Goal: Task Accomplishment & Management: Manage account settings

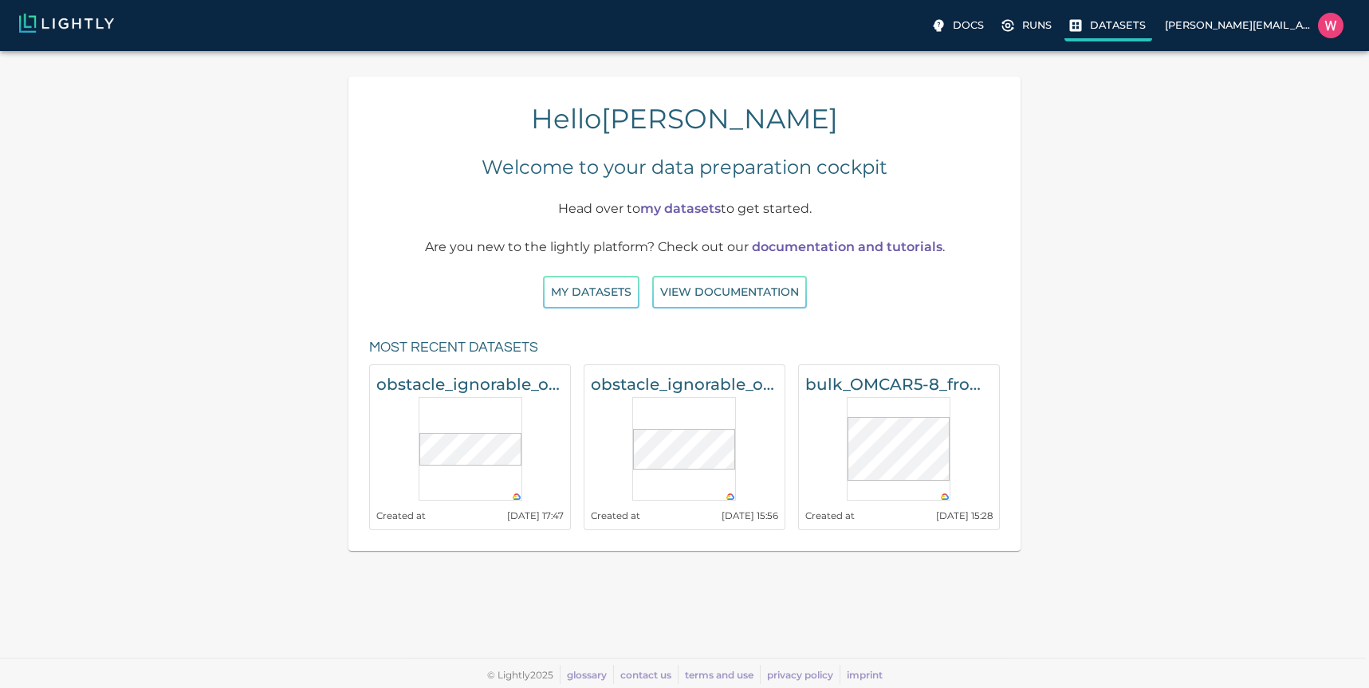
click at [1110, 25] on p "Datasets" at bounding box center [1118, 25] width 56 height 15
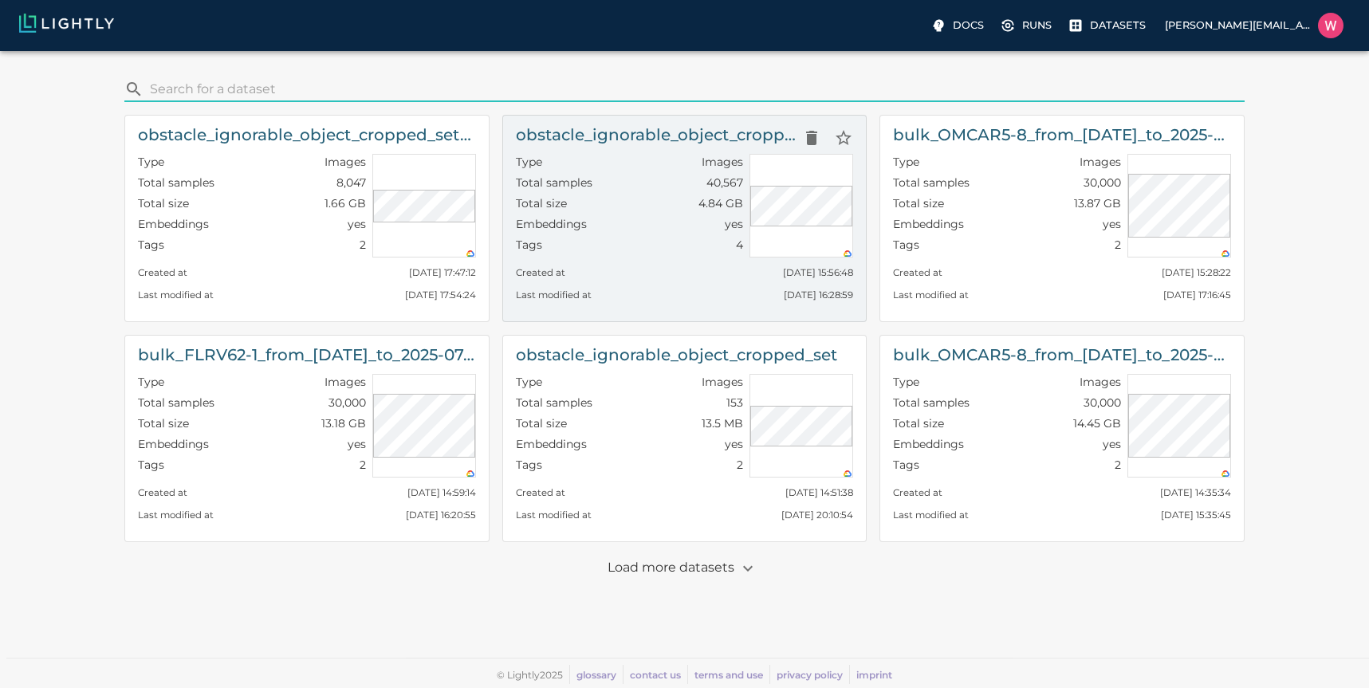
click at [665, 172] on div "Type Images" at bounding box center [629, 164] width 227 height 21
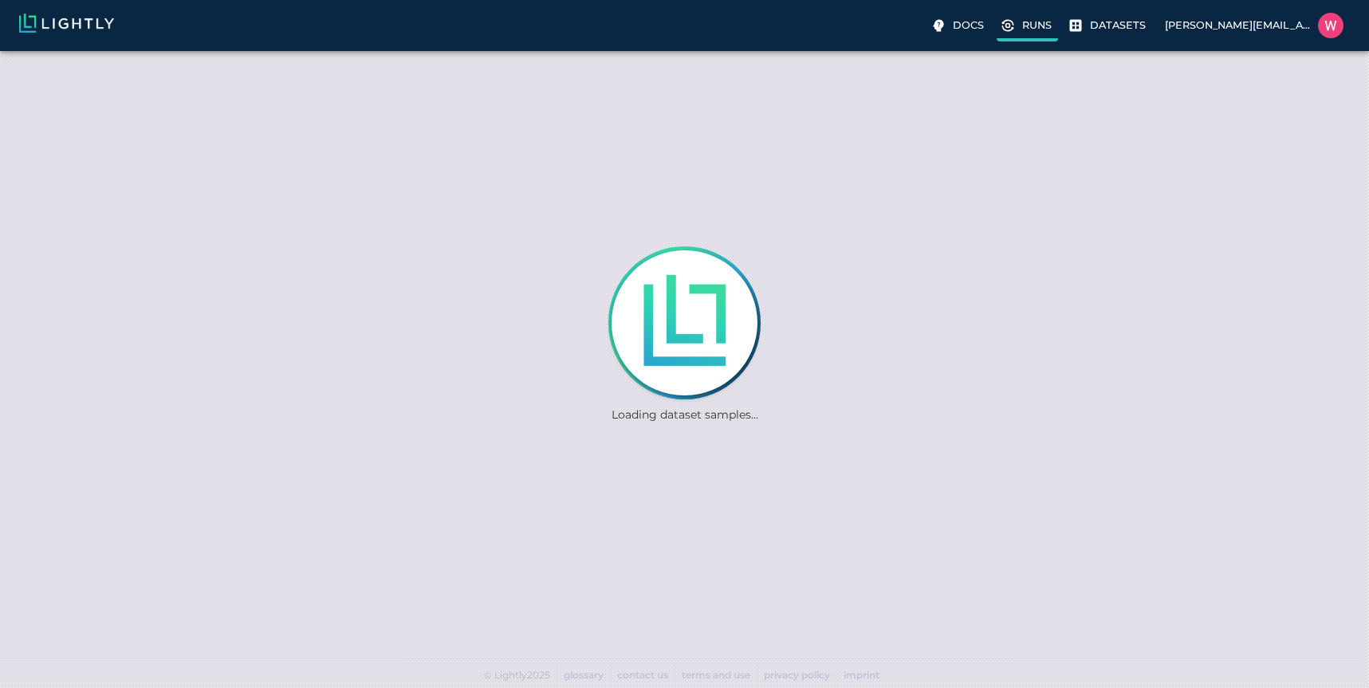
click at [1032, 18] on p "Runs" at bounding box center [1036, 25] width 29 height 15
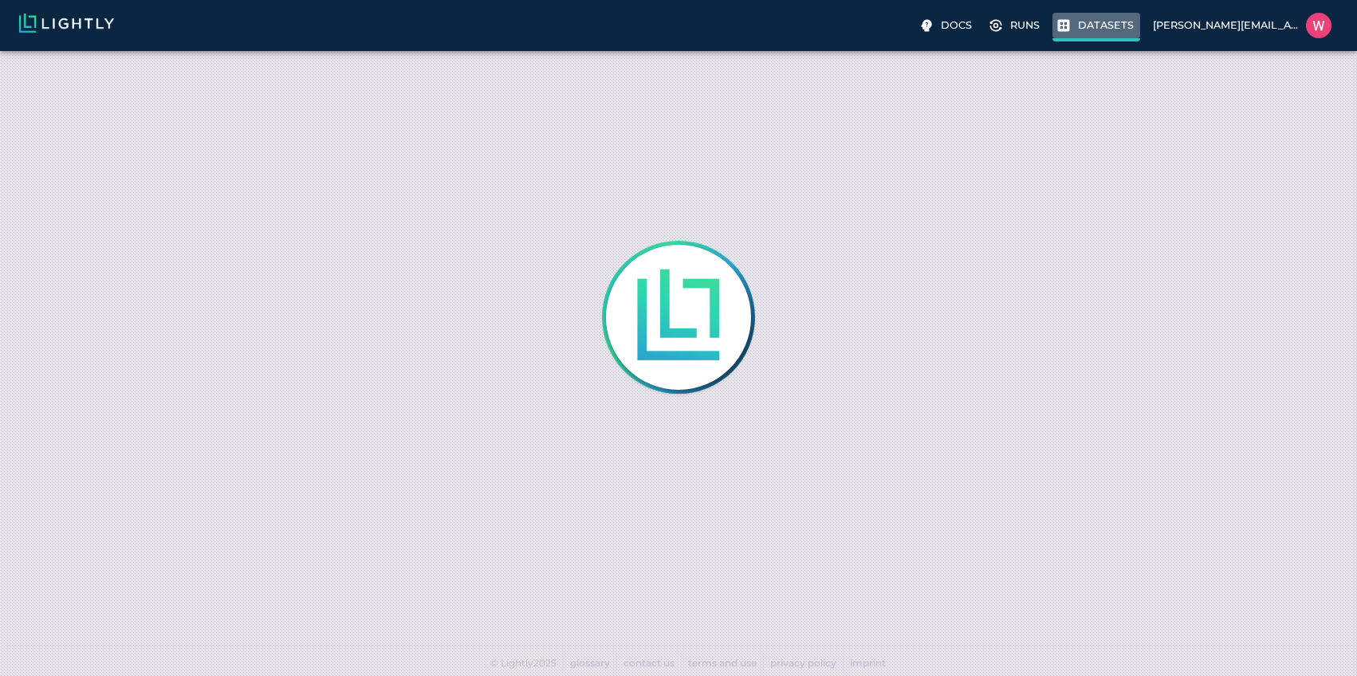
click at [1101, 26] on p "Datasets" at bounding box center [1106, 25] width 56 height 15
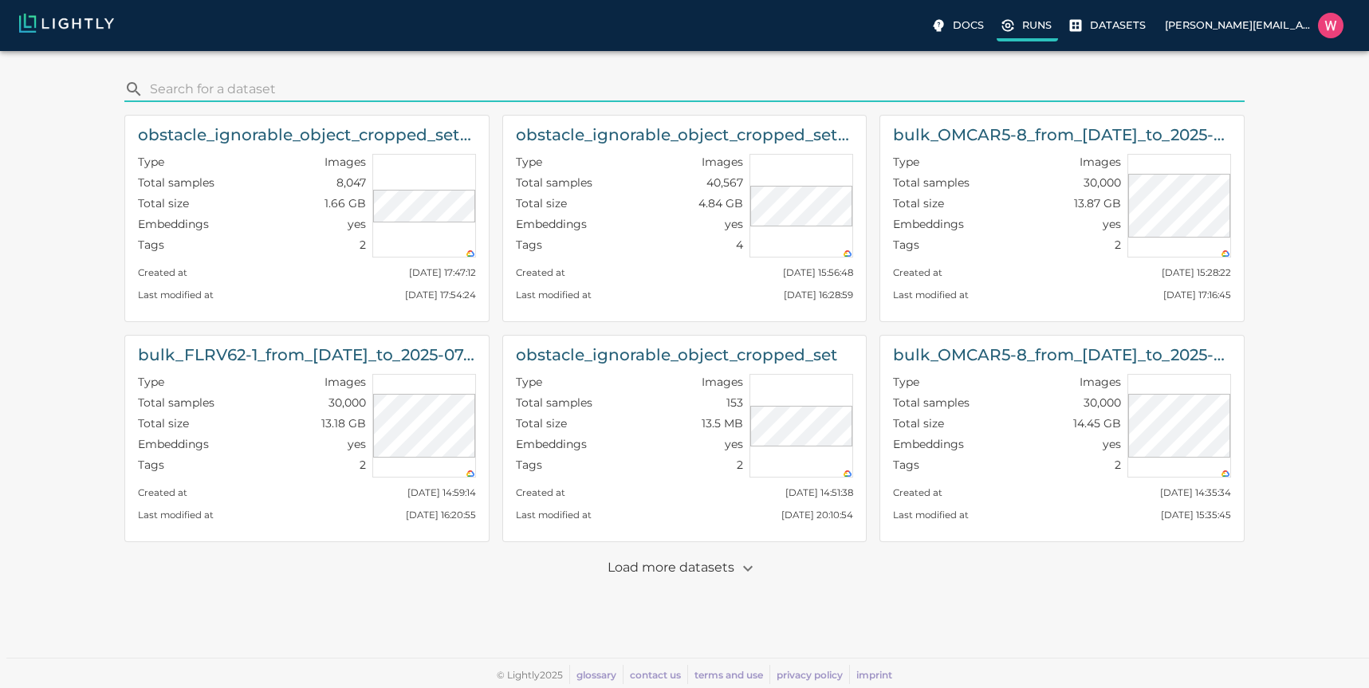
click at [1048, 19] on p "Runs" at bounding box center [1036, 25] width 29 height 15
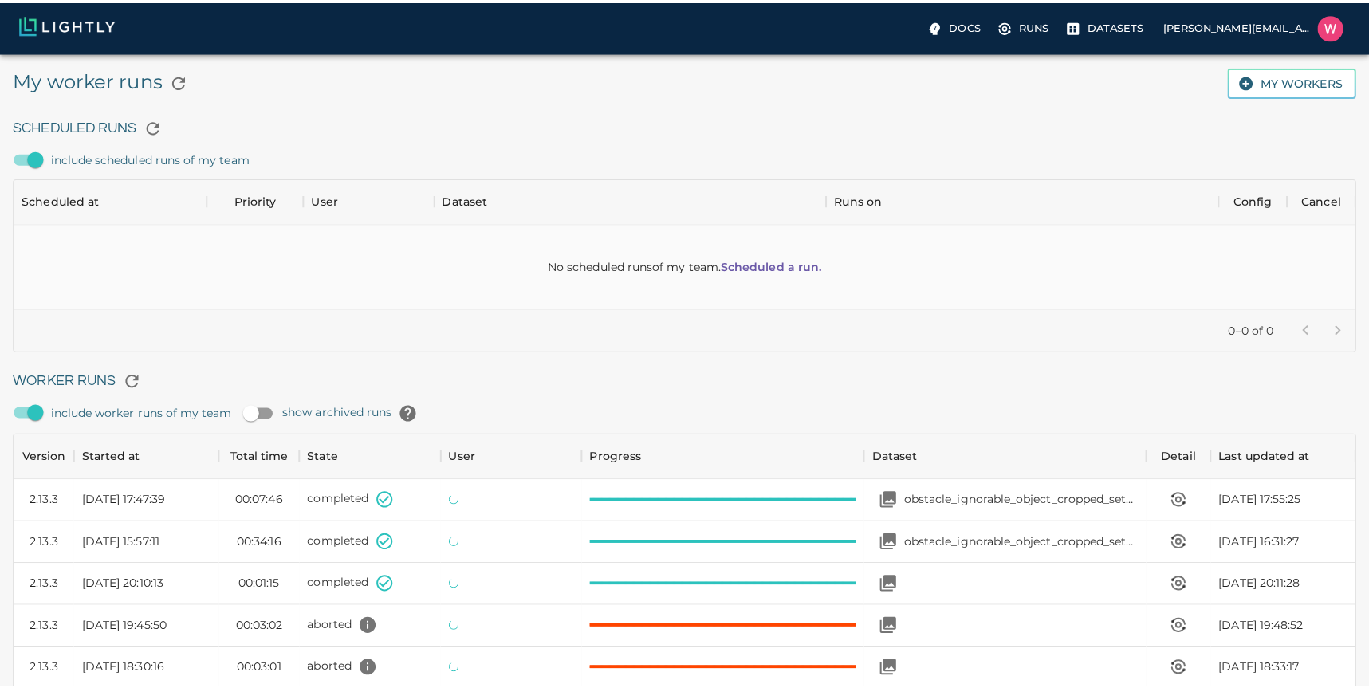
scroll to position [1069, 1318]
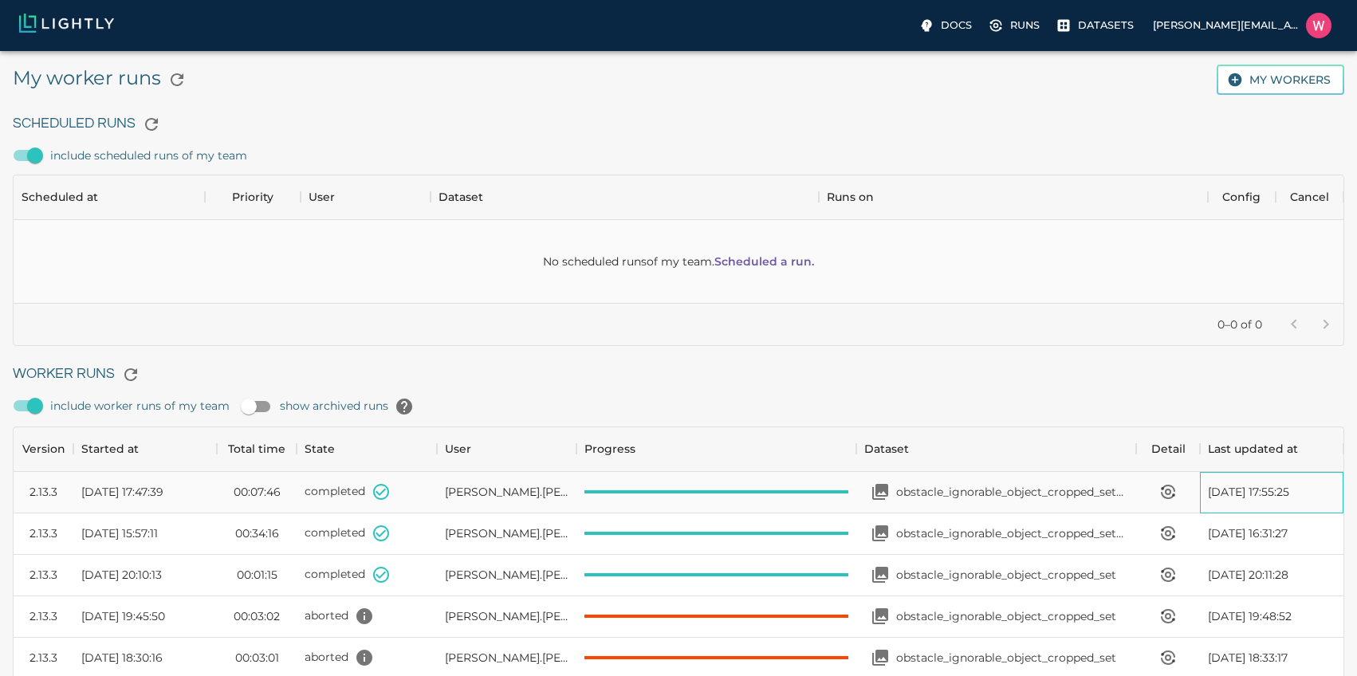
click at [1232, 500] on div "[DATE] 17:55:25" at bounding box center [1271, 492] width 143 height 41
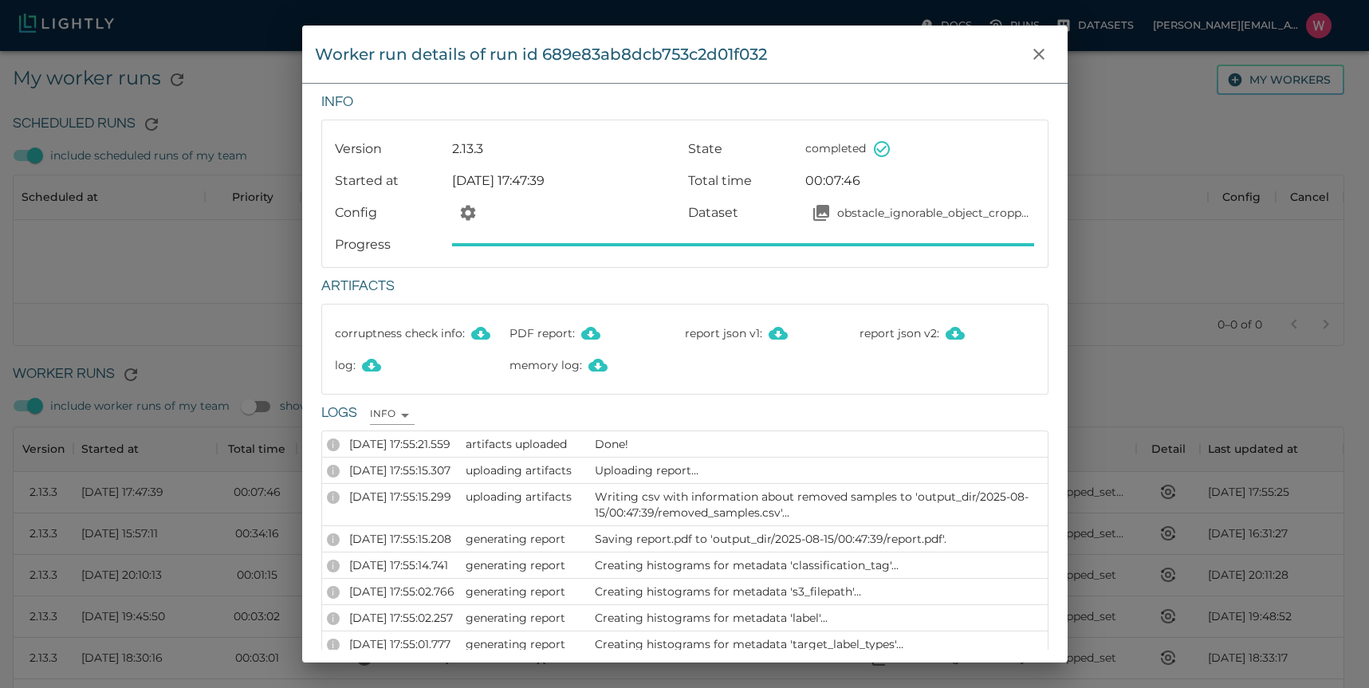
click at [1106, 289] on div "Worker run details of run id 689e83ab8dcb753c2d01f032 Info Version 2.13.3 State…" at bounding box center [684, 344] width 1369 height 688
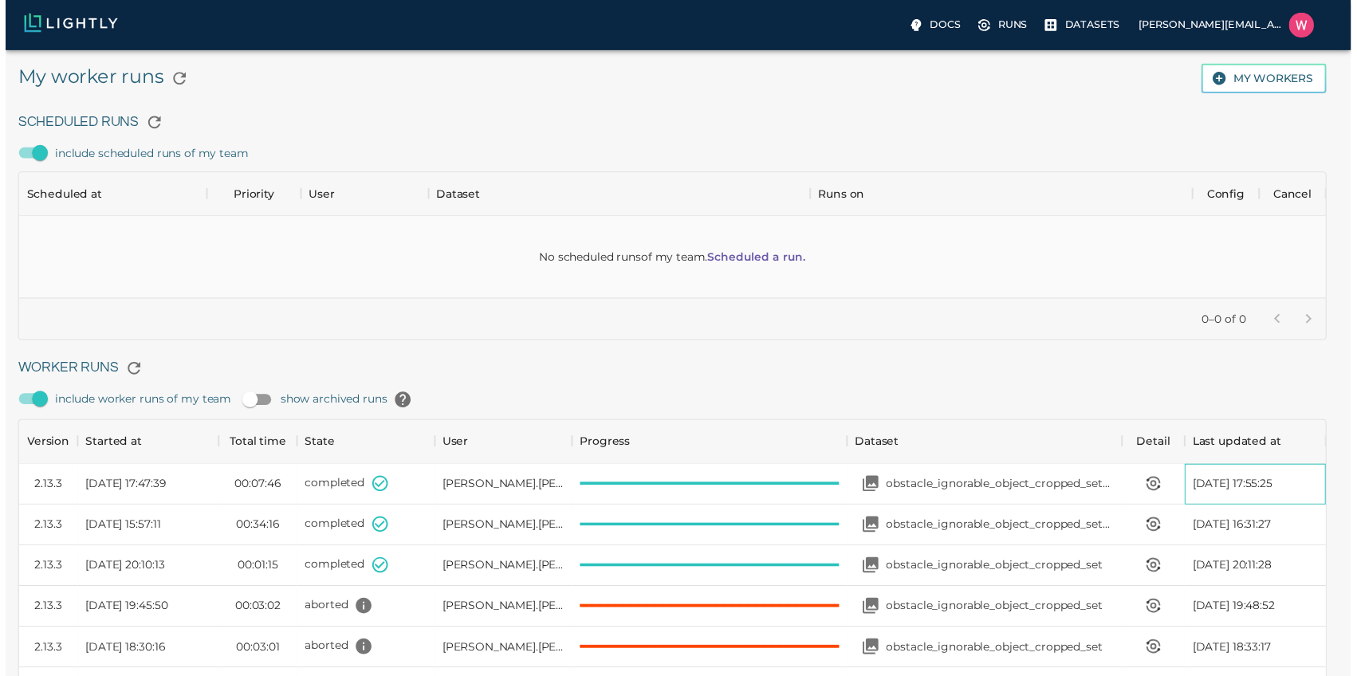
scroll to position [13, 13]
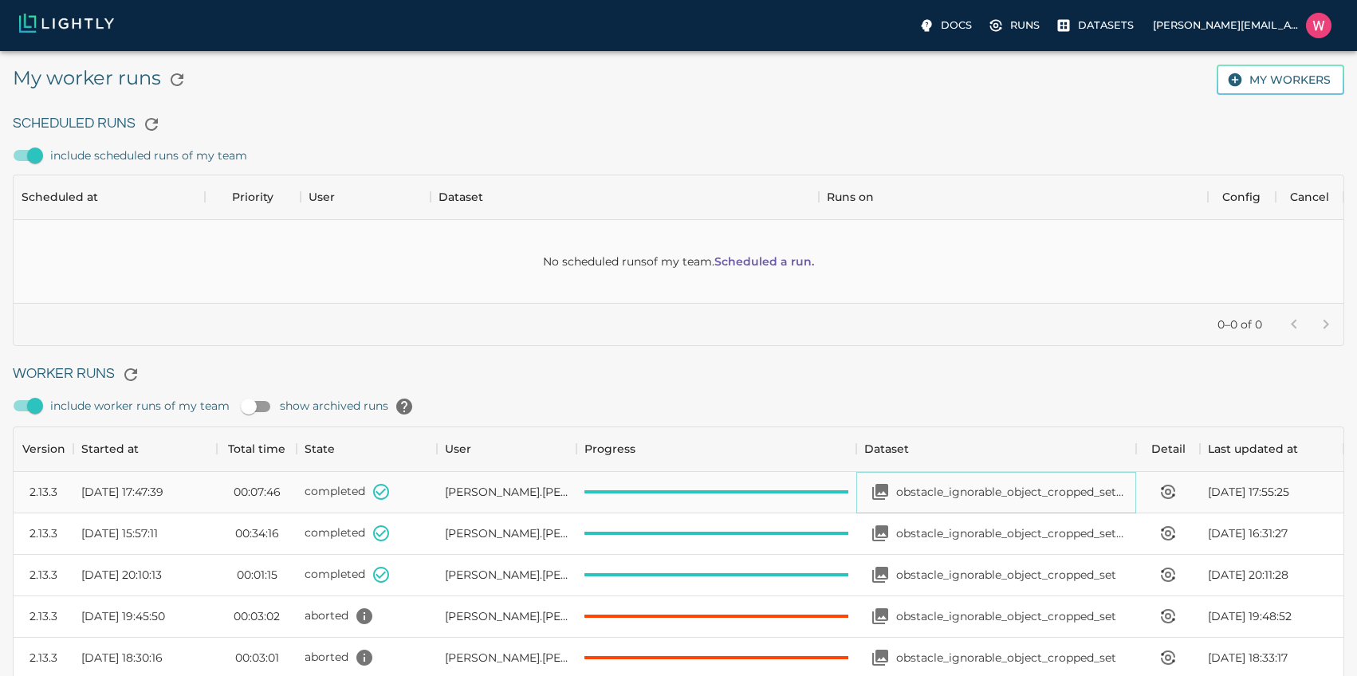
click at [1058, 497] on p "obstacle_ignorable_object_cropped_set_2025-05-01_2025-08-15_00-03-13" at bounding box center [1012, 492] width 232 height 16
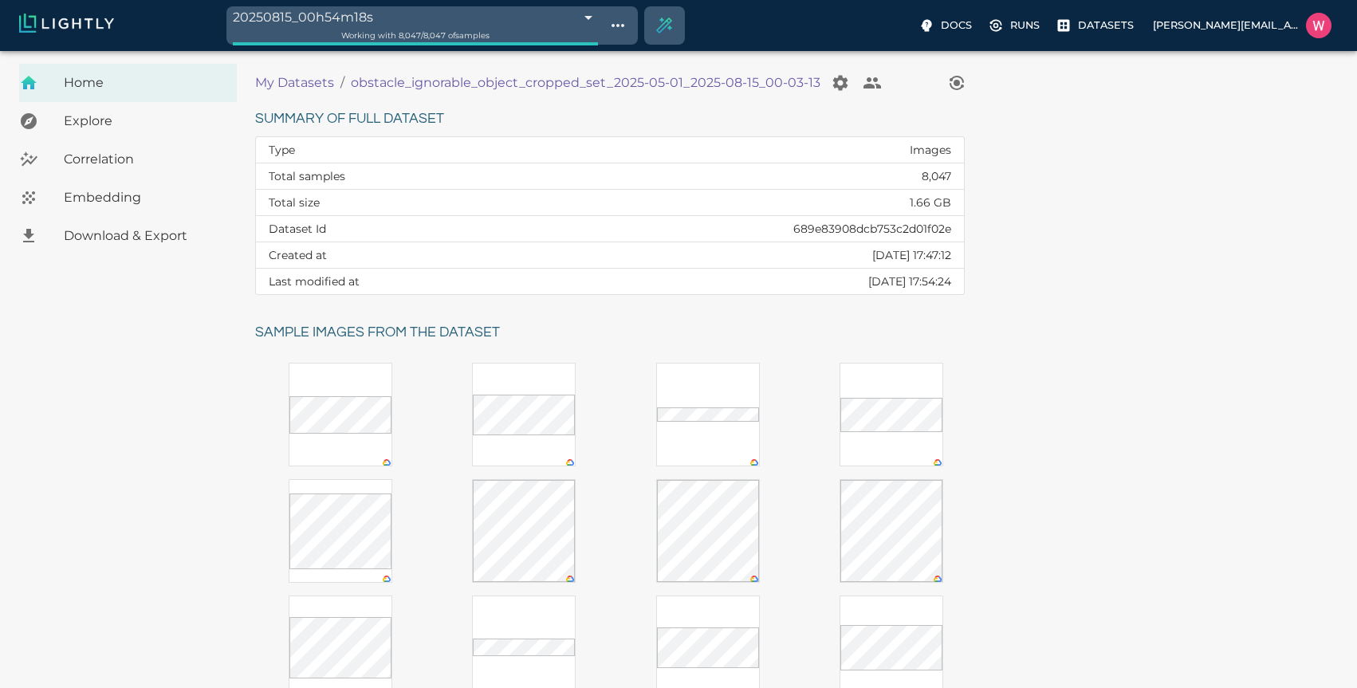
click at [150, 202] on span "Embedding" at bounding box center [144, 197] width 160 height 19
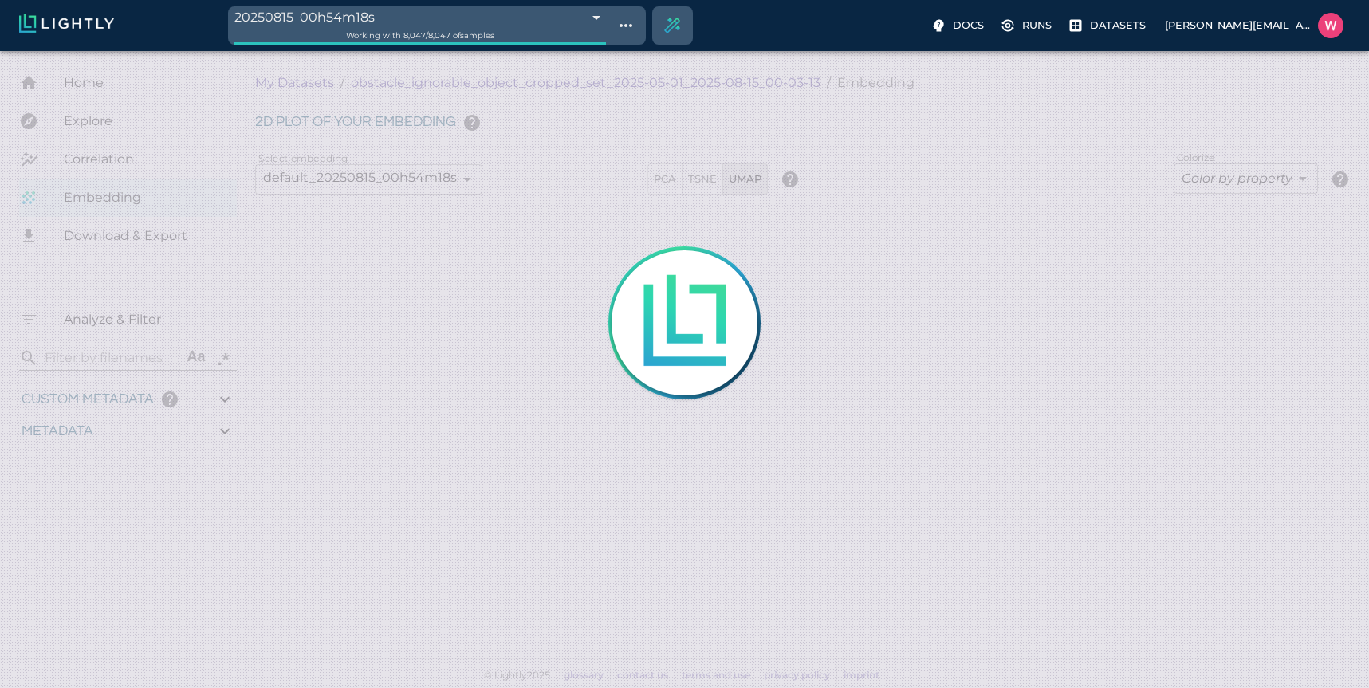
type input "0.563943266868591"
type input "19.6109432668686"
type input "1.47313940525055"
type input "50.5611394052505"
type input "0.0997830802603037"
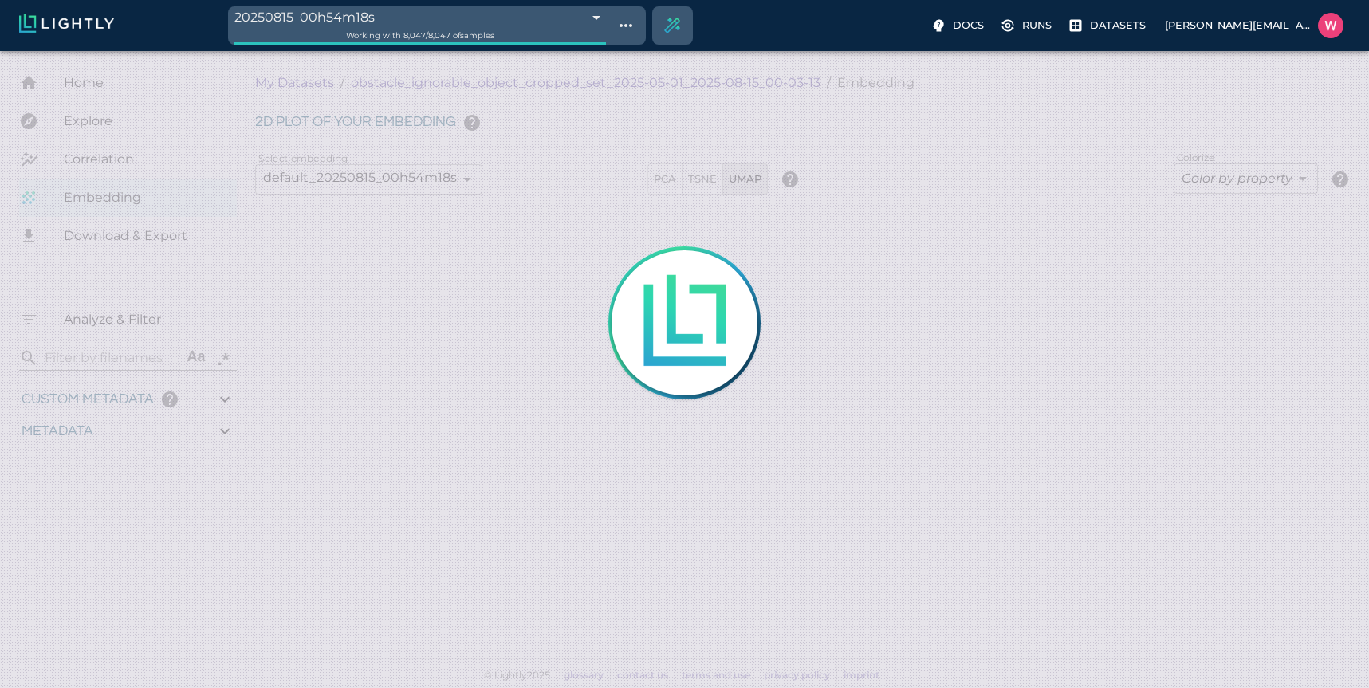
type input "21.2737830802603"
type input "0.563943266868591"
type input "19.6109432668686"
type input "1.47313940525055"
type input "50.5611394052505"
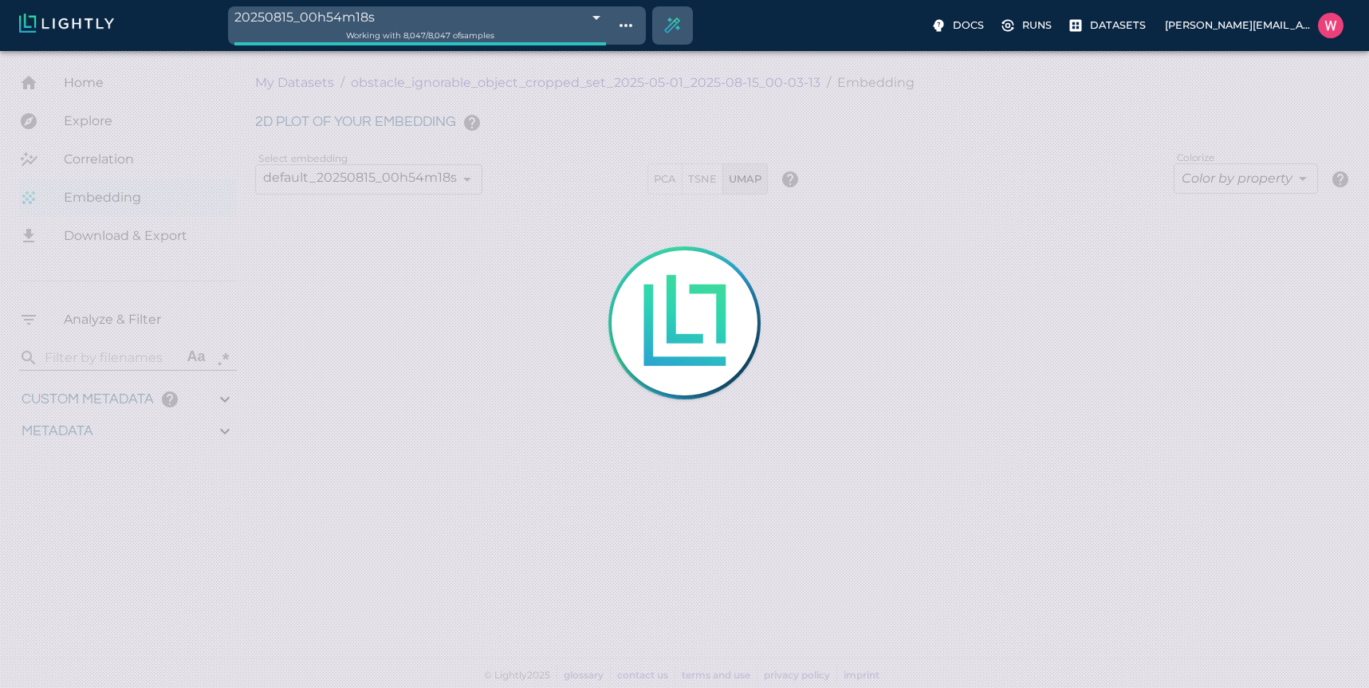
type input "0.0997830802603037"
type input "21.2737830802603"
type input "0.563943266868591"
type input "19.6109432668686"
type input "1.47313940525055"
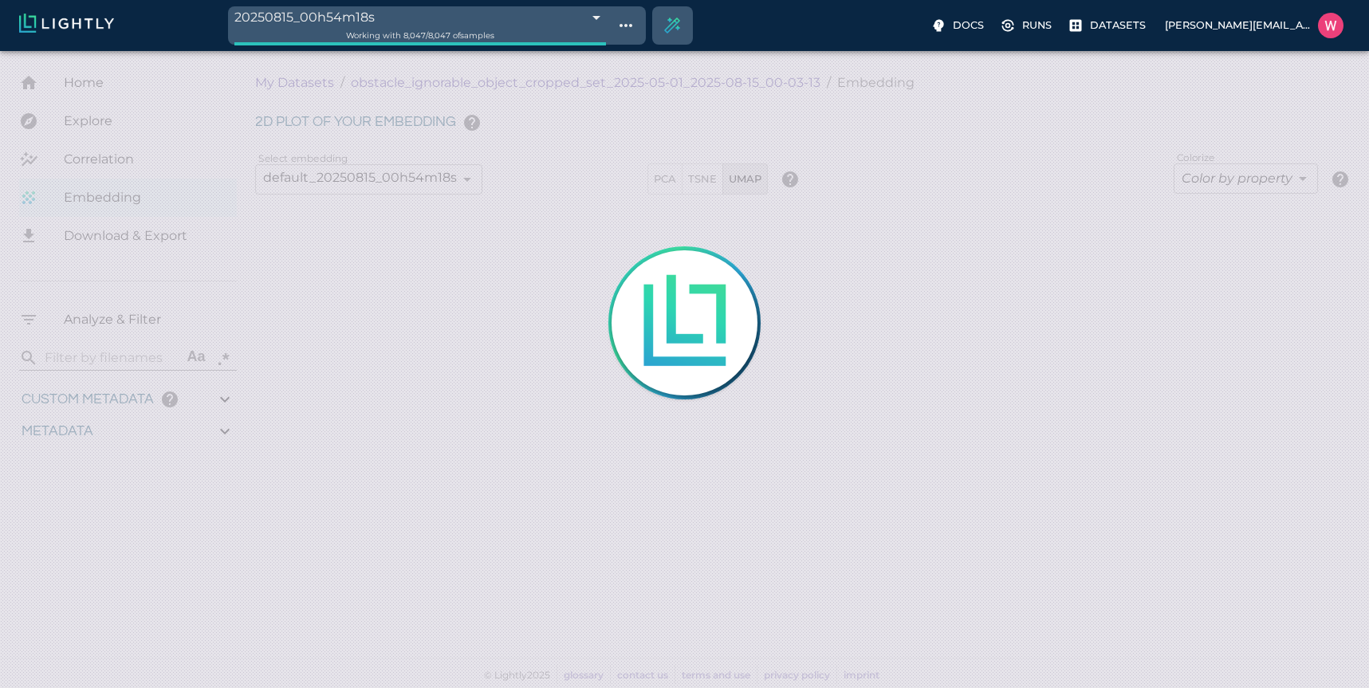
type input "50.5611394052505"
type input "0.0997830802603037"
type input "21.2737830802603"
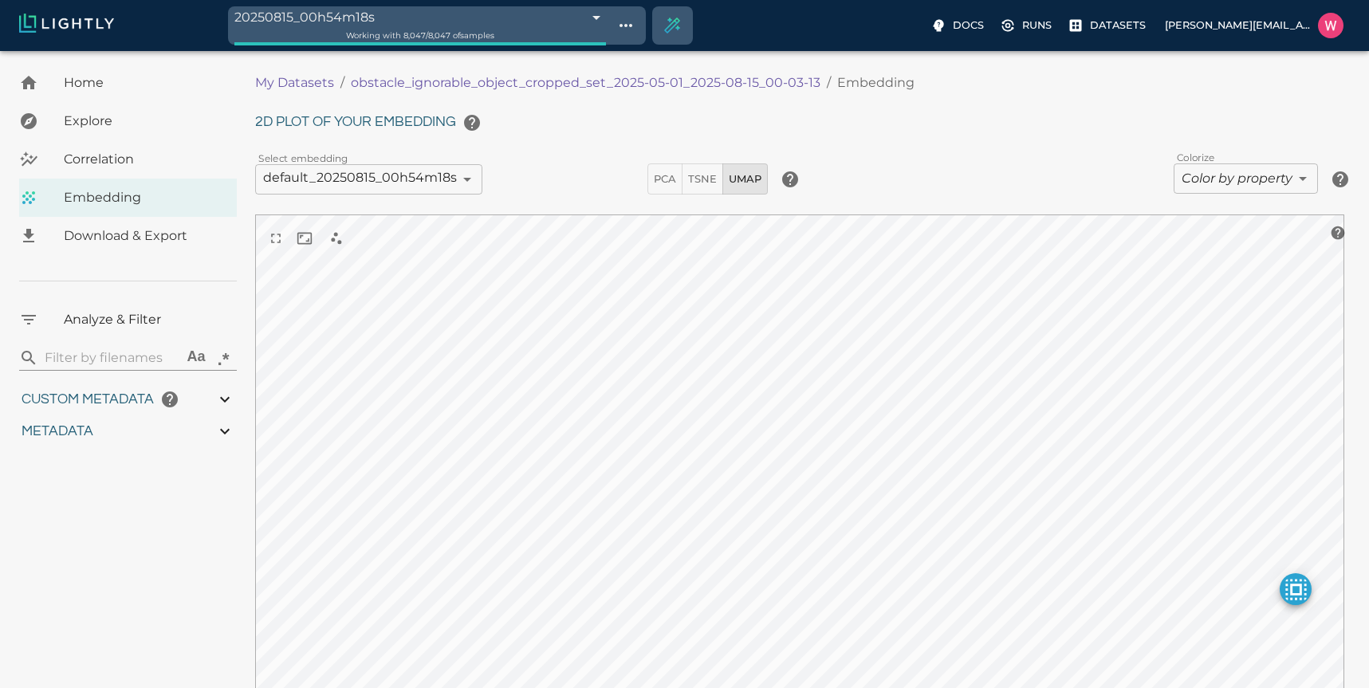
type input "0.563943266868591"
type input "19.6109432668686"
type input "1.47313940525055"
type input "50.5611394052505"
type input "0.0997830802603037"
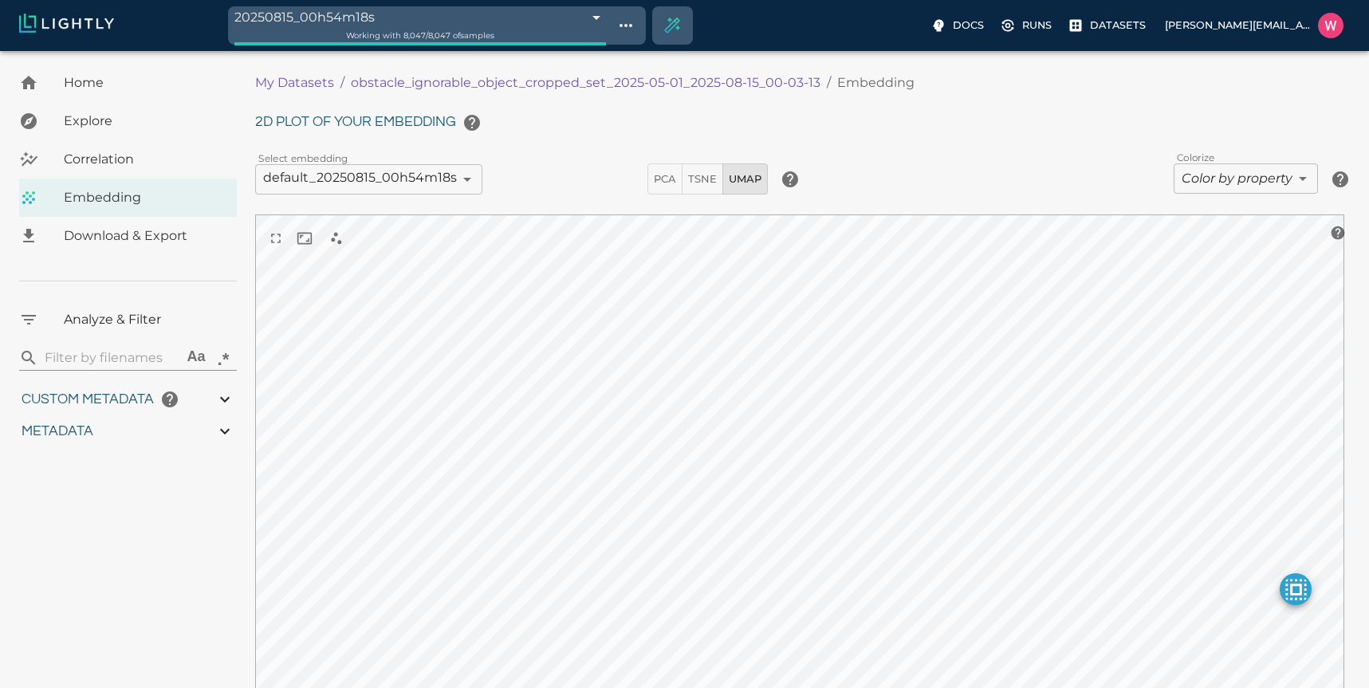
type input "21.2737830802603"
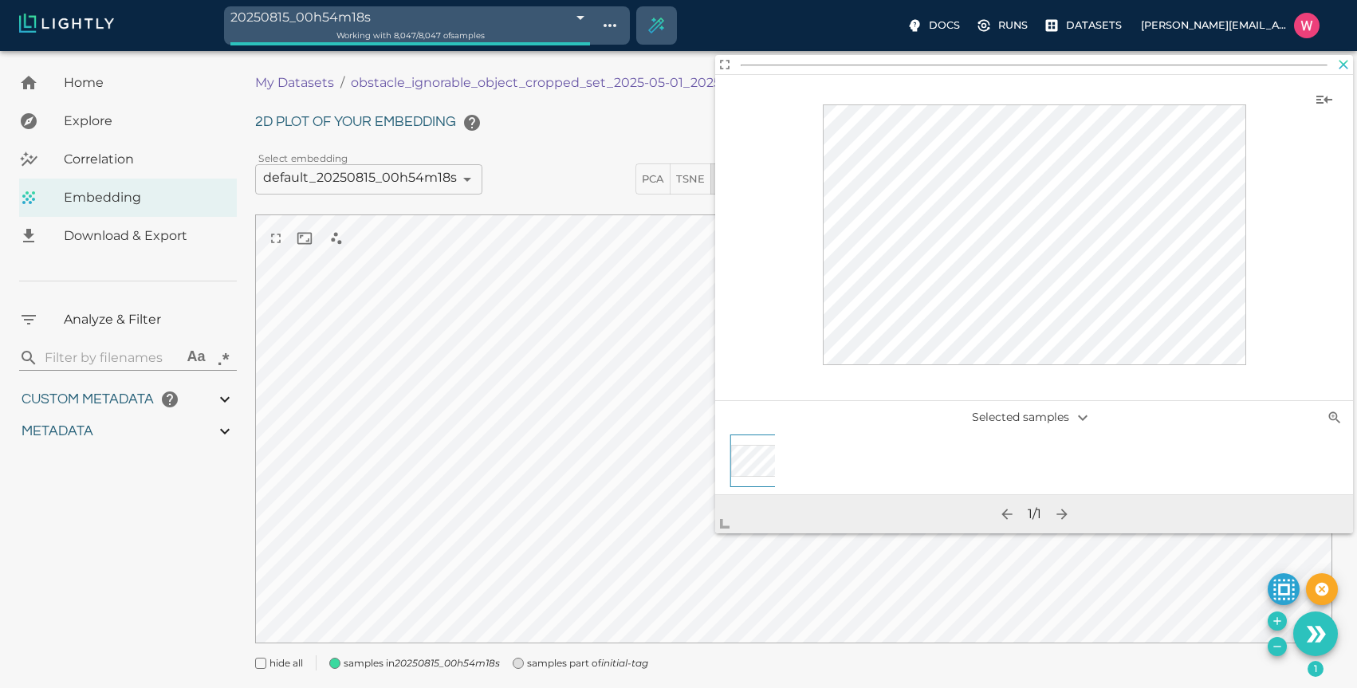
click at [1347, 61] on icon "button" at bounding box center [1343, 65] width 16 height 16
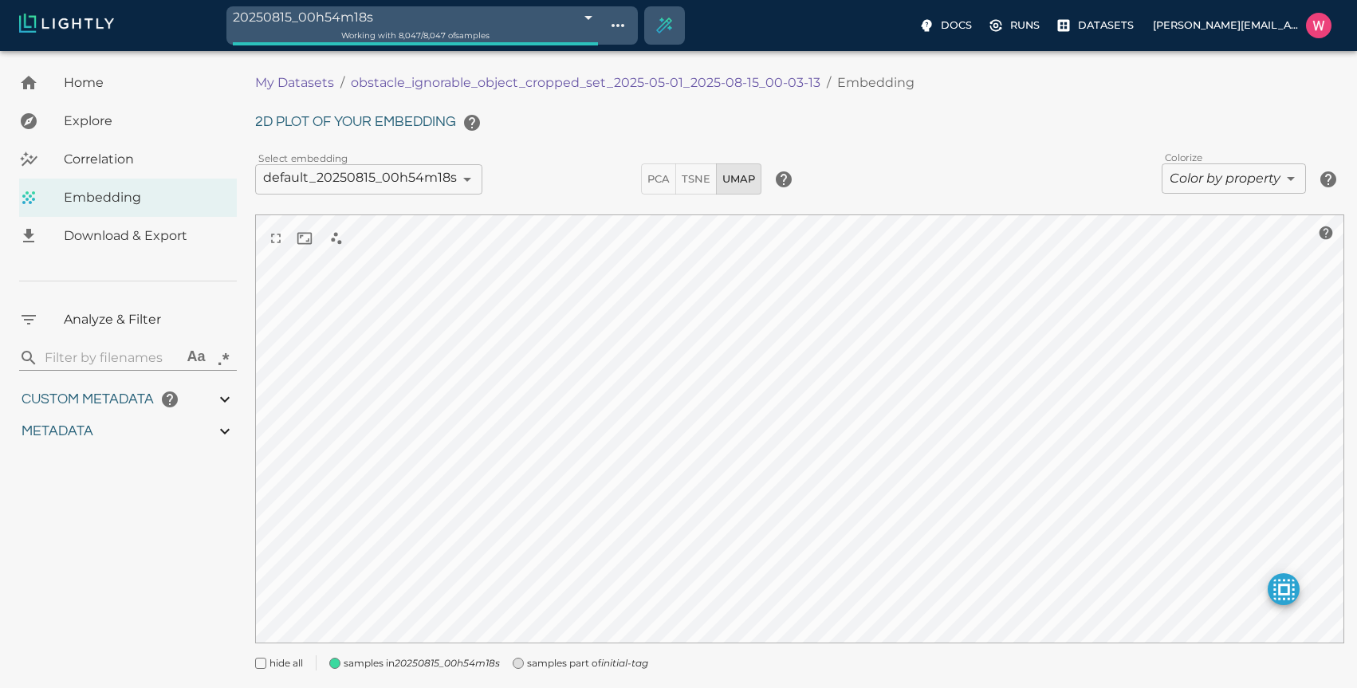
click at [1229, 178] on body "20250815_00h54m18s 689e853abea96086b470c003 Working with 8,047 / 8,047 of sampl…" at bounding box center [678, 389] width 1357 height 677
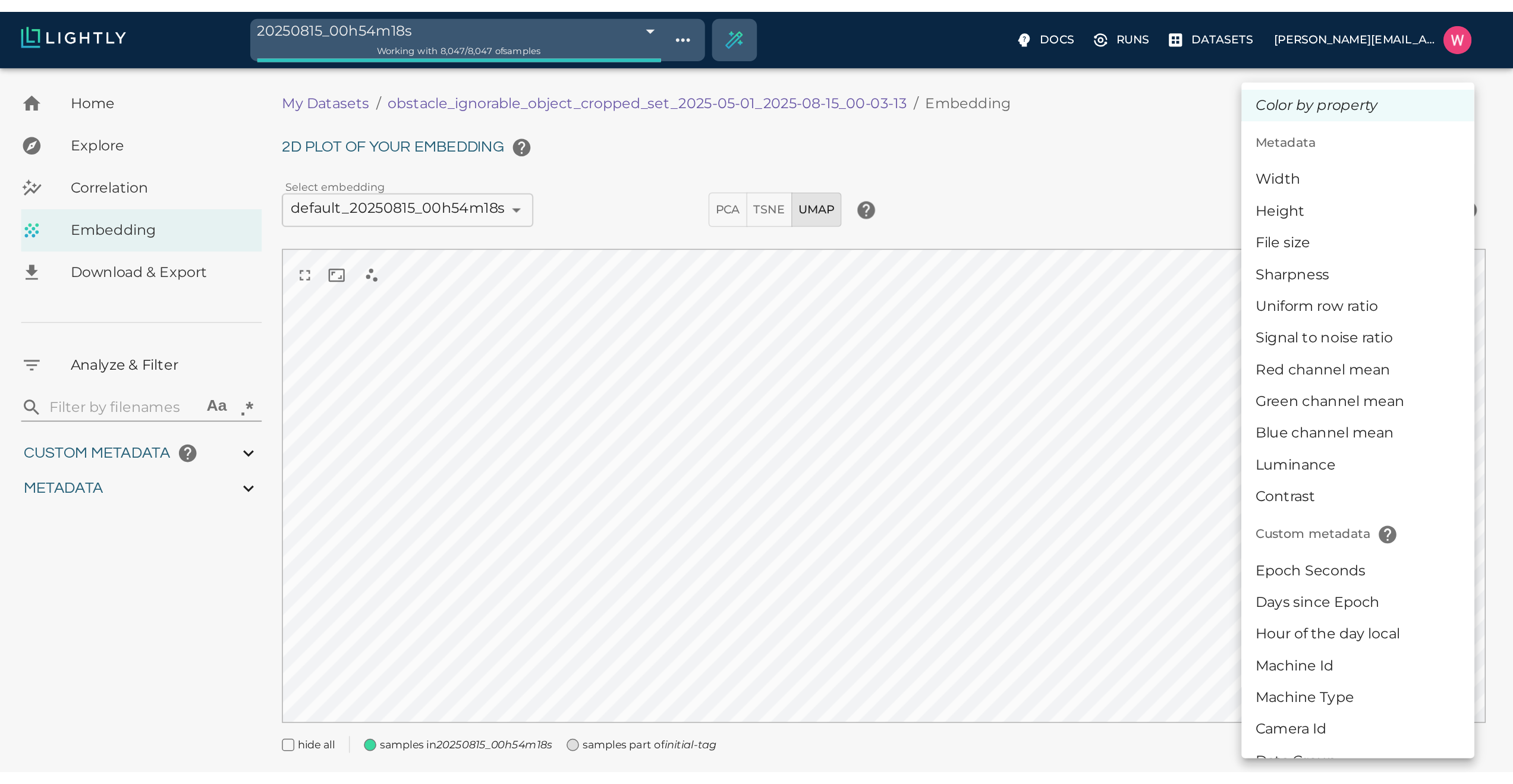
scroll to position [338, 0]
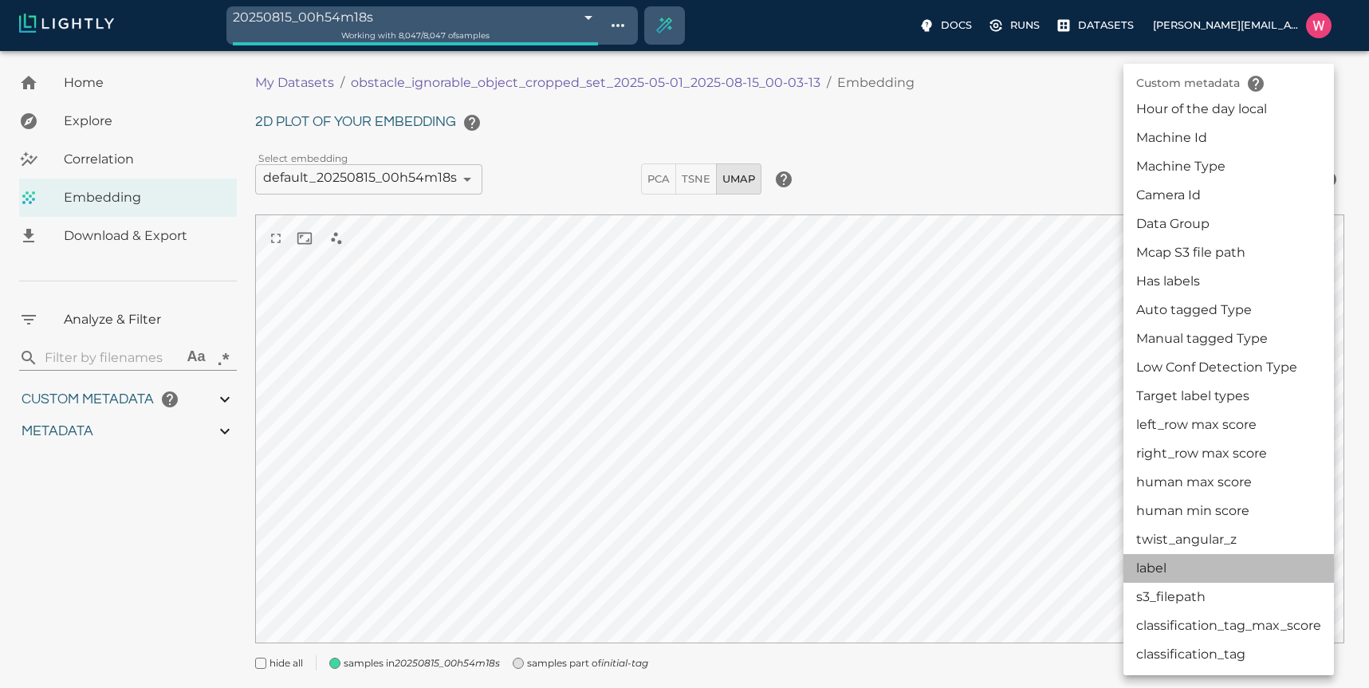
click at [1194, 556] on li "label" at bounding box center [1228, 568] width 210 height 29
type input "userDefined|CATEGORICAL_STRING|label"
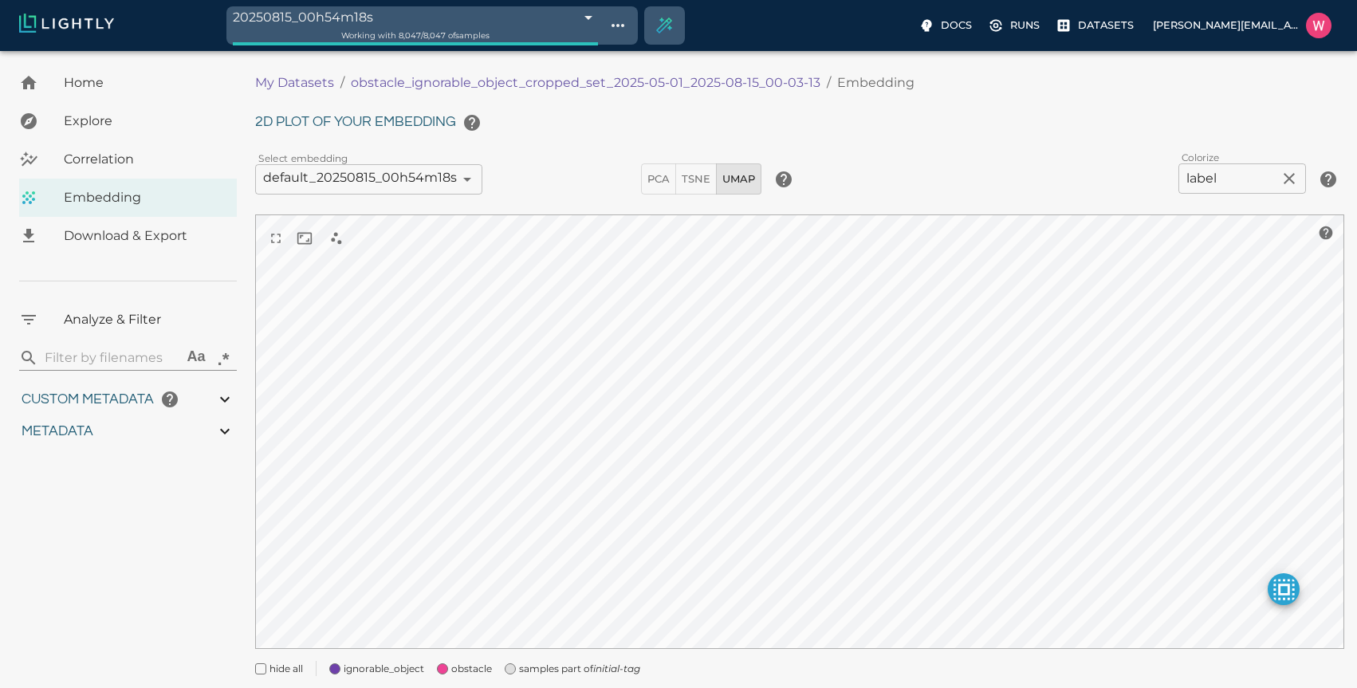
click at [544, 678] on div "My Datasets / obstacle_ignorable_object_cropped_set_2025-05-01_2025-08-15_00-03…" at bounding box center [806, 379] width 1102 height 631
click at [407, 670] on span "ignorable_object" at bounding box center [384, 669] width 81 height 16
click at [411, 675] on span "ignorable_object" at bounding box center [384, 669] width 81 height 16
click at [463, 668] on span "obstacle" at bounding box center [471, 669] width 41 height 16
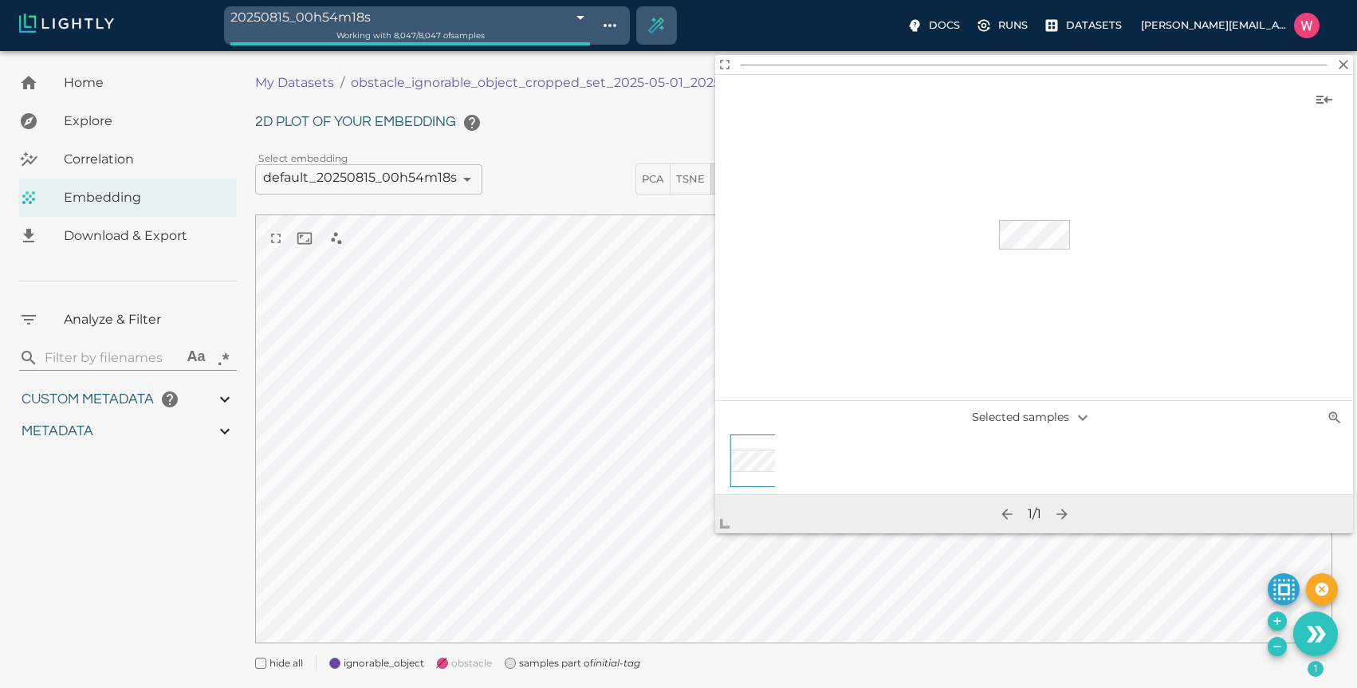
click at [404, 663] on span "ignorable_object" at bounding box center [384, 663] width 81 height 16
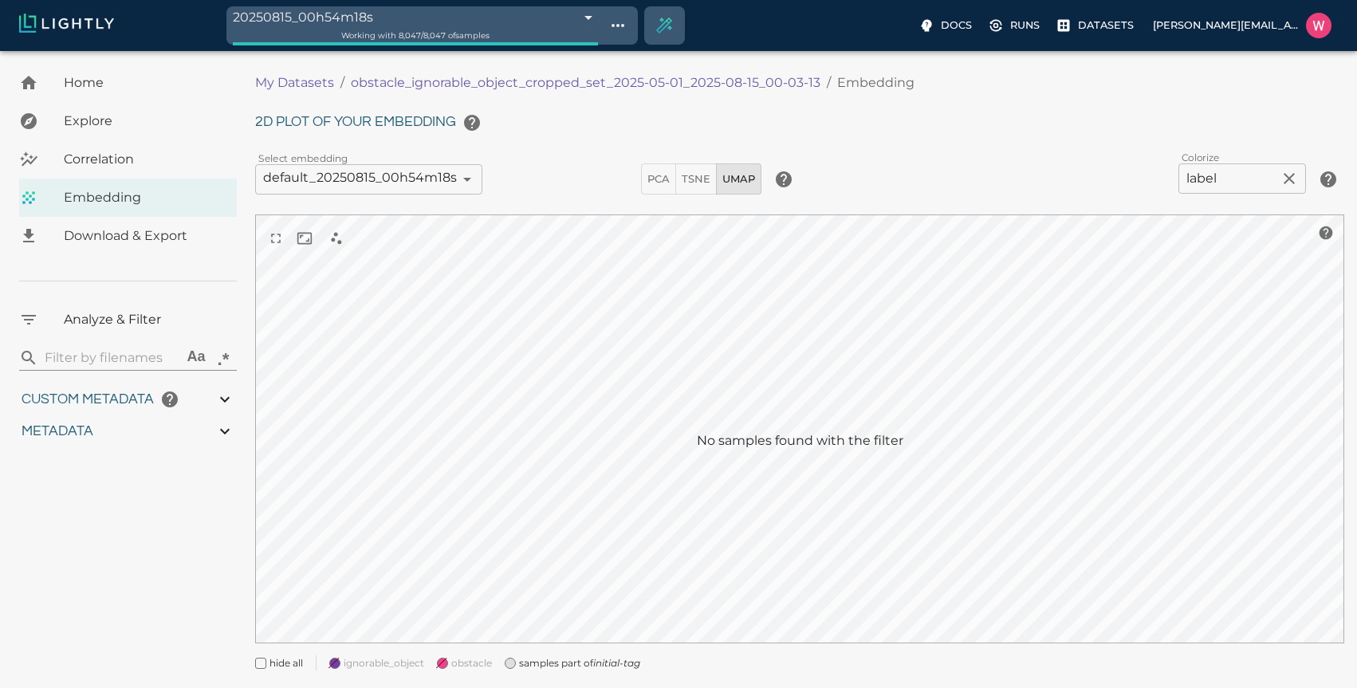
click at [445, 661] on span at bounding box center [442, 663] width 11 height 11
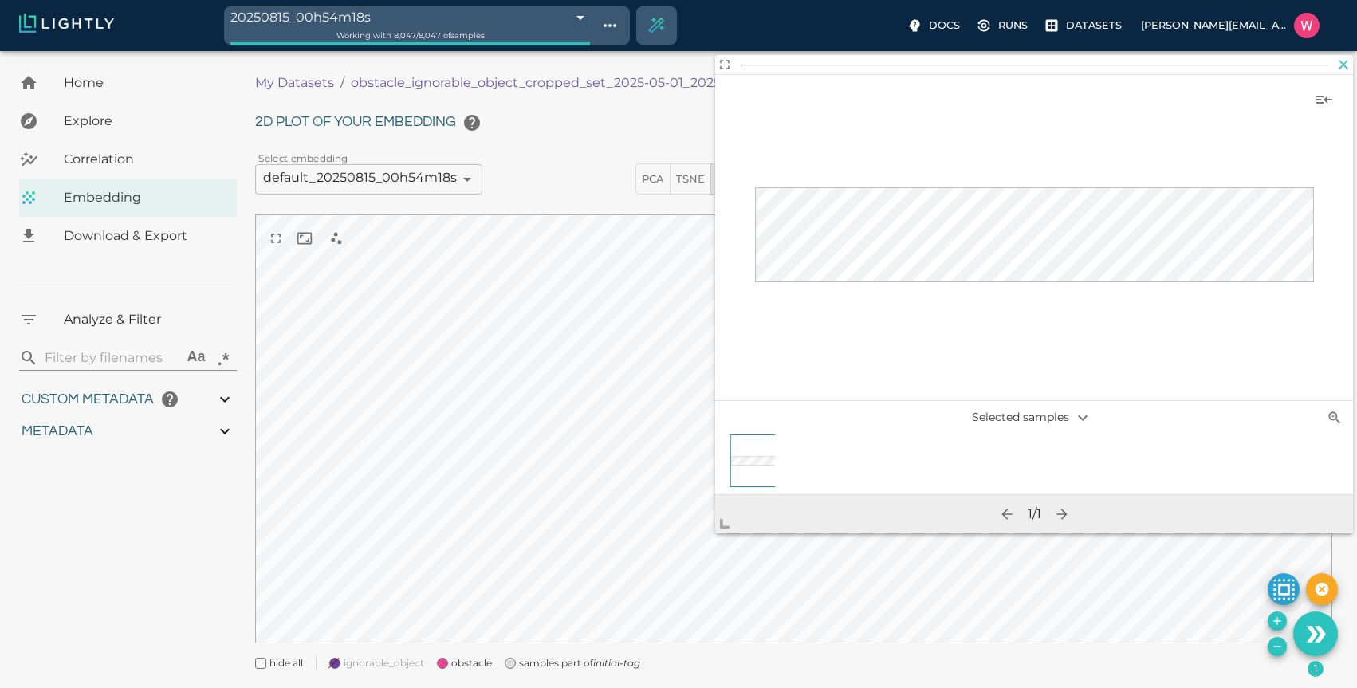
click at [1337, 65] on icon "button" at bounding box center [1343, 65] width 16 height 16
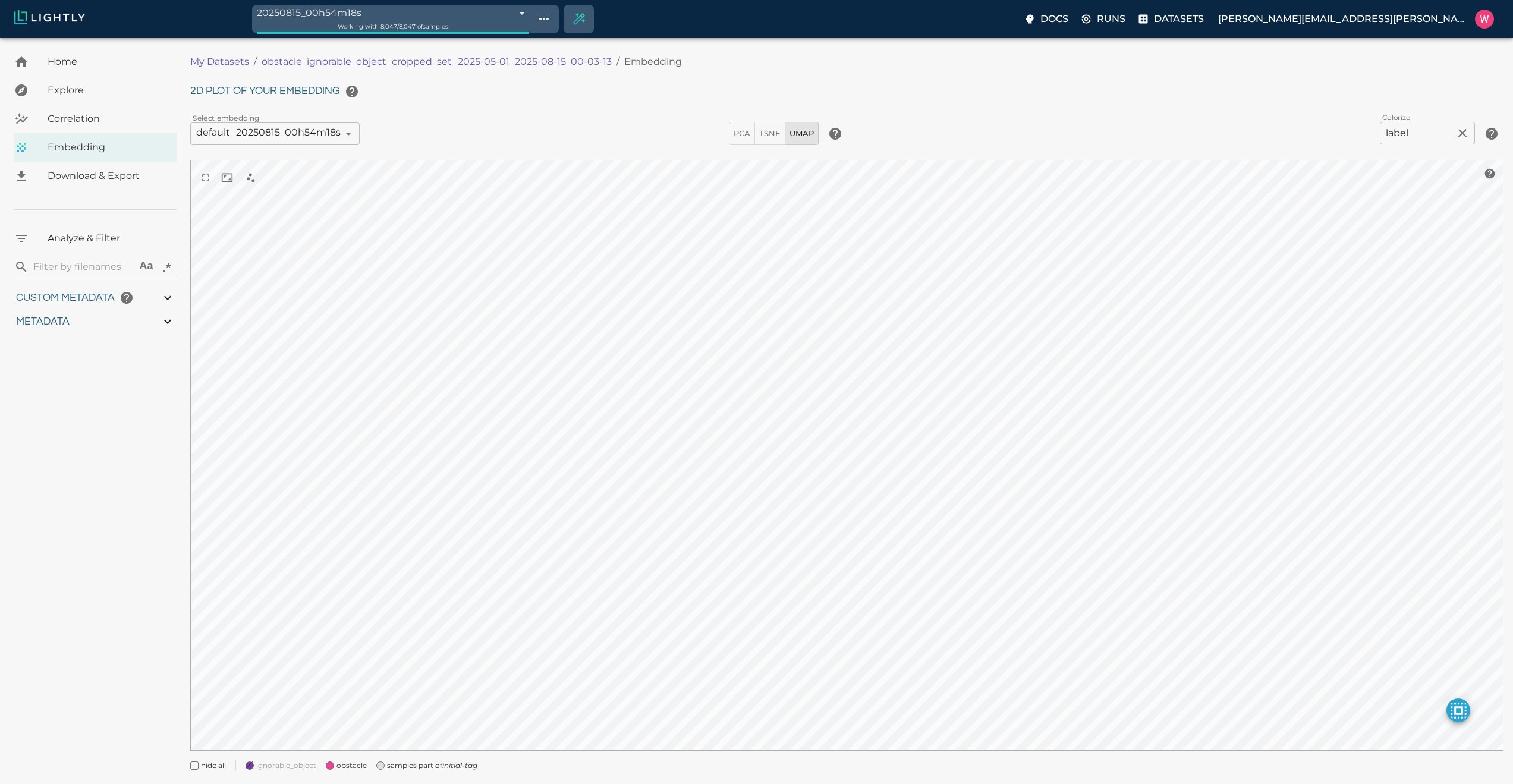
click at [383, 512] on span at bounding box center [380, 765] width 8 height 8
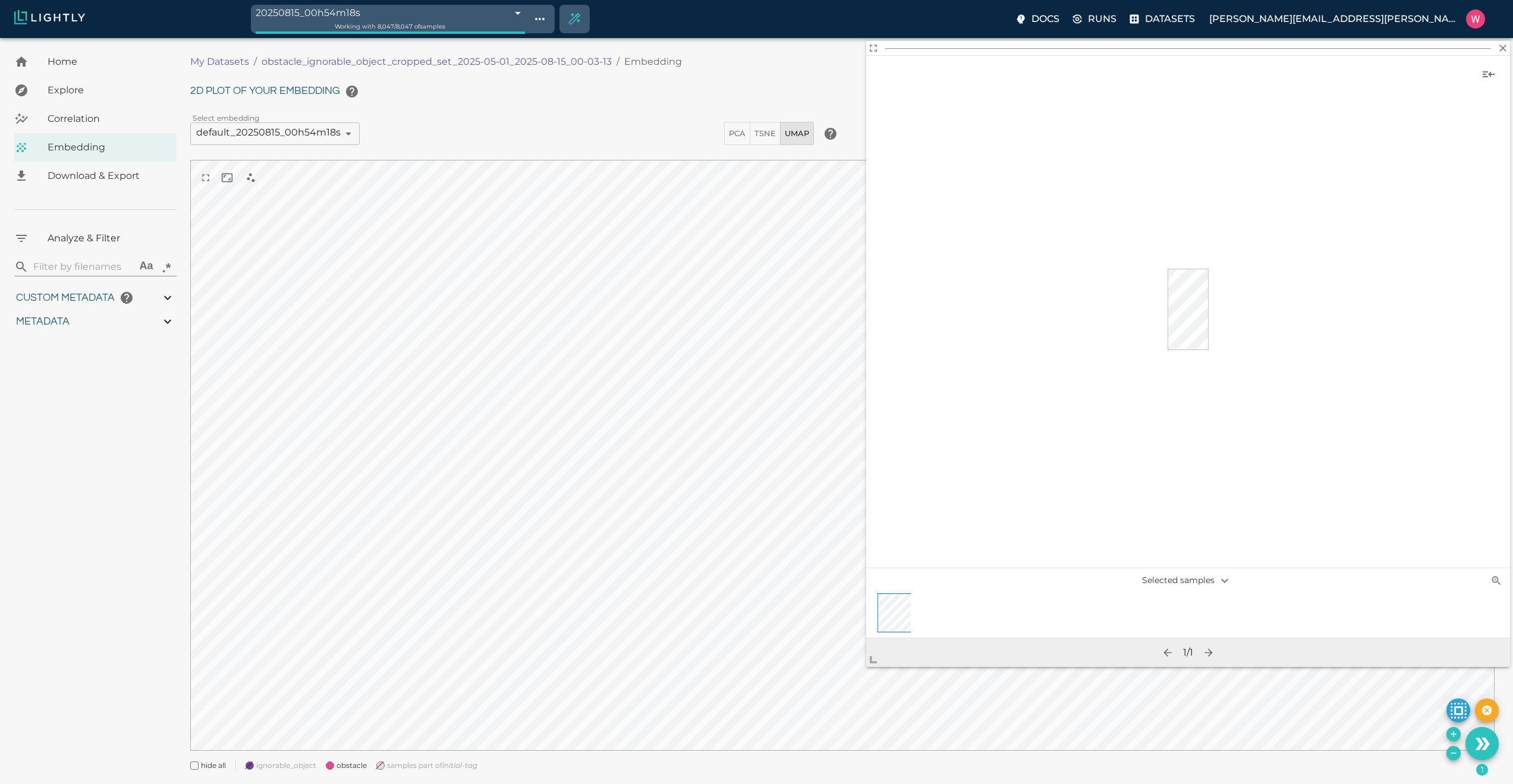
drag, startPoint x: 1042, startPoint y: 391, endPoint x: 958, endPoint y: 445, distance: 99.9
click at [878, 512] on span at bounding box center [878, 655] width 24 height 24
click at [1020, 512] on icon "Use the 373 selected samples as the basis for your new tag" at bounding box center [1482, 744] width 21 height 21
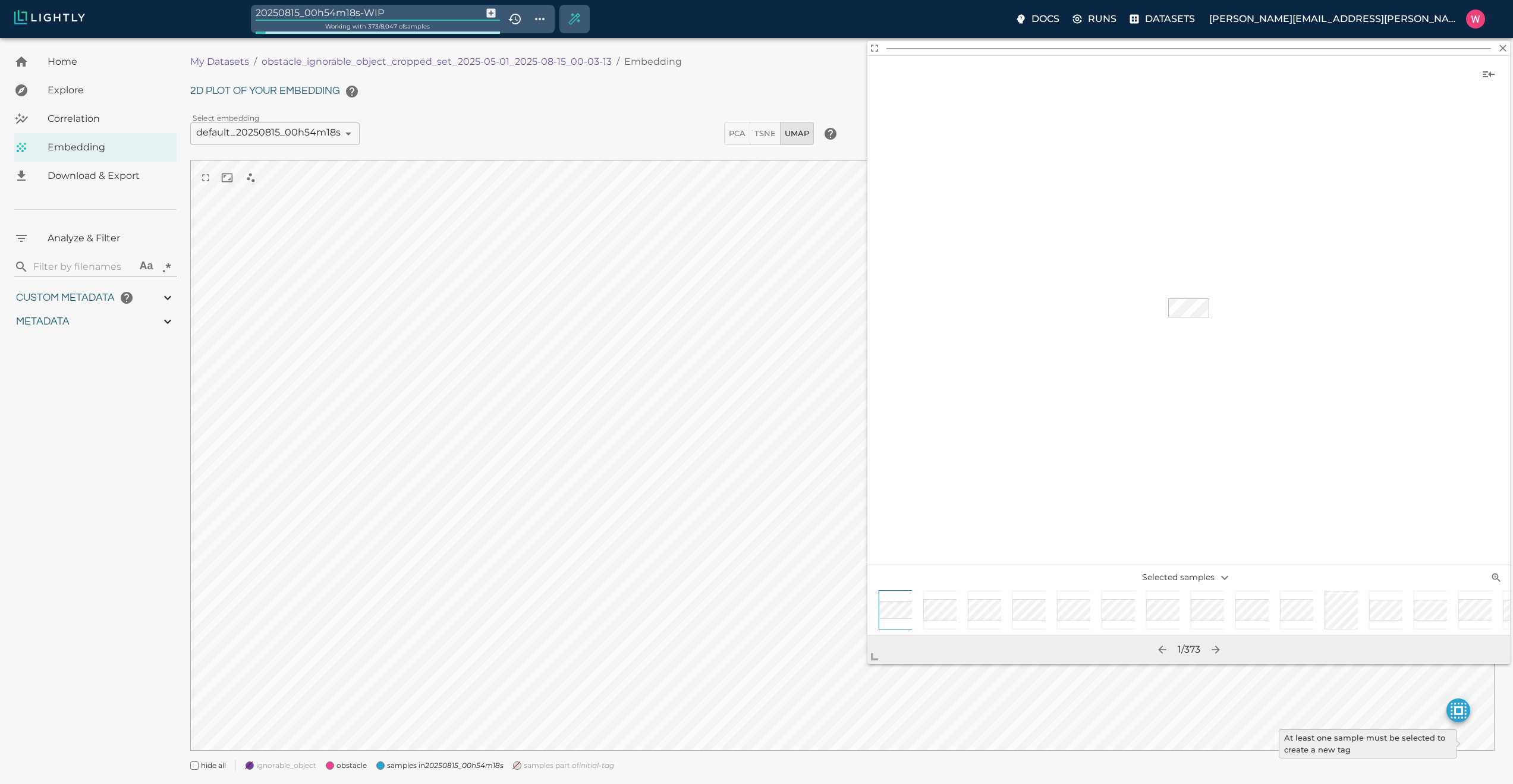
type input "0.563943266868591"
type input "19.6109432668686"
type input "1.47313940525055"
type input "50.5611394052505"
type input "0.0997830802603037"
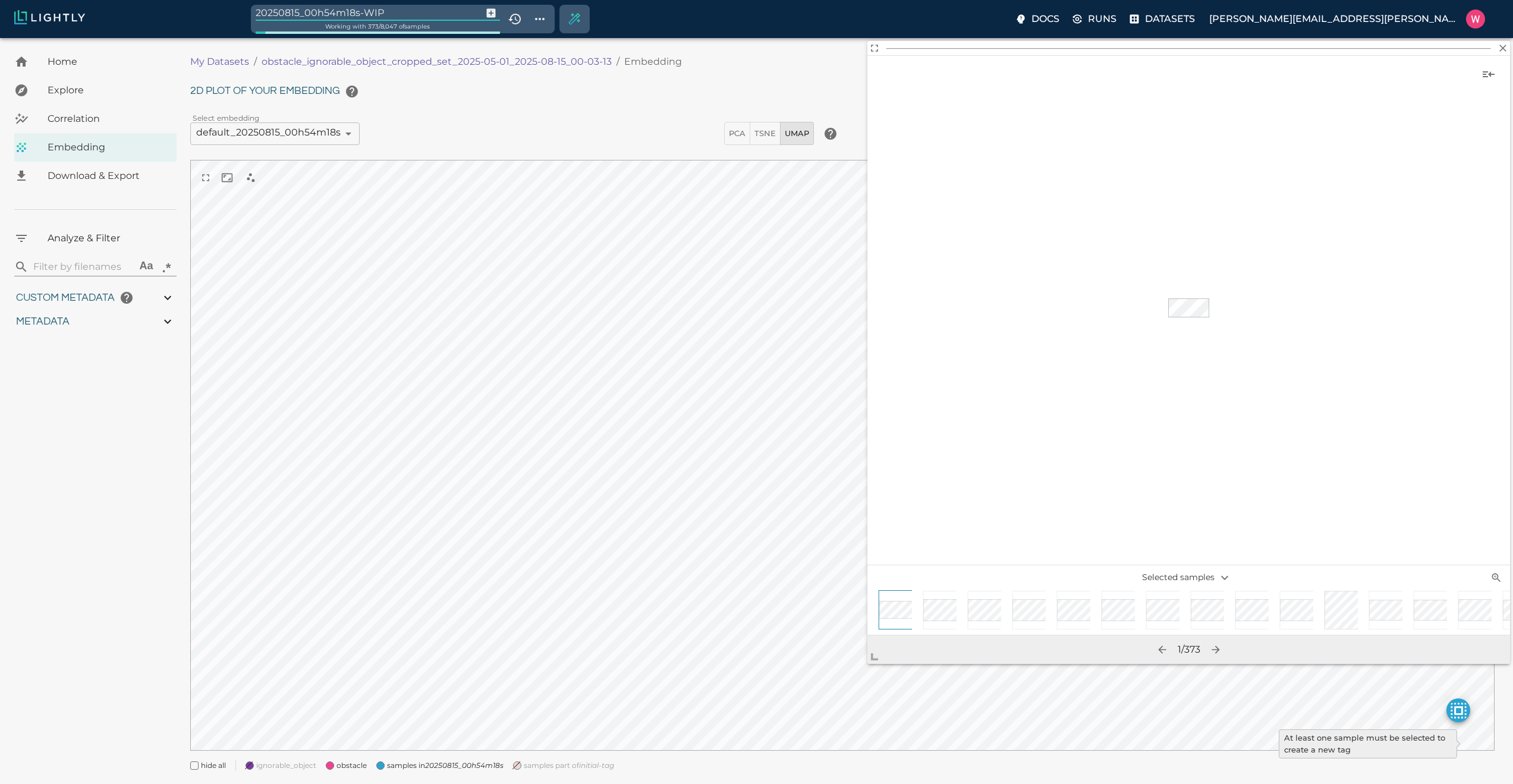
type input "21.2737830802603"
type input "bee"
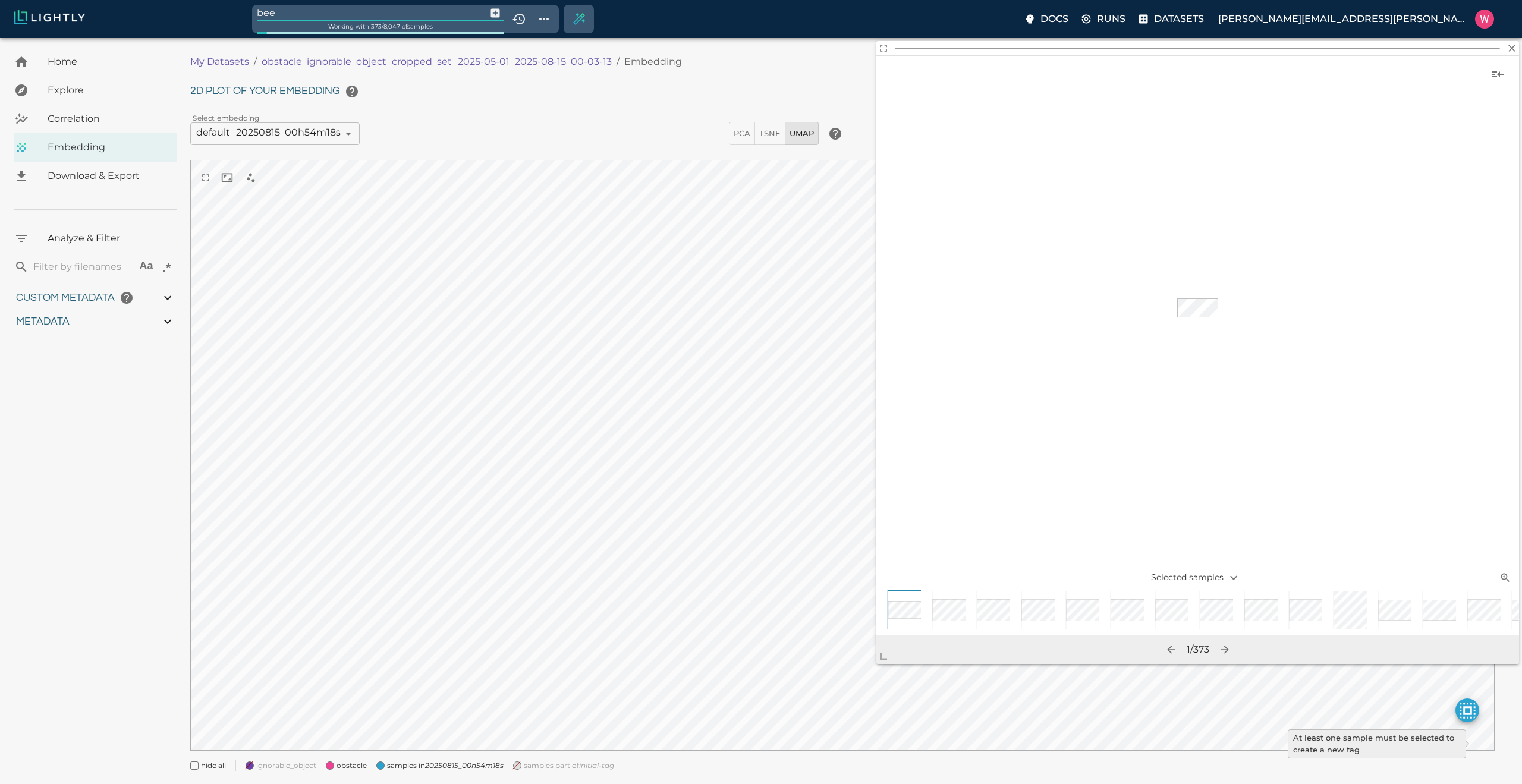
type input "0.563943266868591"
type input "19.6109432668686"
type input "1.47313940525055"
type input "50.5611394052505"
type input "0.0997830802603037"
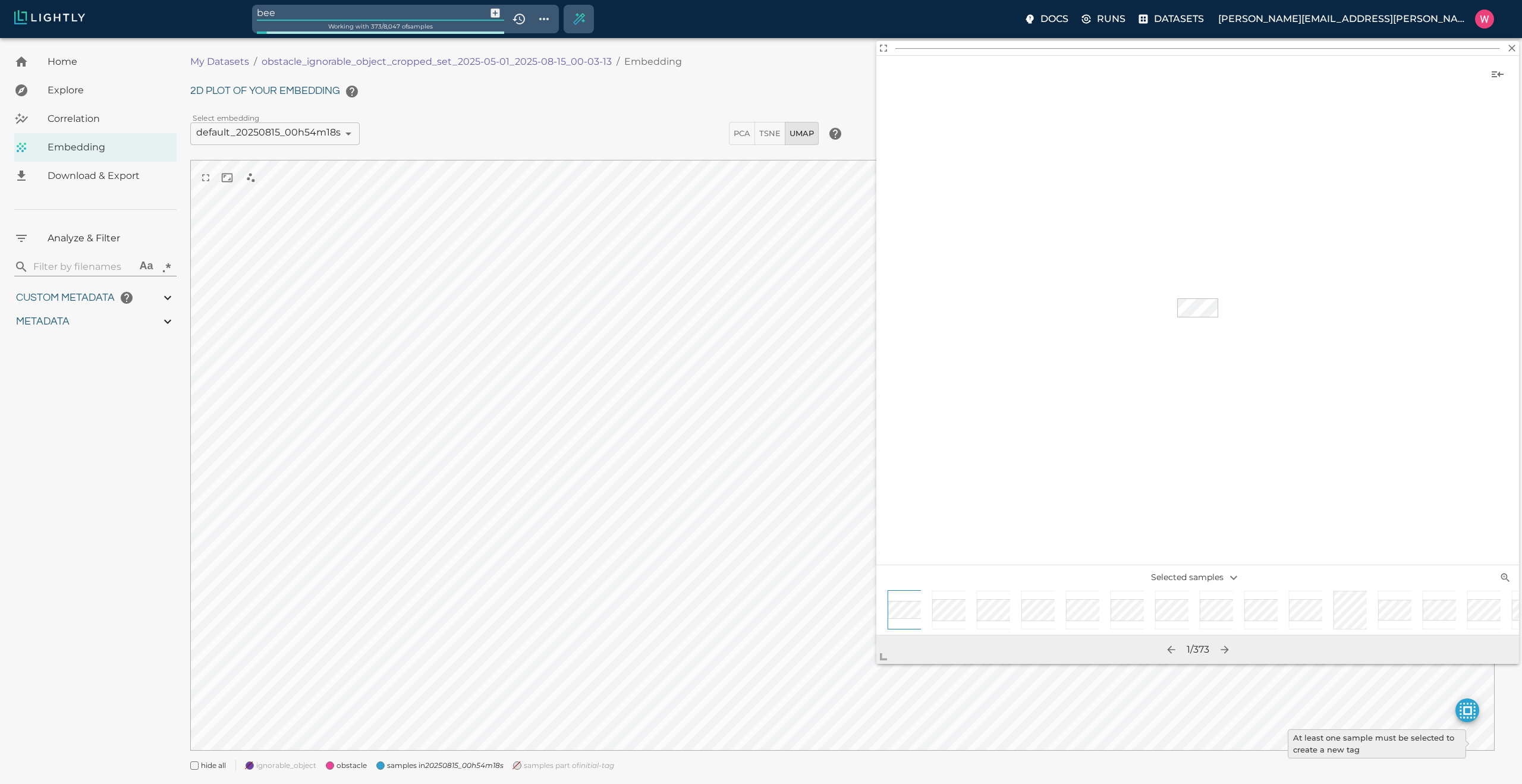
type input "21.2737830802603"
type input "bee_box"
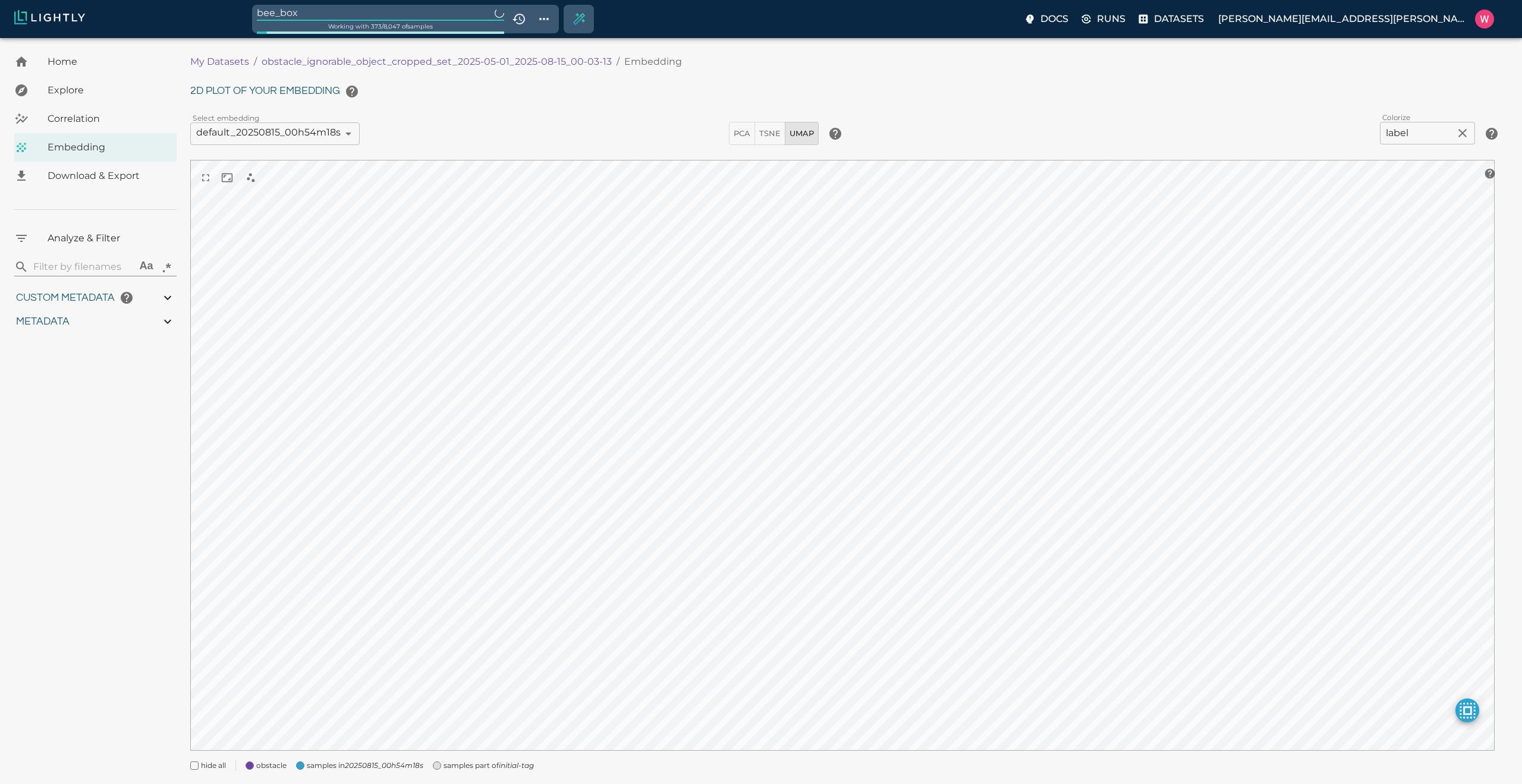
type input "0.563943266868591"
type input "19.6109432668686"
type input "1.47313940525055"
type input "50.5611394052505"
type input "0.0997830802603037"
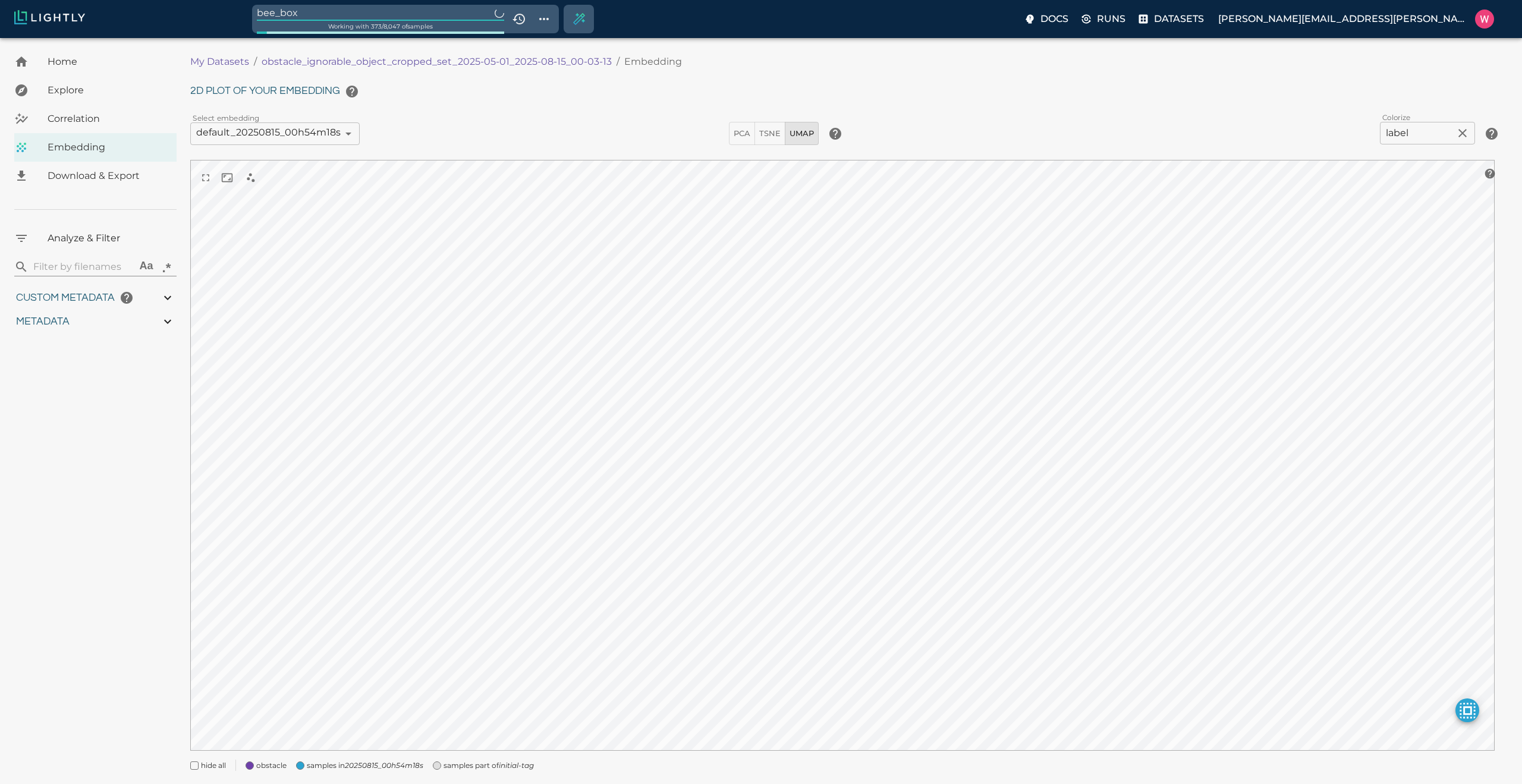
type input "21.2737830802603"
type input "0.563943266868591"
type input "19.6109432668686"
type input "1.47313940525055"
type input "50.5611394052505"
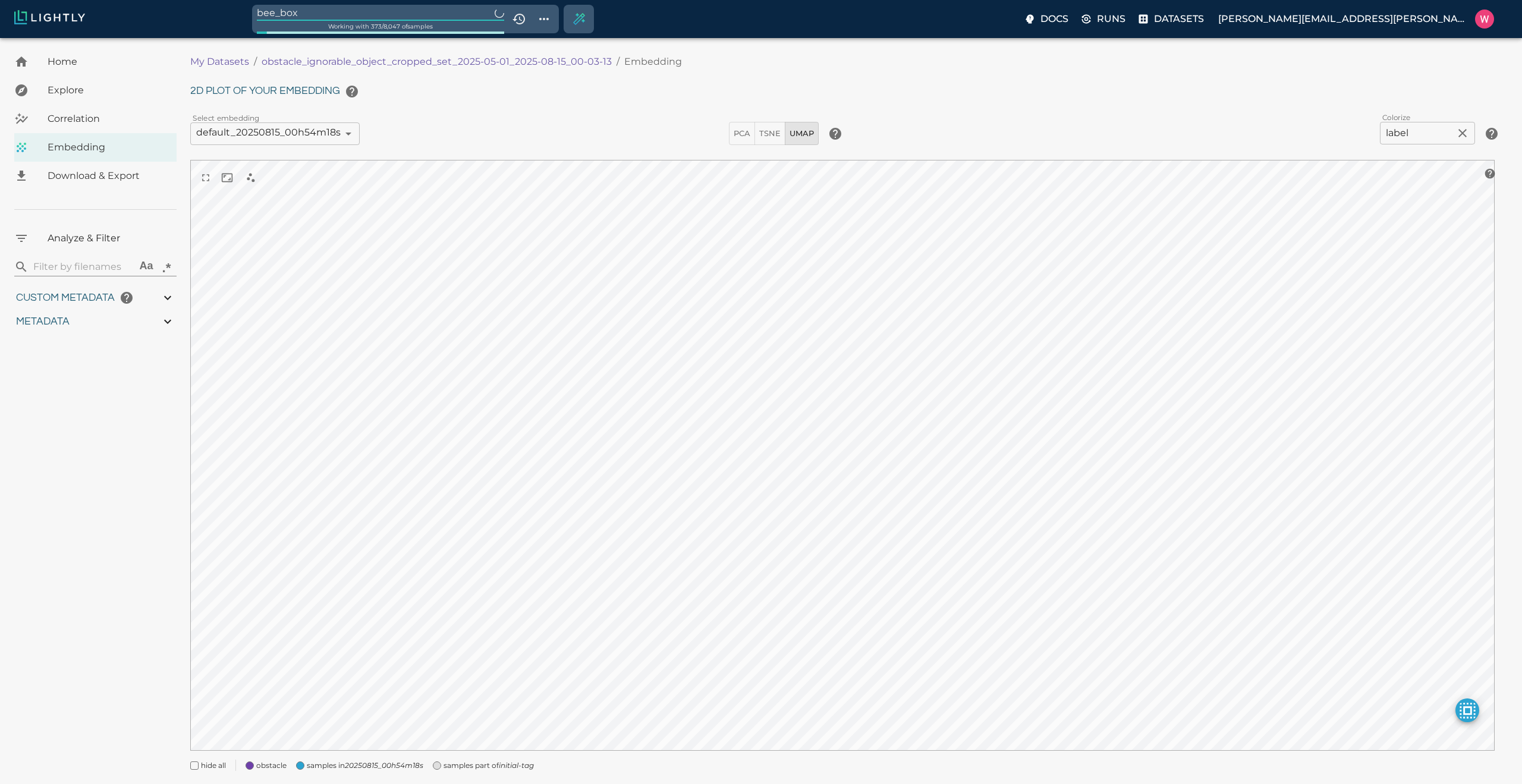
type input "0.0997830802603037"
type input "21.2737830802603"
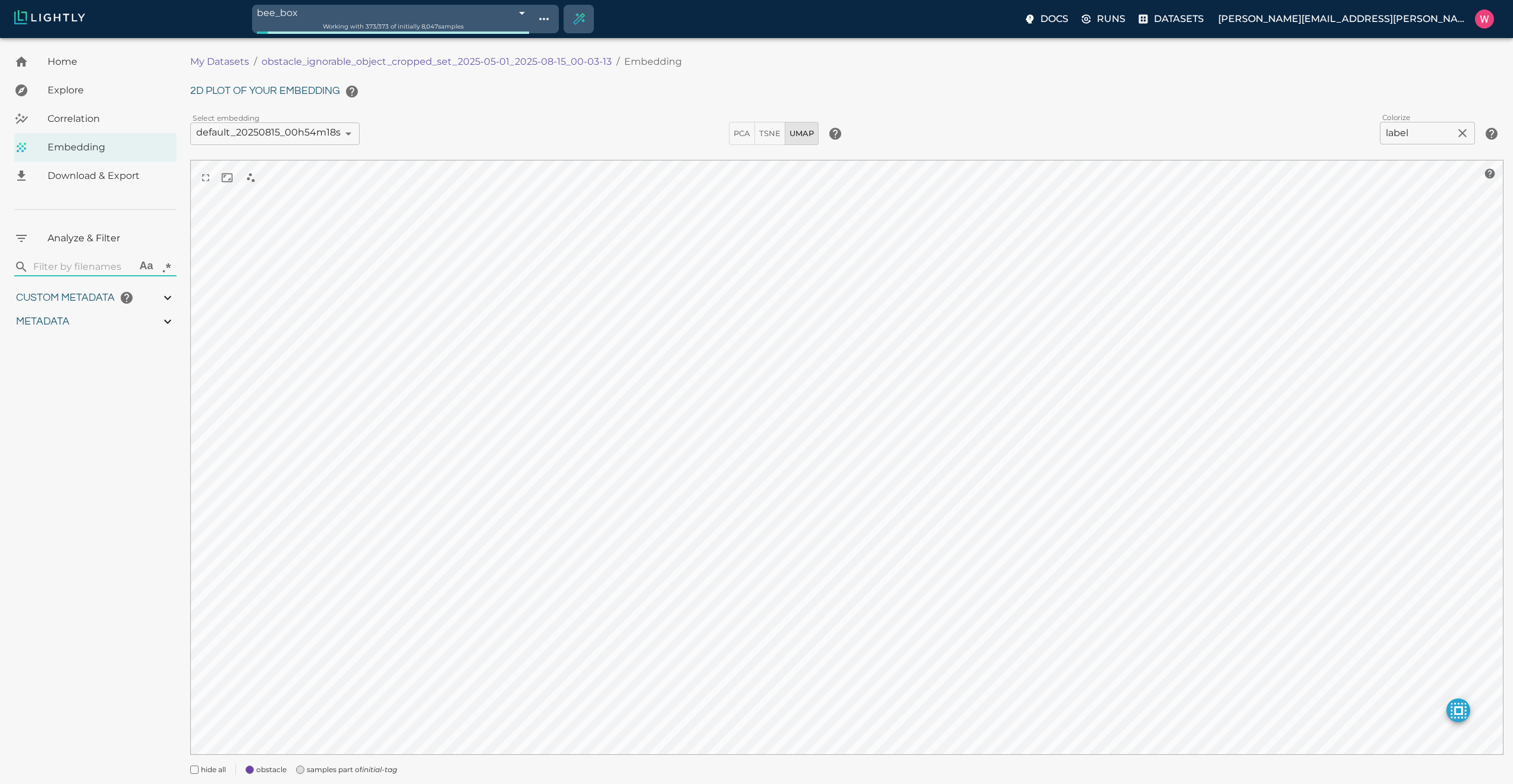
click at [401, 512] on div "hide all obstacle samples part of initial-tag" at bounding box center [842, 765] width 1323 height 22
type input "0.563943266868591"
type input "19.6109432668686"
type input "1.47313940525055"
type input "50.5611394052505"
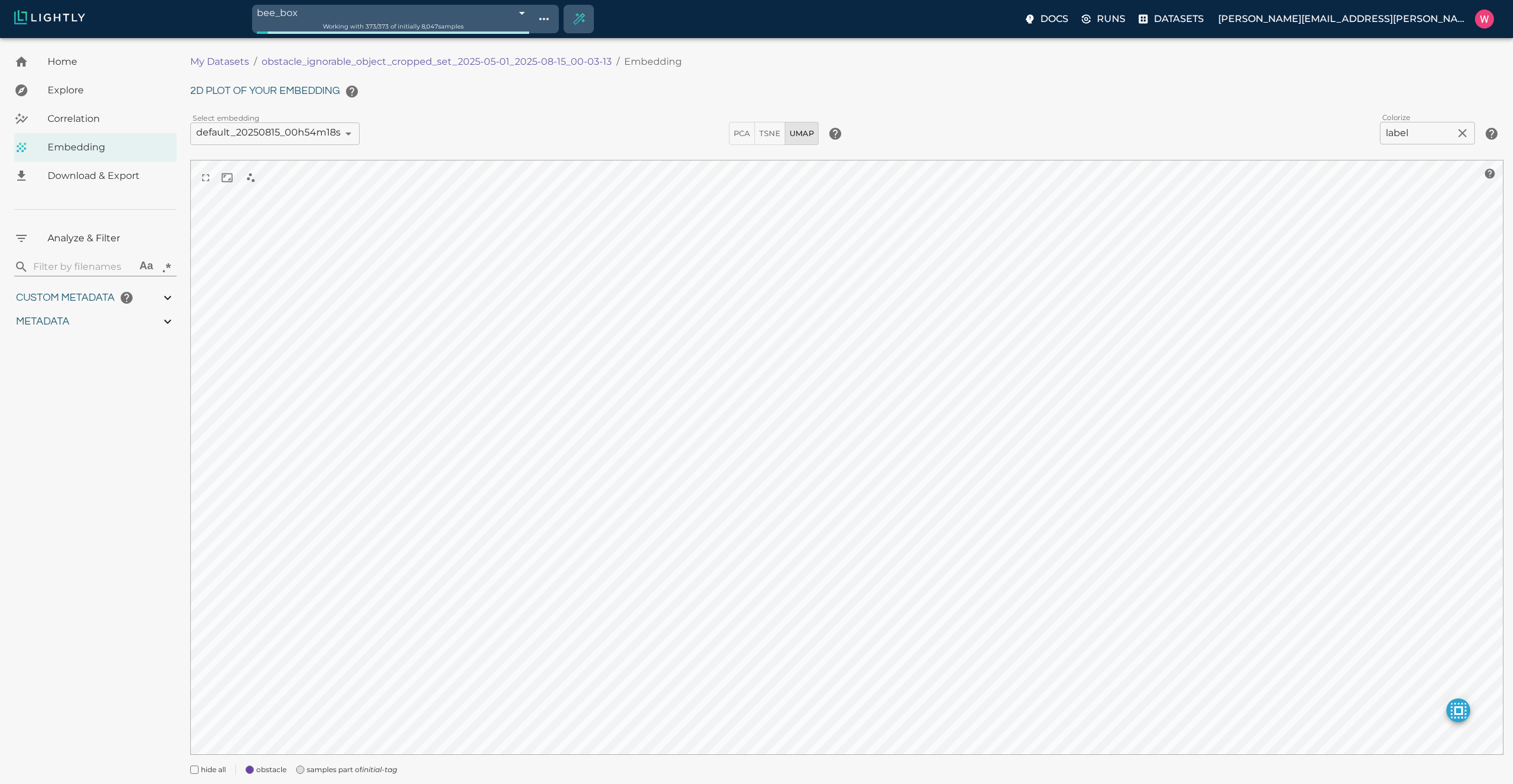
type input "0.0997830802603037"
type input "21.2737830802603"
click at [394, 512] on icon "initial-tag" at bounding box center [380, 769] width 35 height 9
click at [101, 89] on span "Explore" at bounding box center [107, 90] width 119 height 14
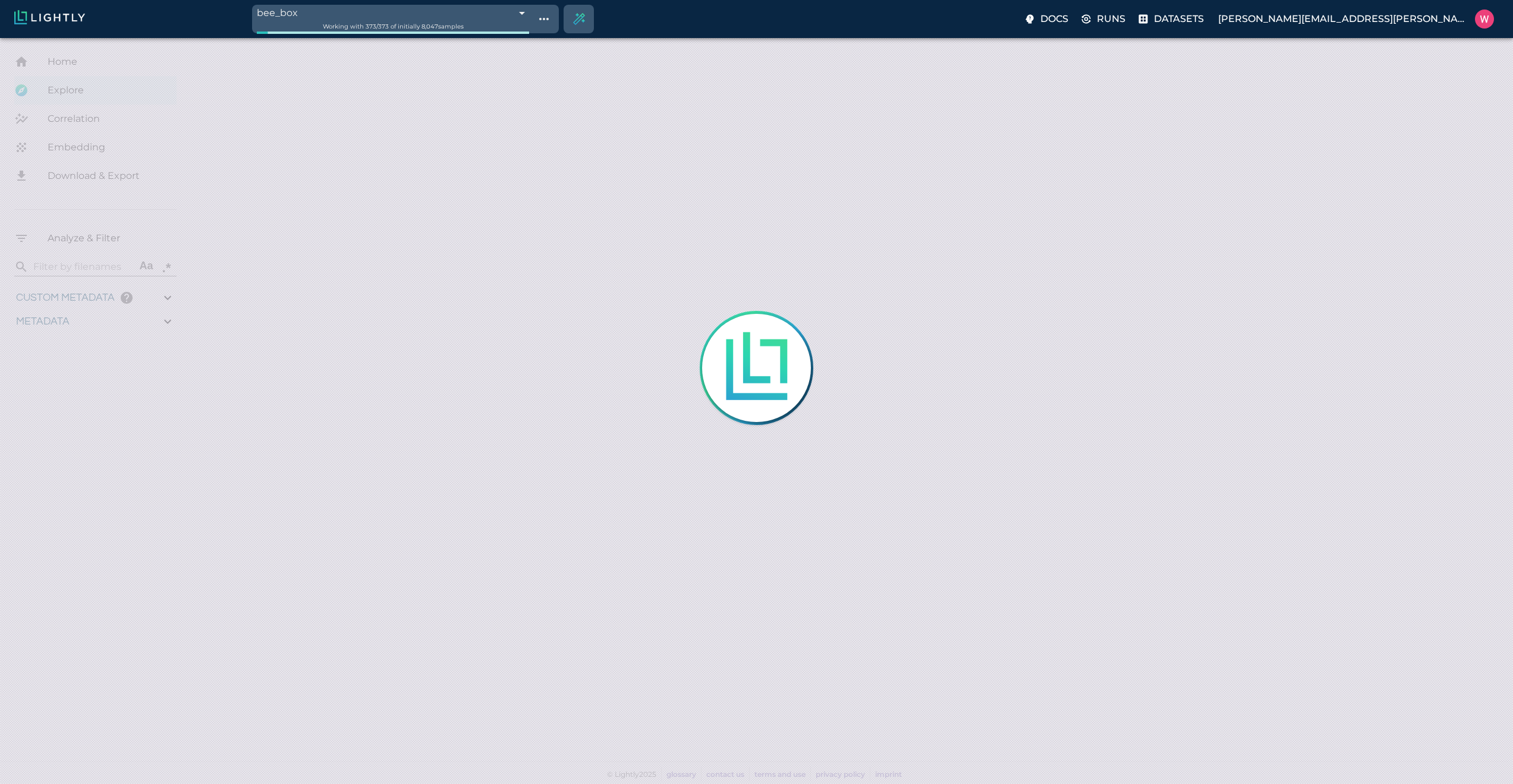
type input "0.563943266868591"
type input "19.6109432668686"
type input "1.47313940525055"
type input "50.5611394052505"
type input "0.0997830802603037"
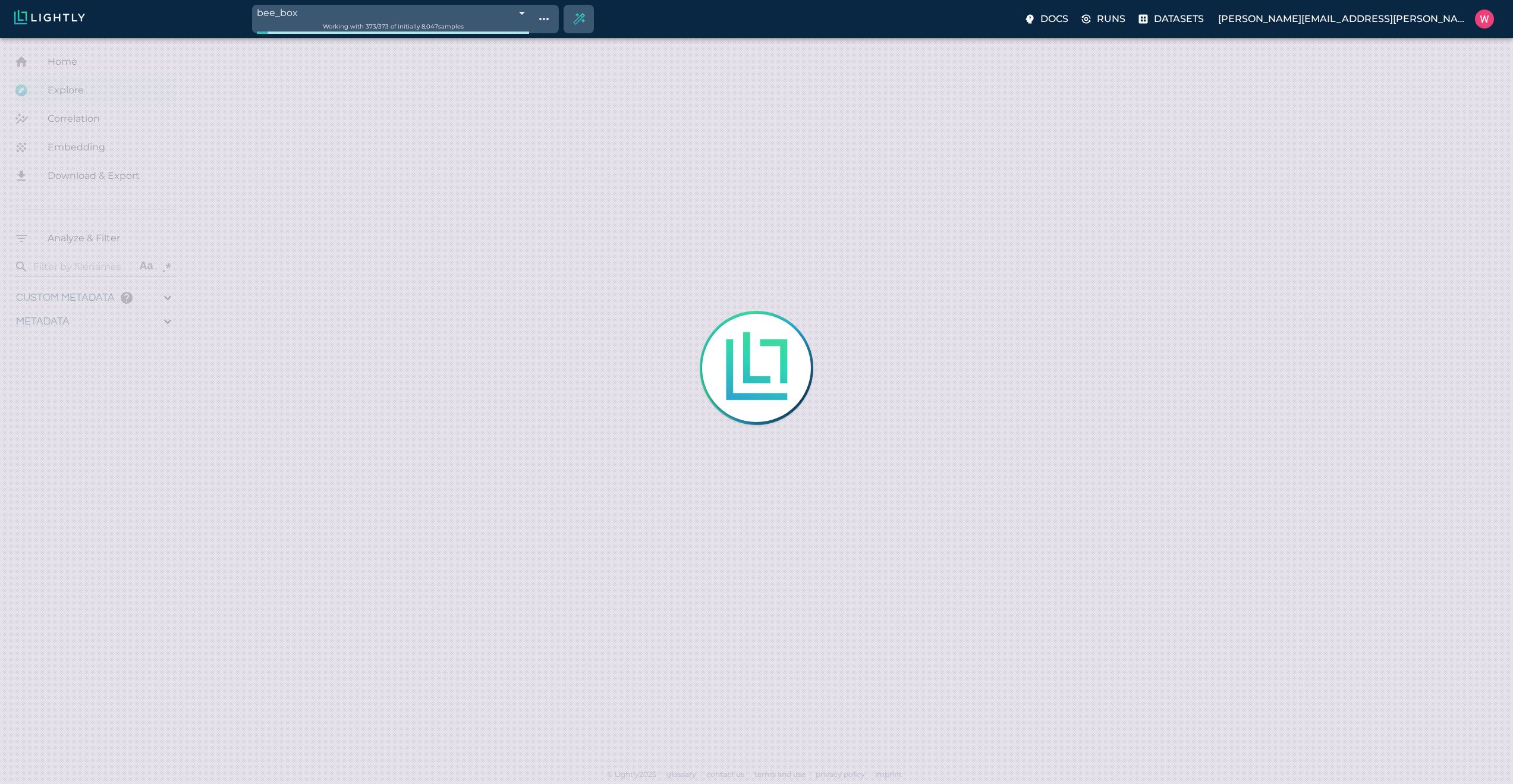
type input "21.2737830802603"
click at [86, 86] on span "Explore" at bounding box center [107, 90] width 119 height 14
type input "0.563943266868591"
type input "19.6109432668686"
type input "1.47313940525055"
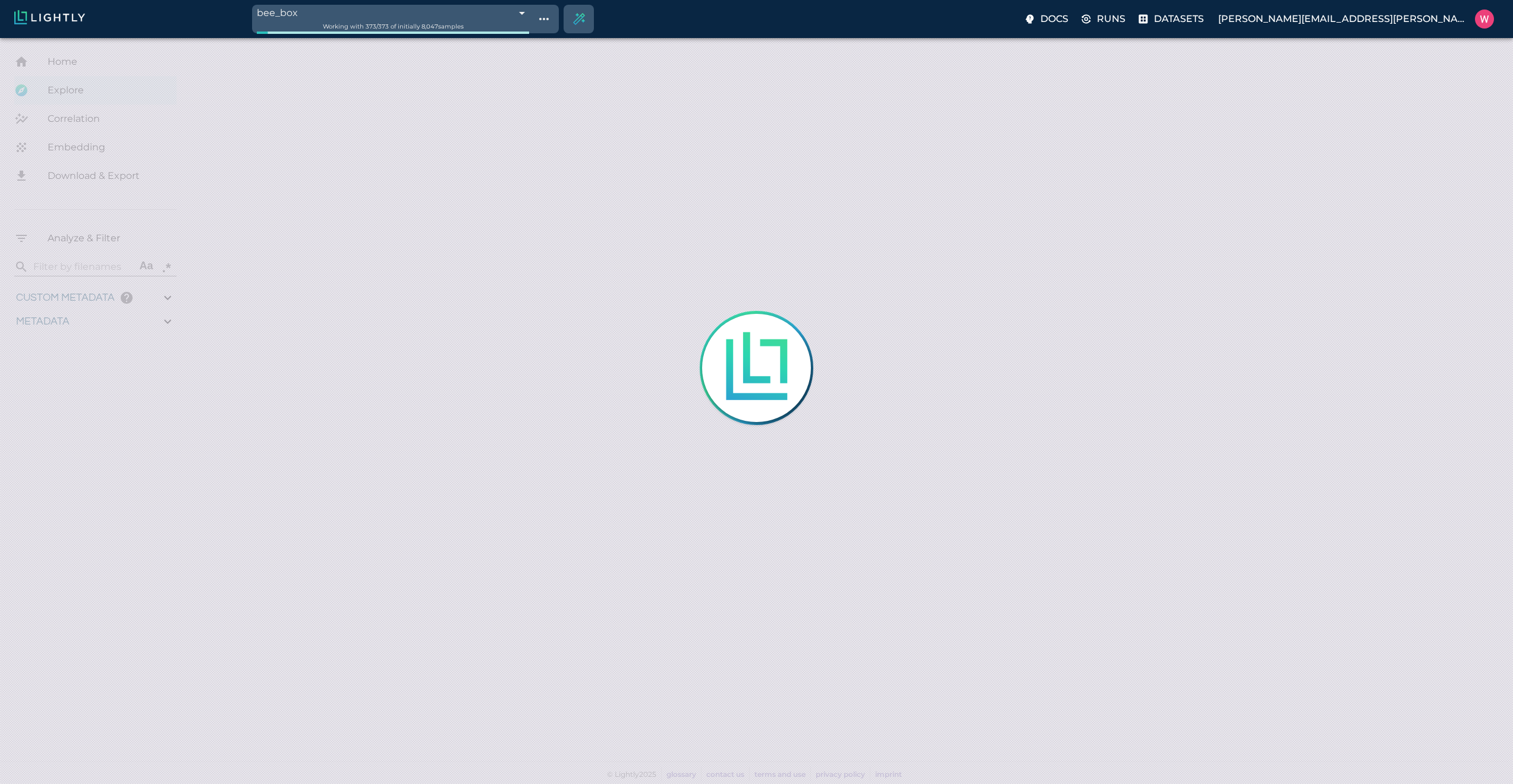
type input "50.5611394052505"
type input "0.0997830802603037"
type input "21.2737830802603"
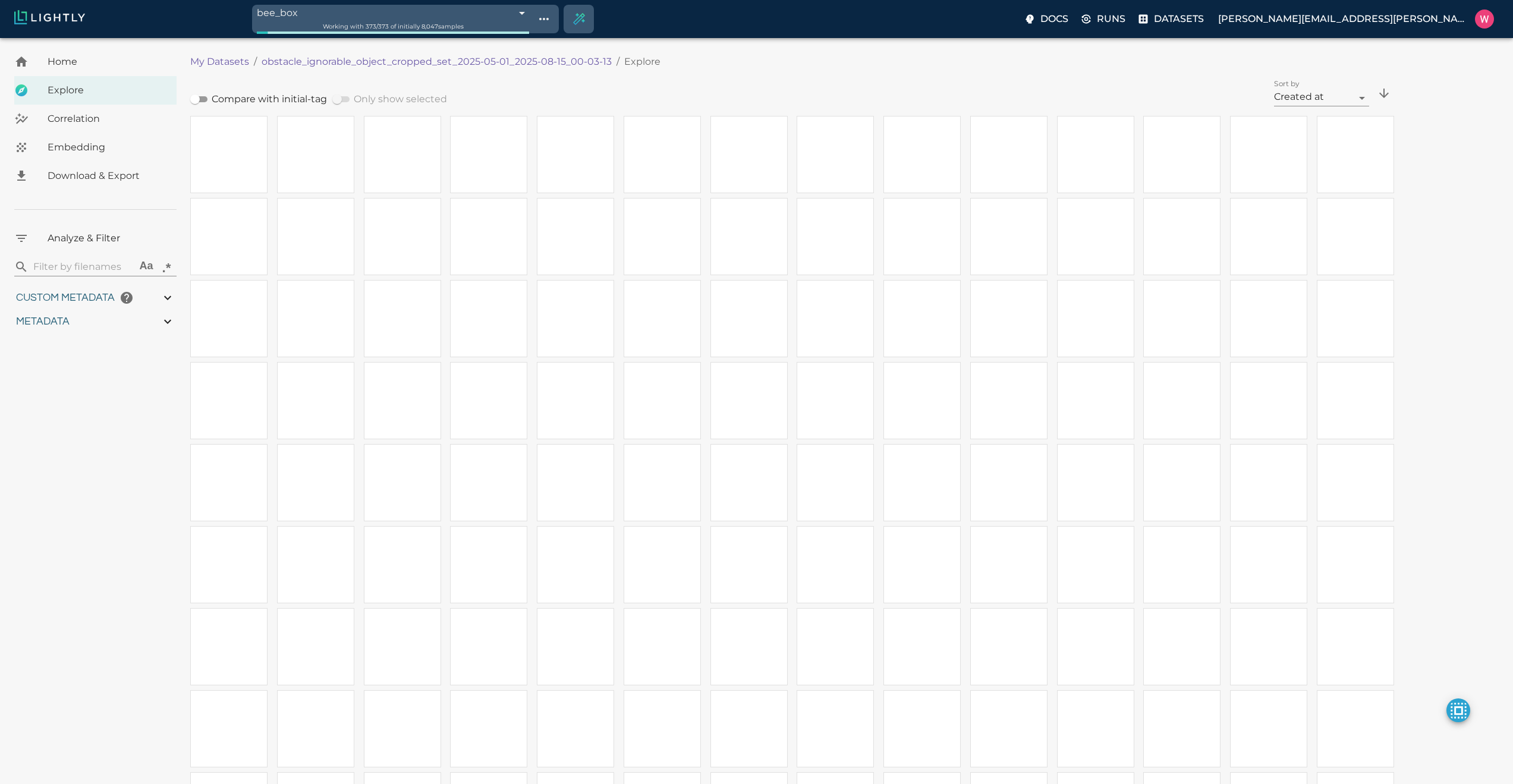
type input "0.563943266868591"
type input "19.6109432668686"
type input "1.47313940525055"
type input "50.5611394052505"
type input "0.0997830802603037"
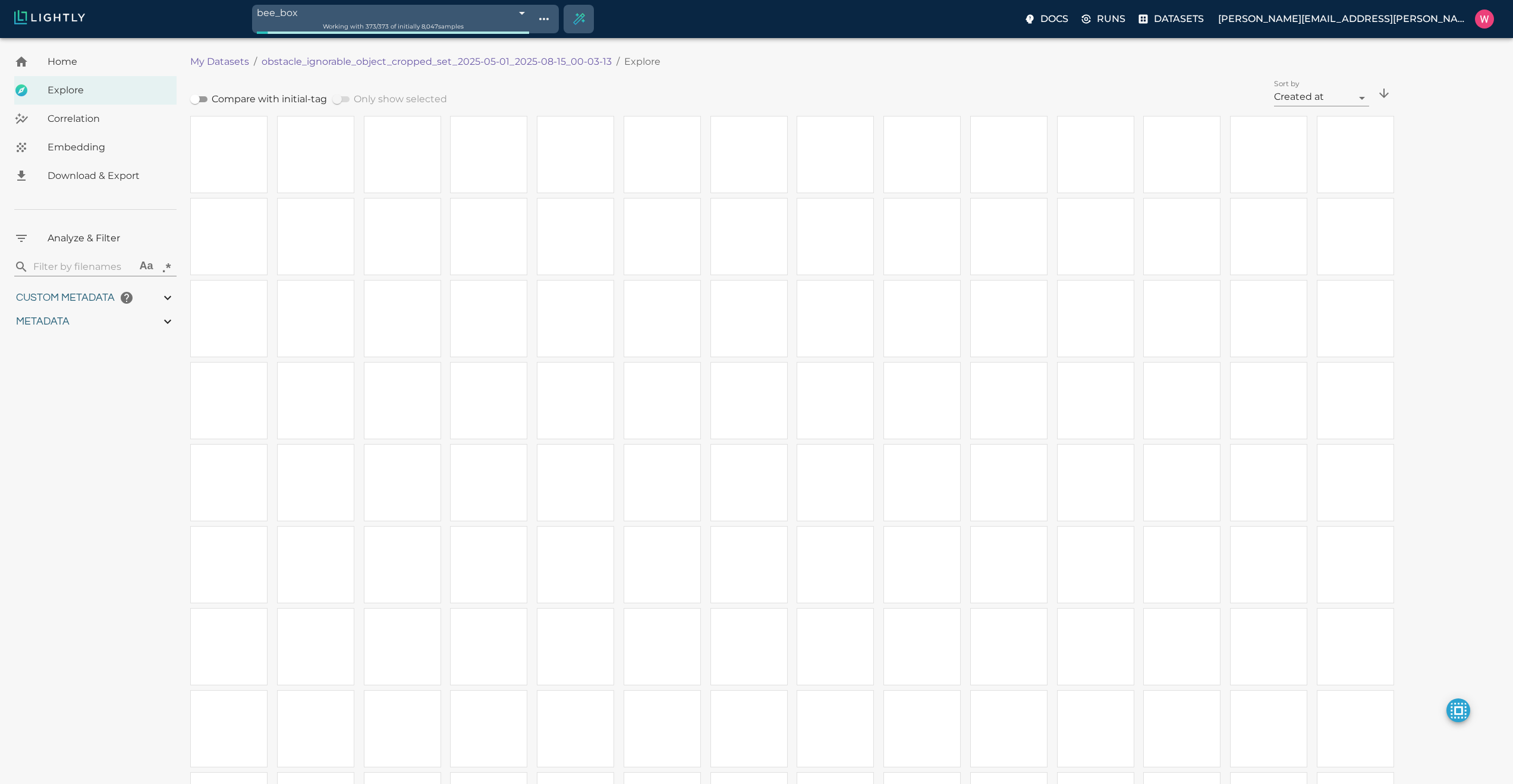
type input "21.2737830802603"
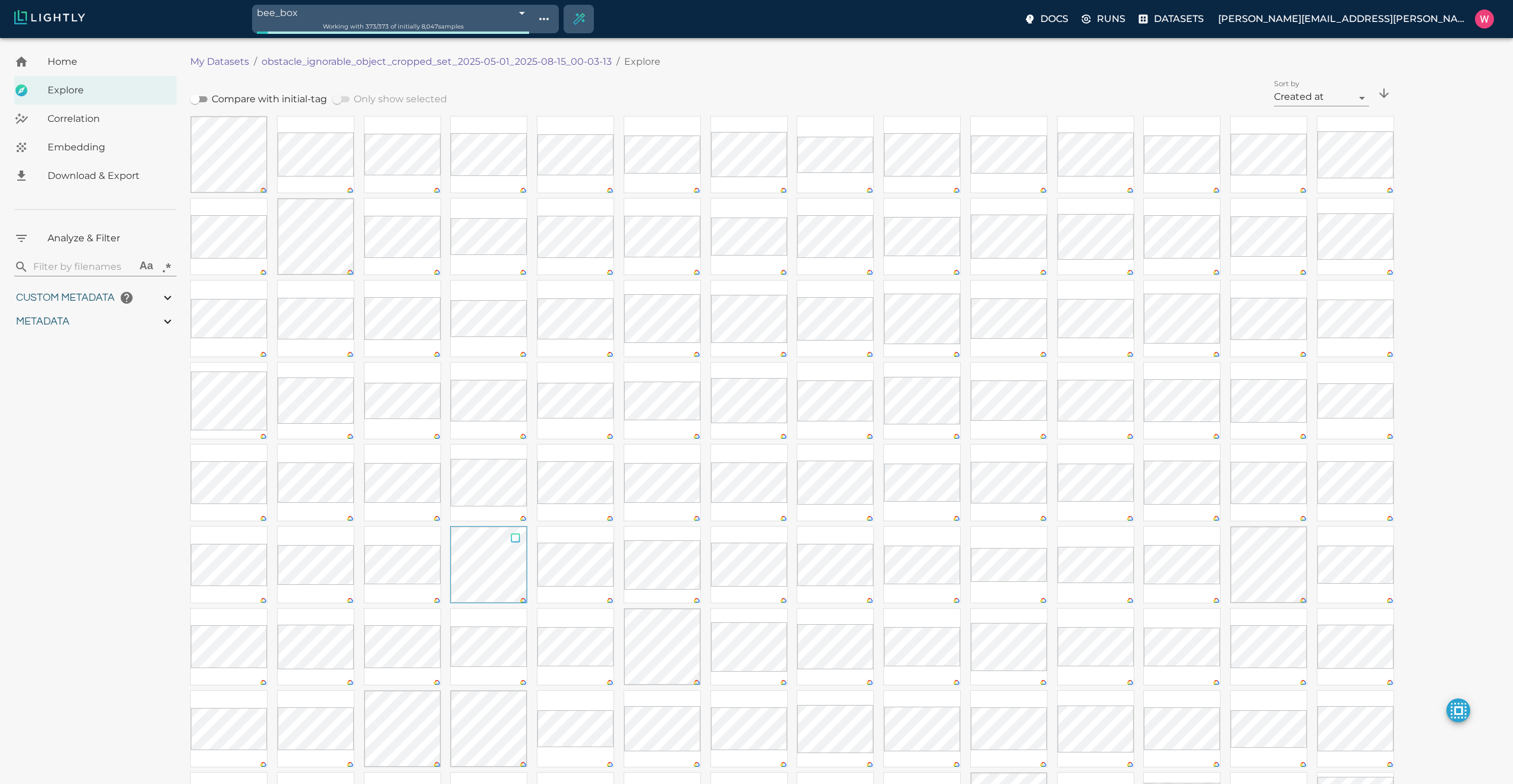
click at [515, 512] on input "checkbox" at bounding box center [515, 540] width 22 height 27
checkbox input "false"
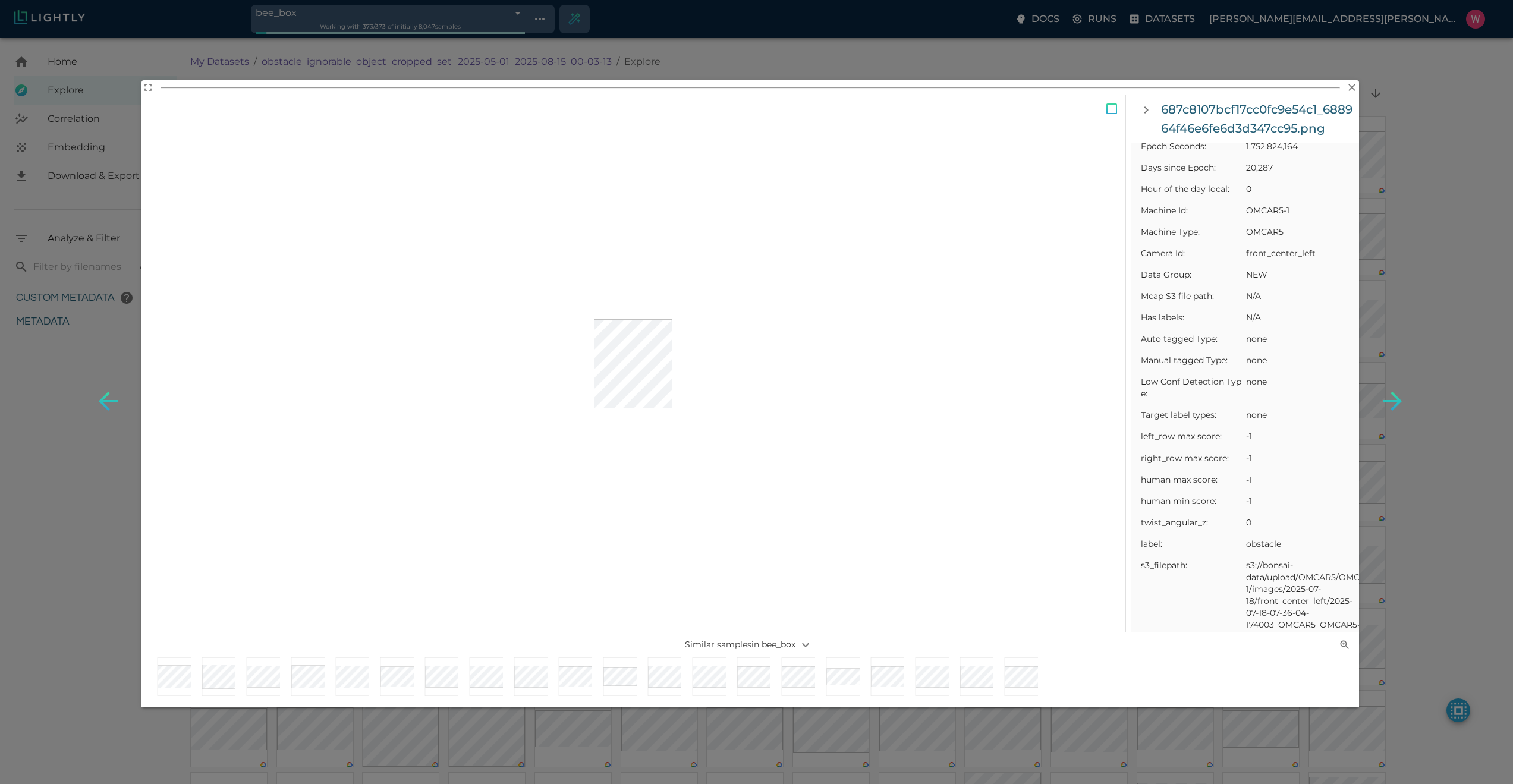
scroll to position [642, 0]
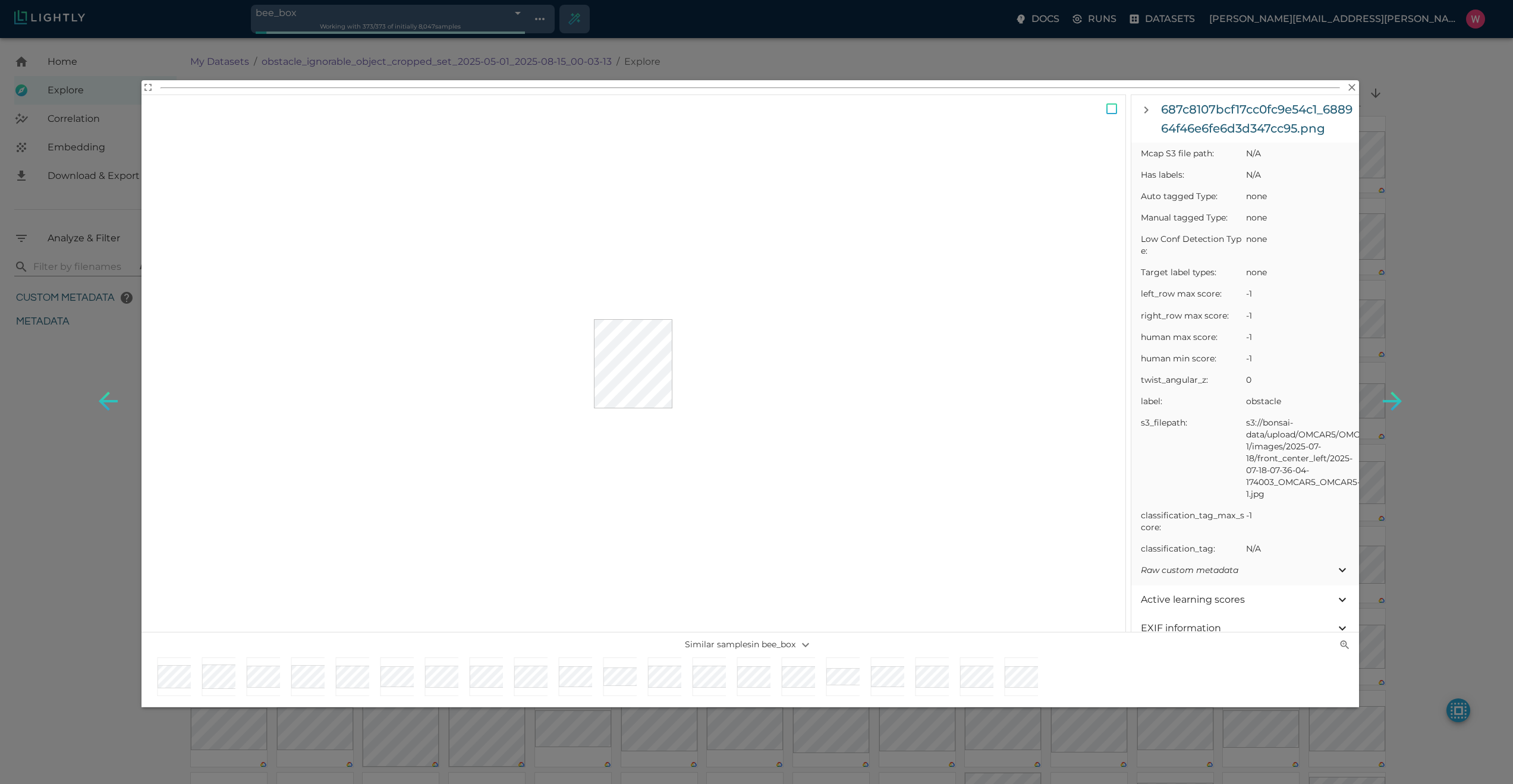
click at [1020, 339] on div "687c8107bcf17cc0fc9e54c1_688964f46e6fe6d3d347cc95.png Sample details Sample lin…" at bounding box center [756, 392] width 1513 height 784
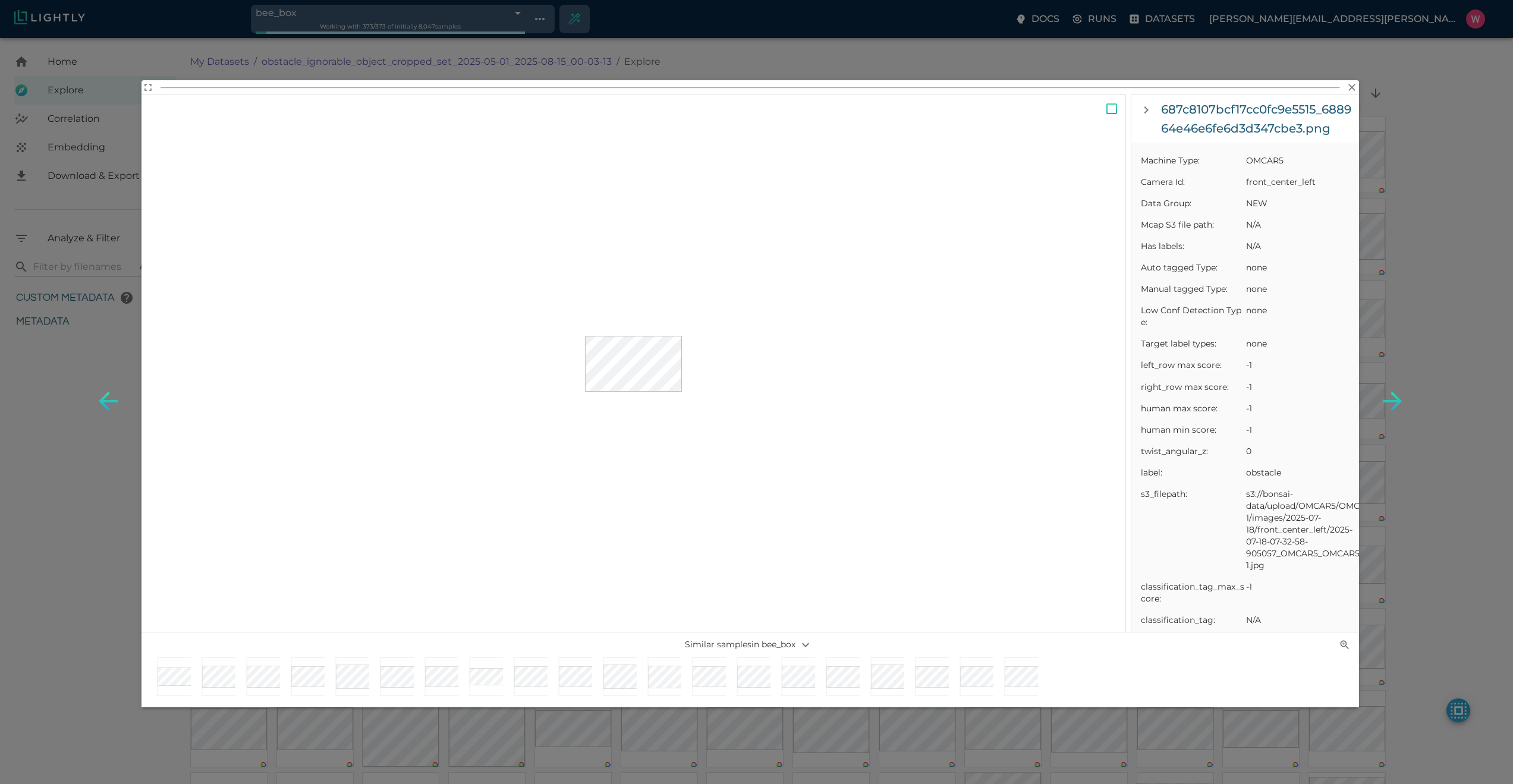
scroll to position [642, 0]
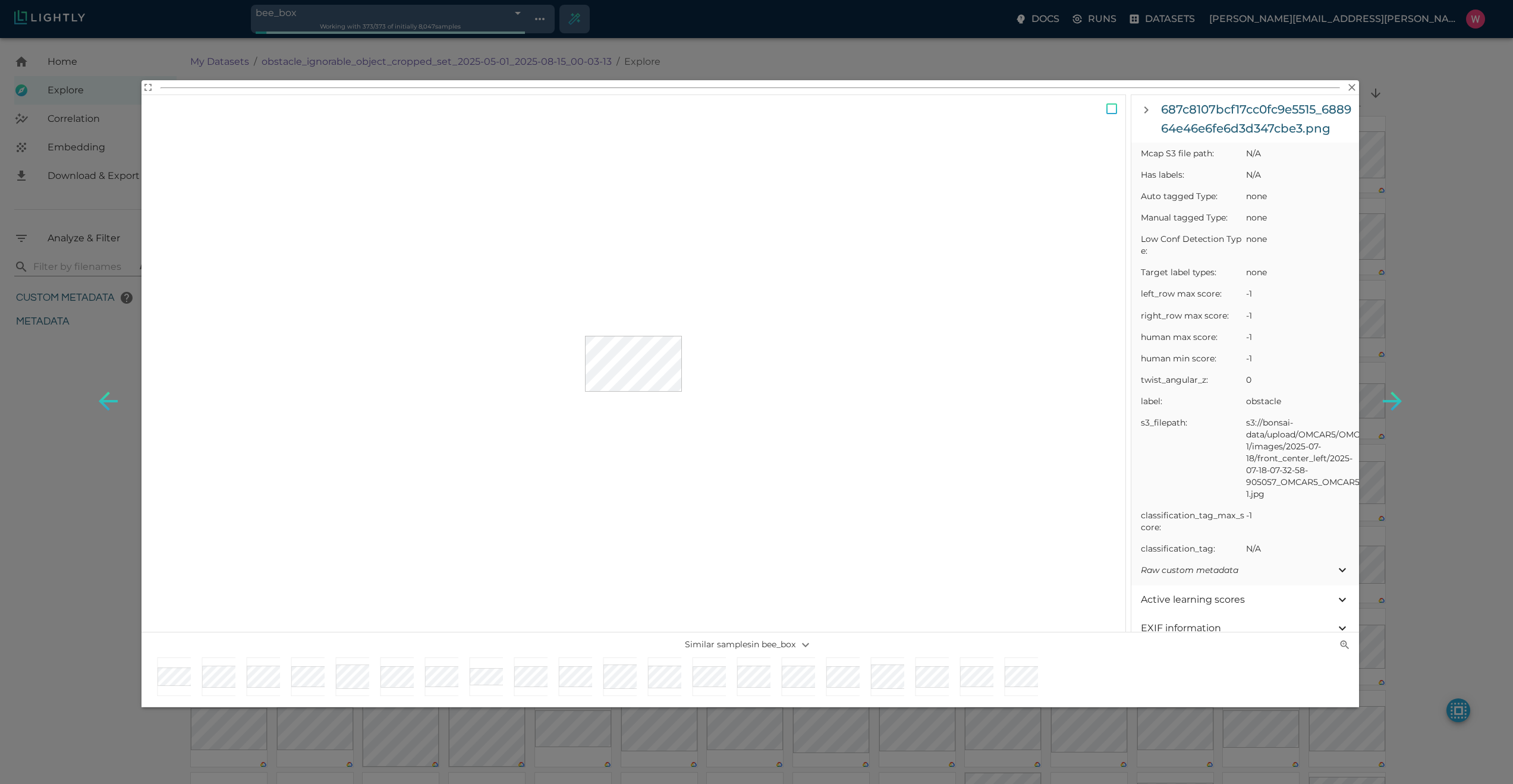
click at [1020, 446] on div "687c8107bcf17cc0fc9e5515_688964e46e6fe6d3d347cbe3.png Sample details Sample lin…" at bounding box center [756, 392] width 1513 height 784
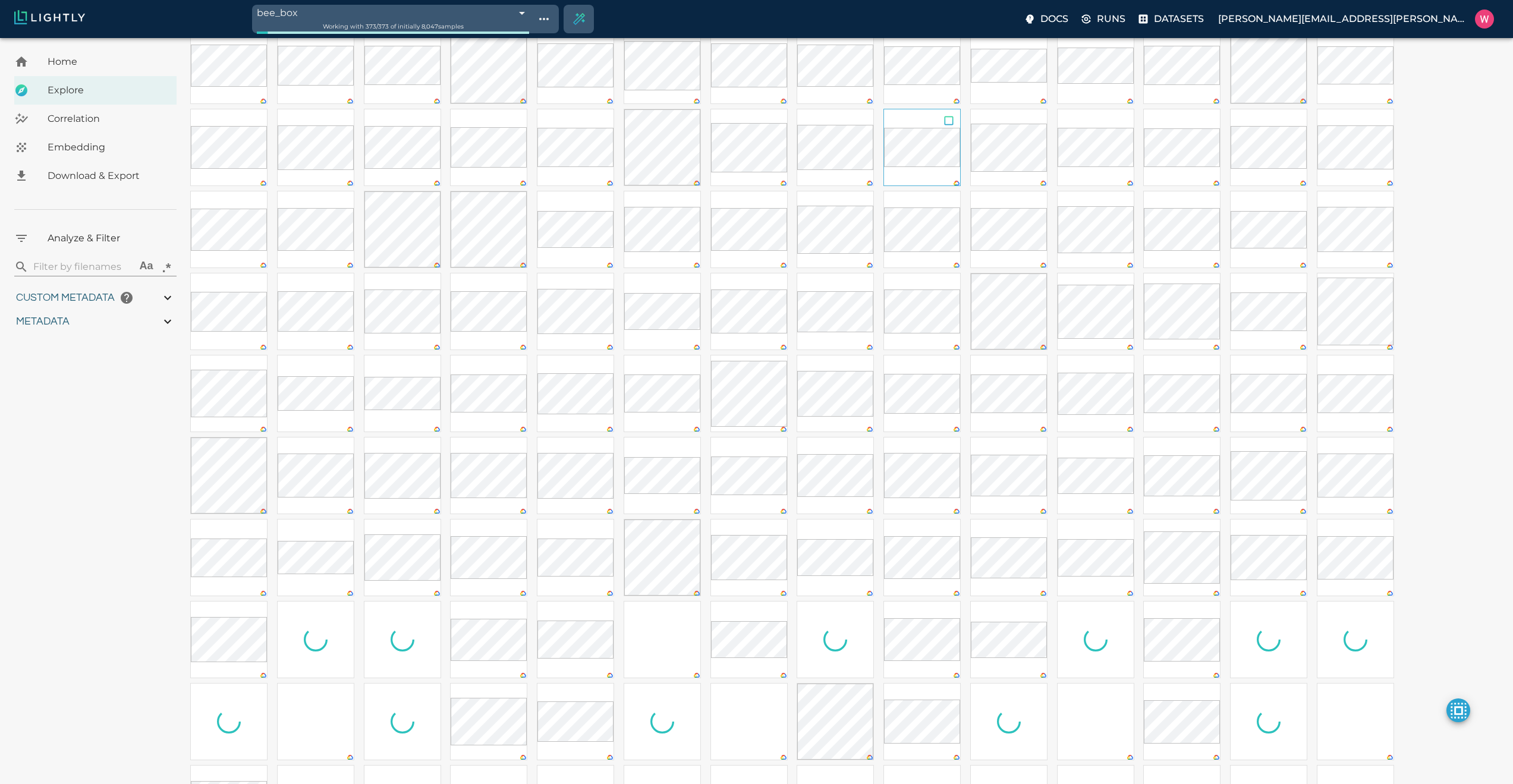
scroll to position [570, 0]
click at [685, 458] on input "checkbox" at bounding box center [689, 461] width 22 height 27
checkbox input "true"
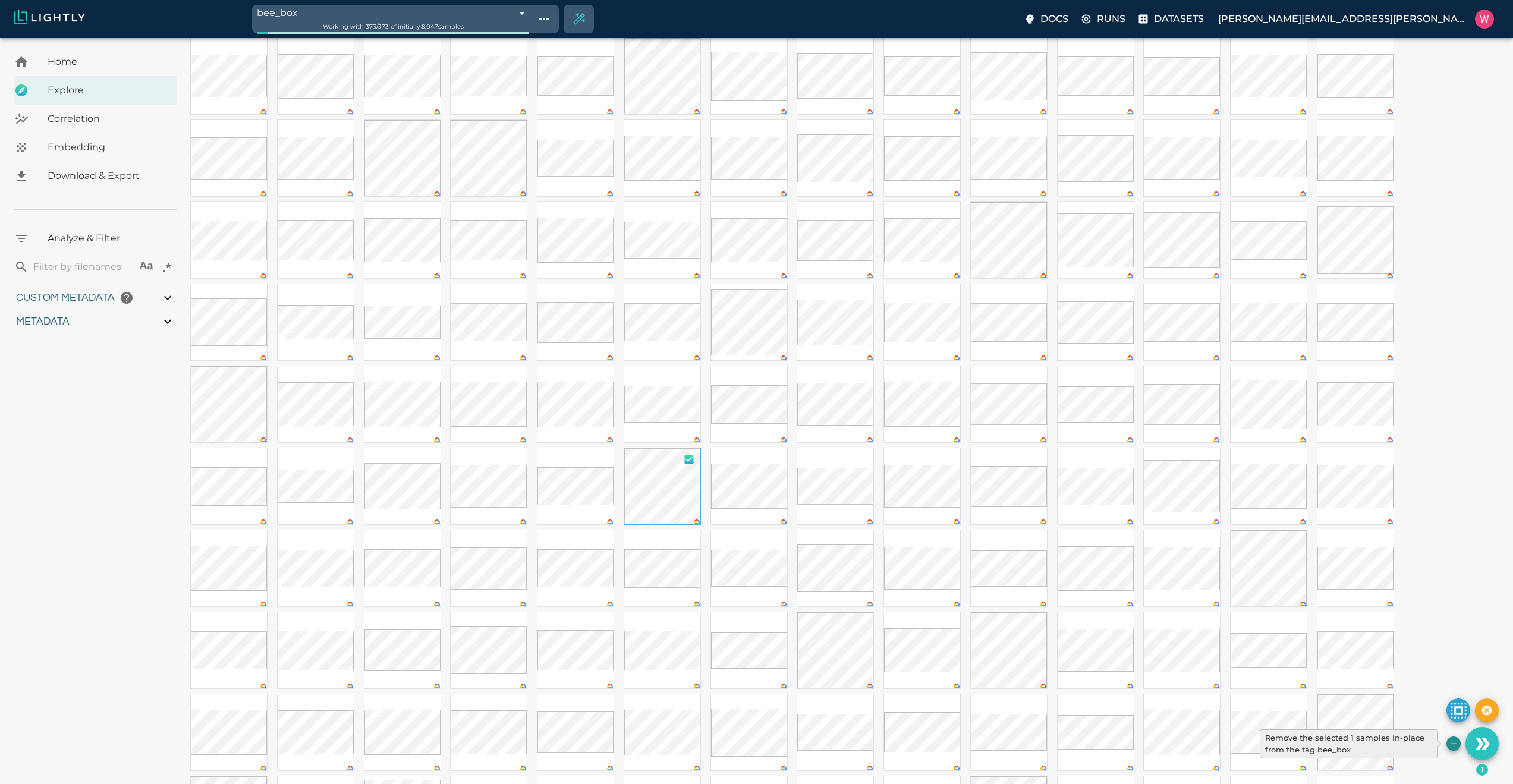
click at [1020, 512] on icon "Remove the selected 1 samples in-place from the tag bee_box" at bounding box center [1453, 743] width 10 height 10
type input "0.563943266868591"
type input "19.6109432668686"
type input "1.47313940525055"
type input "50.5611394052505"
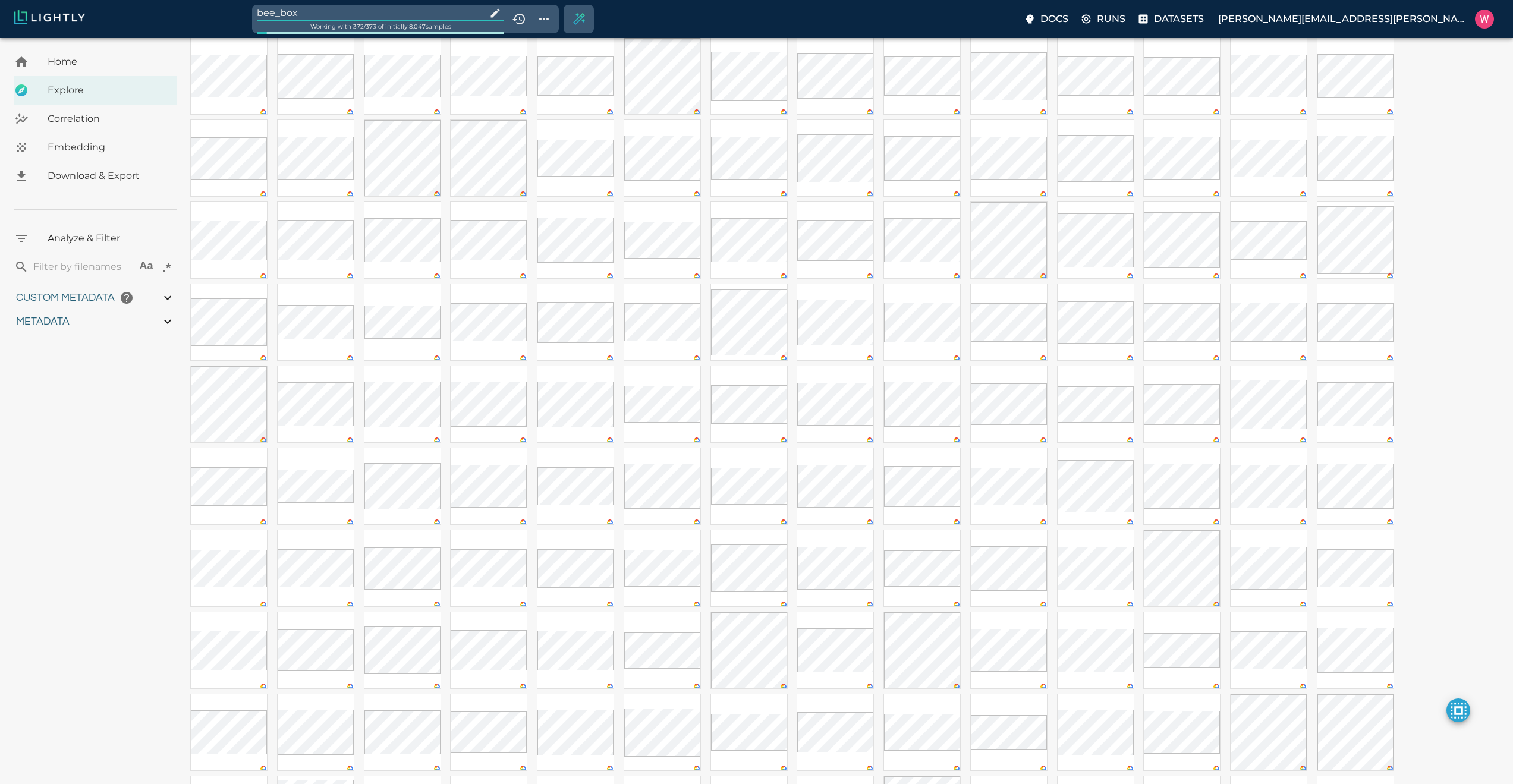
type input "0.0997830802603037"
type input "21.2737830802603"
type input "0.563943266868591"
type input "19.6109432668686"
type input "1.47313940525055"
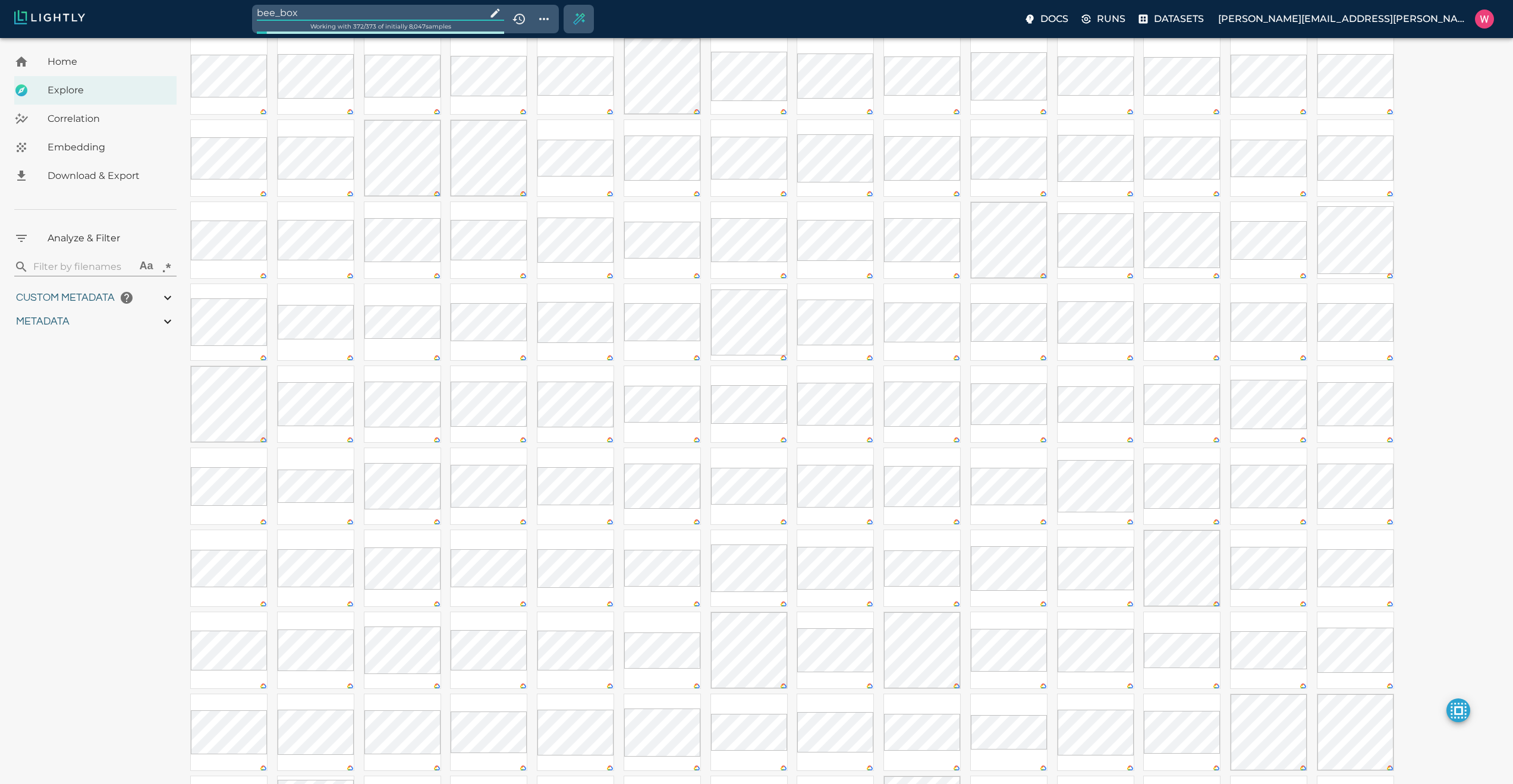
type input "50.5611394052505"
type input "0.0997830802603037"
type input "21.2737830802603"
click at [1020, 512] on div at bounding box center [790, 320] width 1209 height 1558
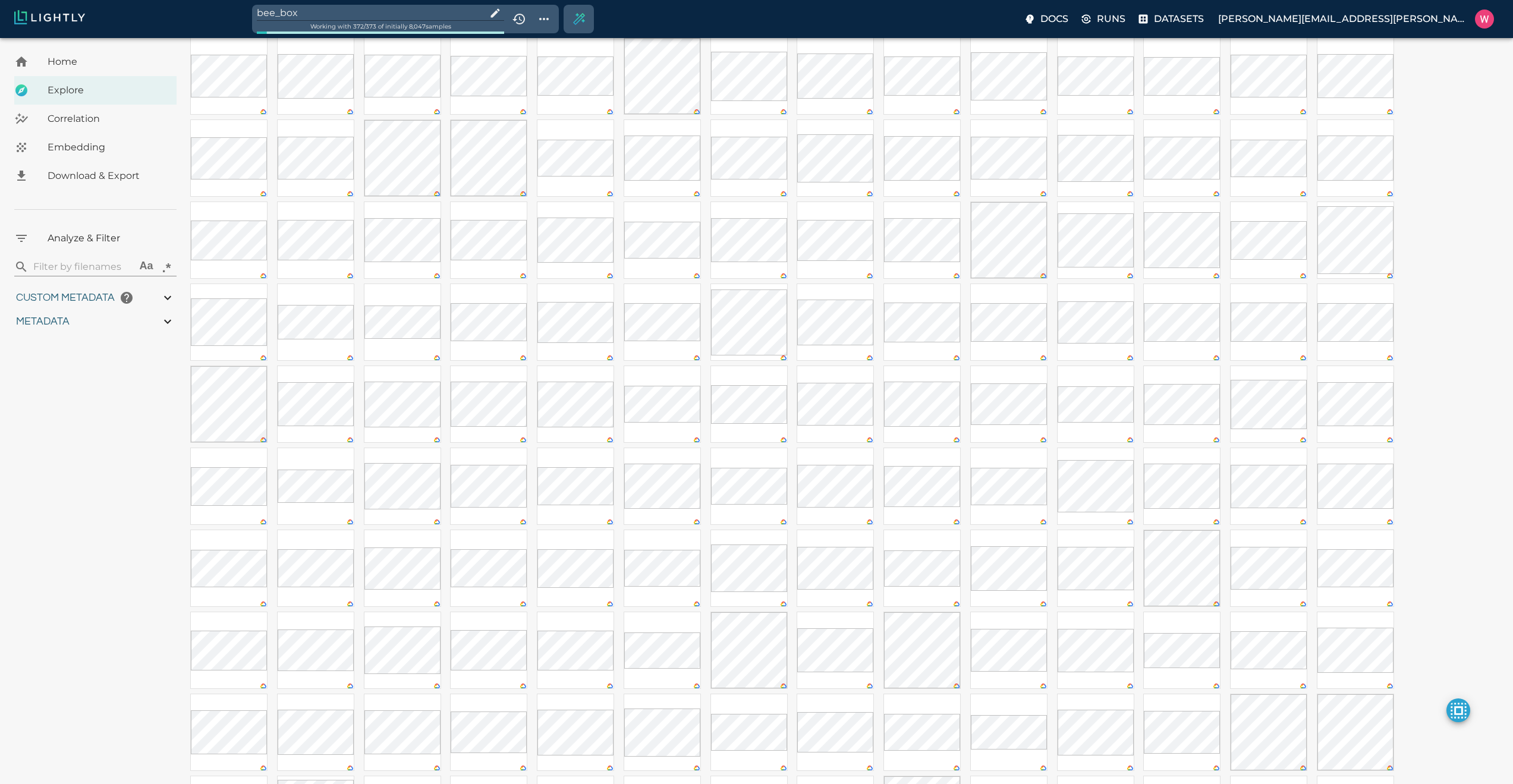
type input "0.563943266868591"
type input "19.6109432668686"
type input "1.47313940525055"
type input "50.5611394052505"
type input "0.0997830802603037"
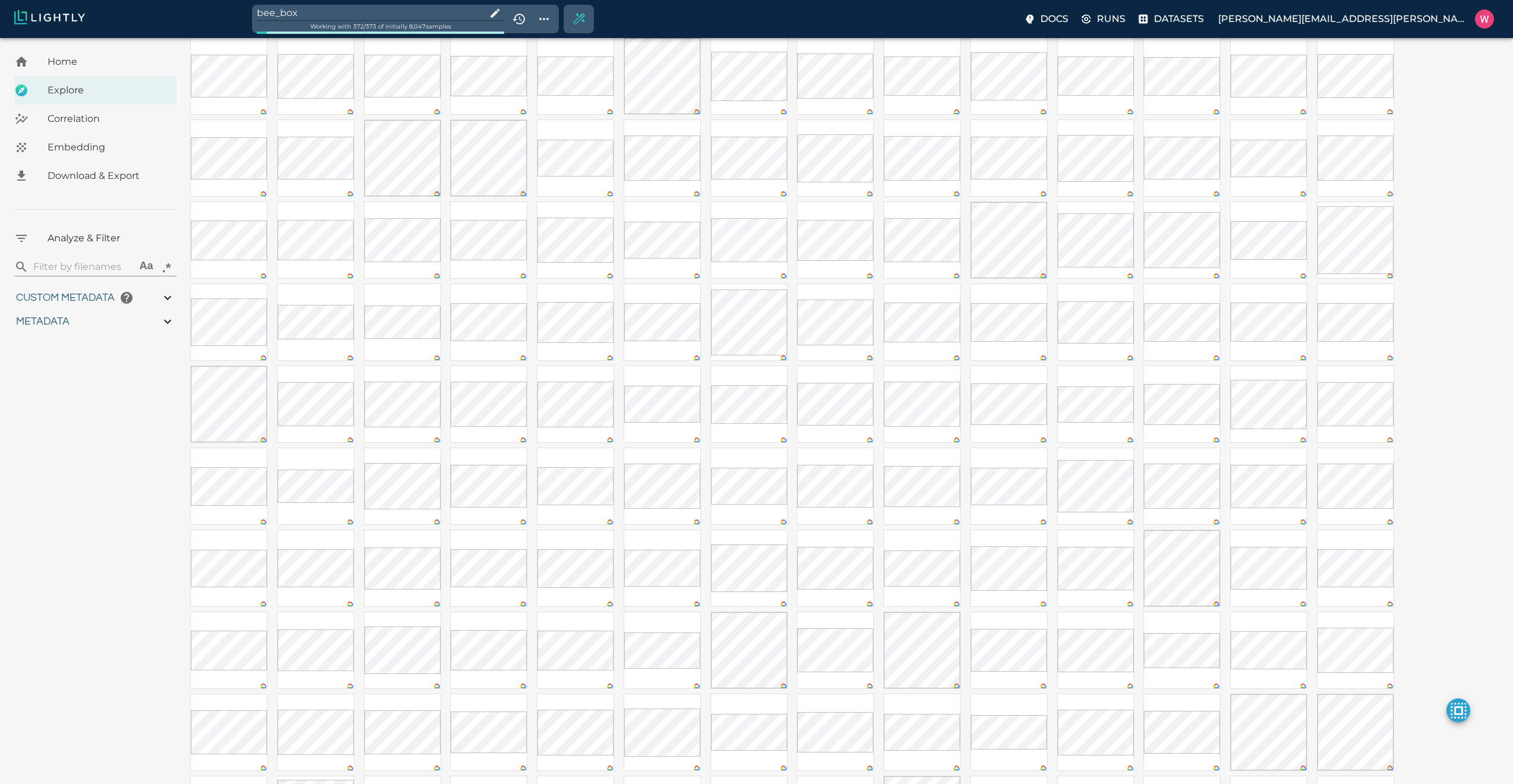
type input "21.2737830802603"
type input "0.563943266868591"
type input "19.6109432668686"
type input "1.47313940525055"
type input "50.5611394052505"
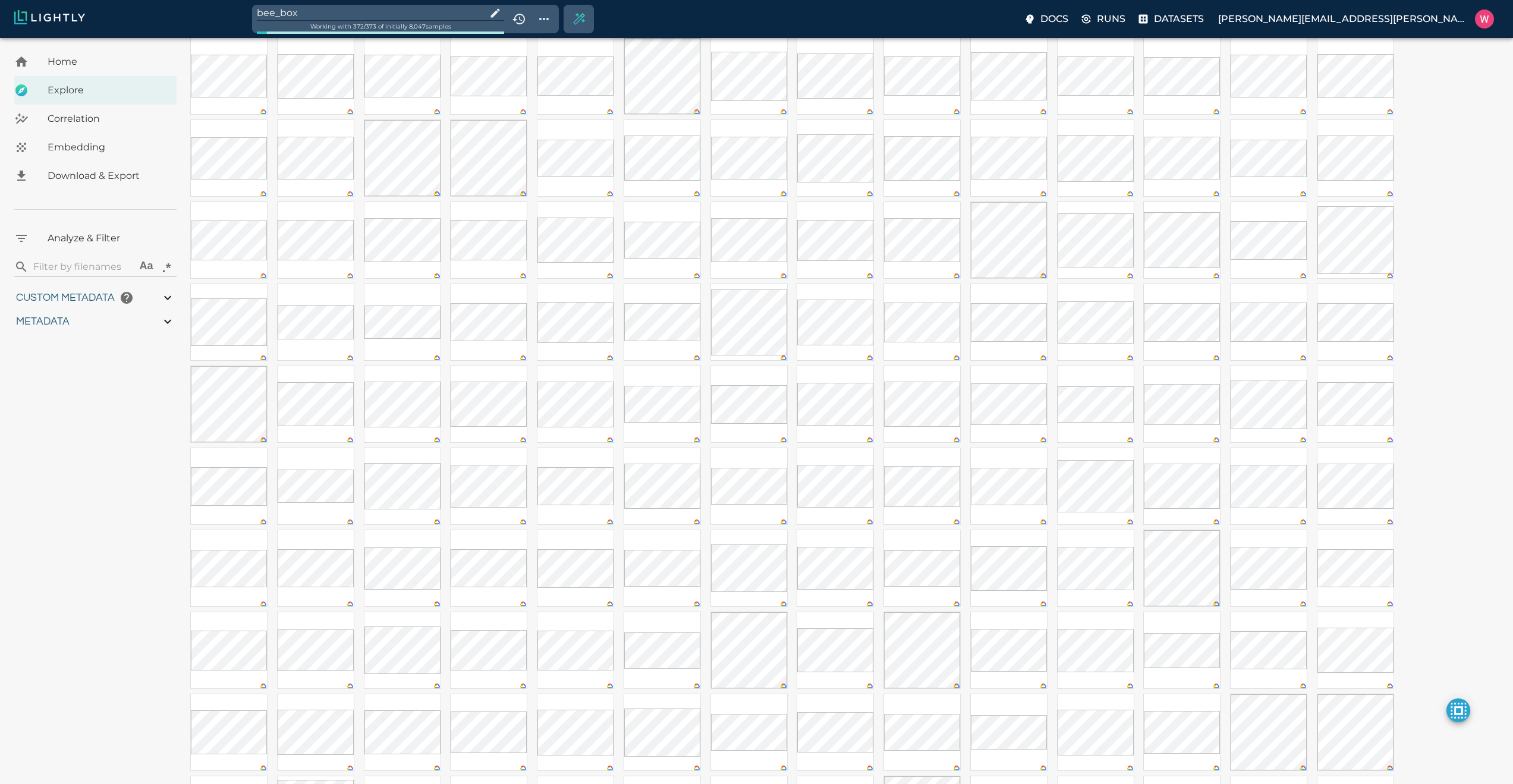
type input "0.0997830802603037"
type input "21.2737830802603"
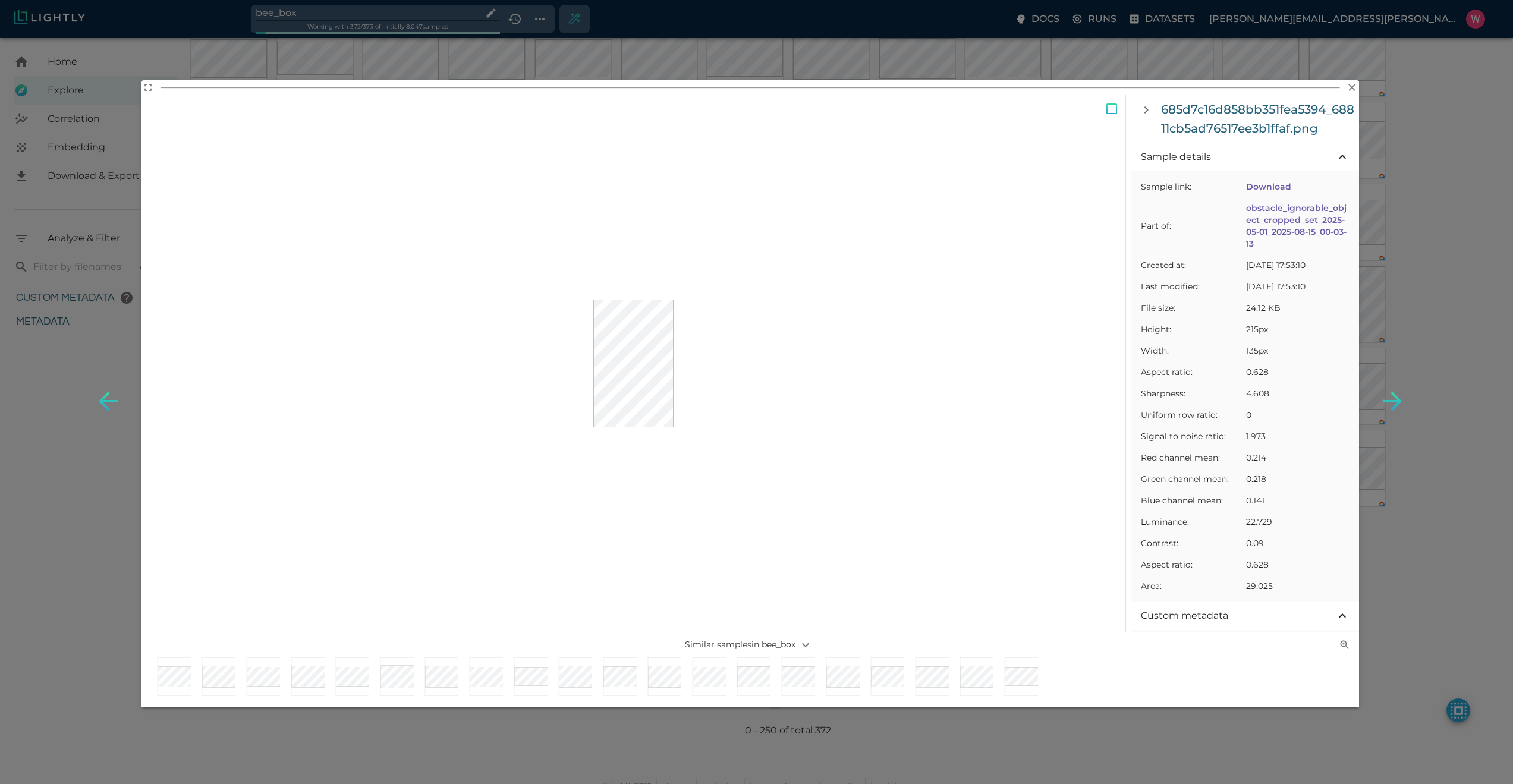
click at [1020, 268] on div "685d7c16d858bb351fea5394_68811cb5ad76517ee3b1ffaf.png Sample details Sample lin…" at bounding box center [756, 392] width 1513 height 784
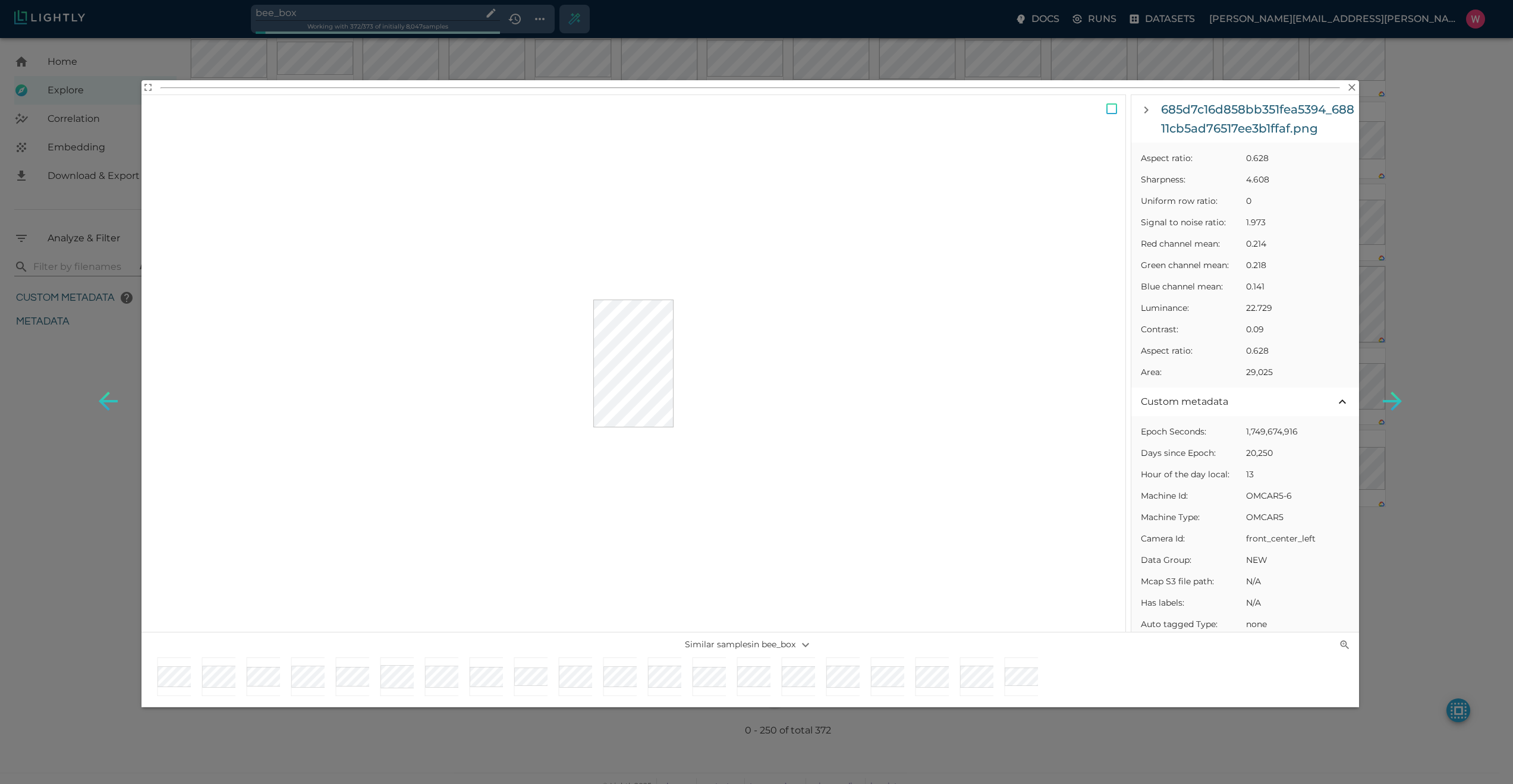
scroll to position [356, 0]
drag, startPoint x: 1381, startPoint y: 312, endPoint x: 1220, endPoint y: 299, distance: 161.5
click at [1020, 312] on div "685d7c16d858bb351fea5394_68811cb5ad76517ee3b1ffaf.png Sample details Sample lin…" at bounding box center [756, 392] width 1513 height 784
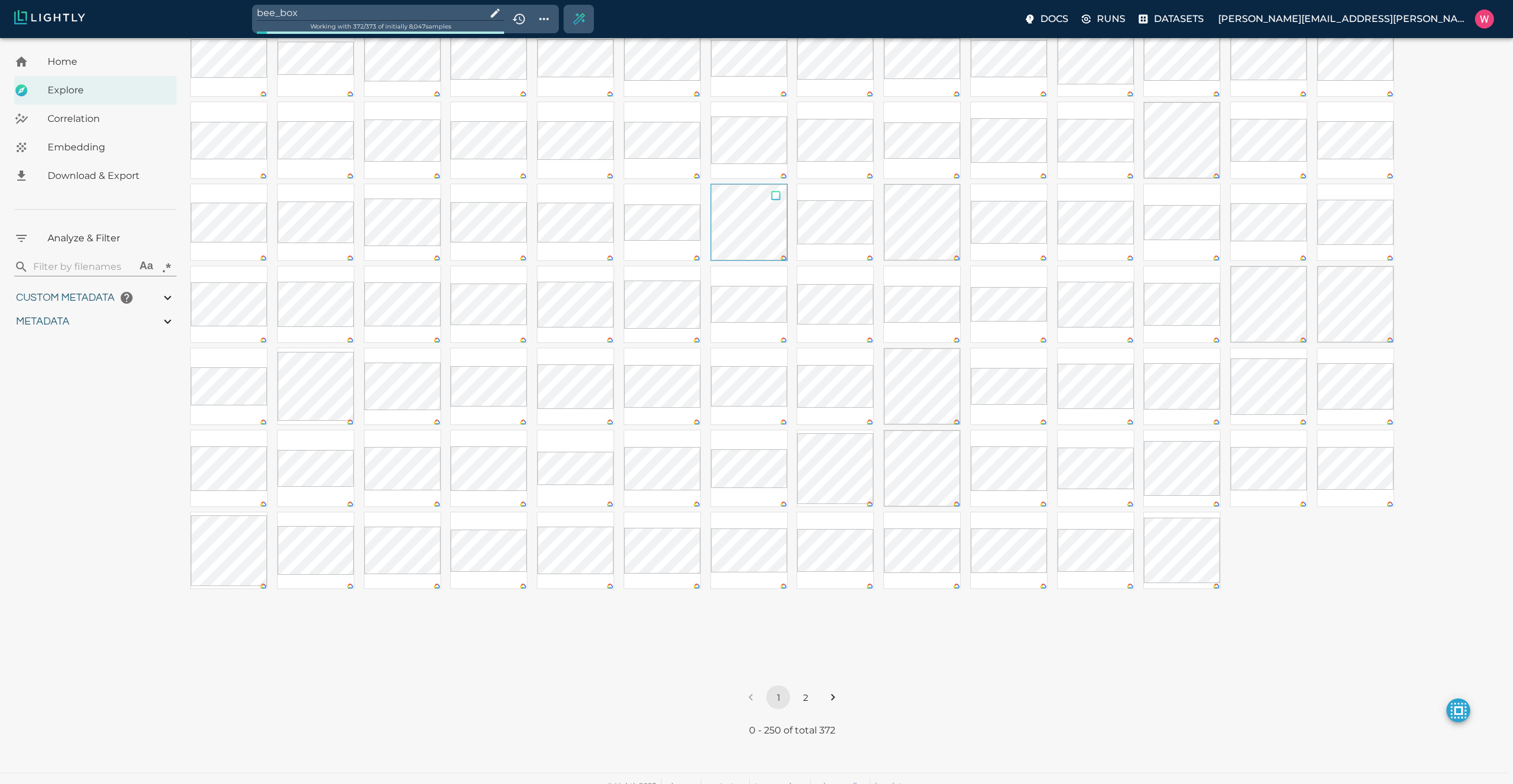
click at [774, 197] on input "checkbox" at bounding box center [776, 197] width 22 height 27
checkbox input "true"
click at [1020, 512] on icon "Remove the selected 1 samples in-place from the tag bee_box" at bounding box center [1453, 743] width 10 height 10
type input "0.563943266868591"
type input "19.6109432668686"
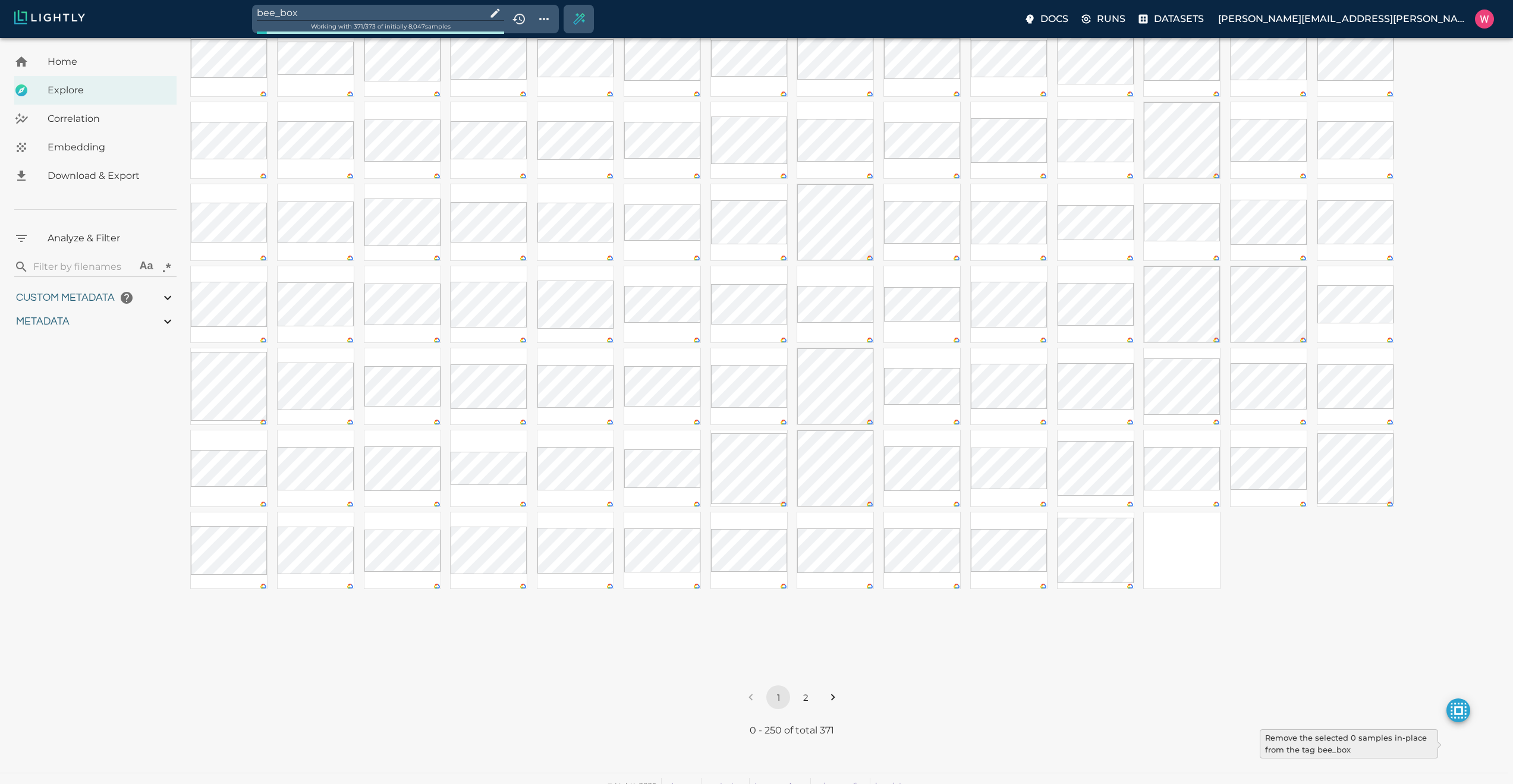
type input "1.47313940525055"
type input "50.5611394052505"
type input "0.0997830802603037"
type input "21.2737830802603"
type input "0.563943266868591"
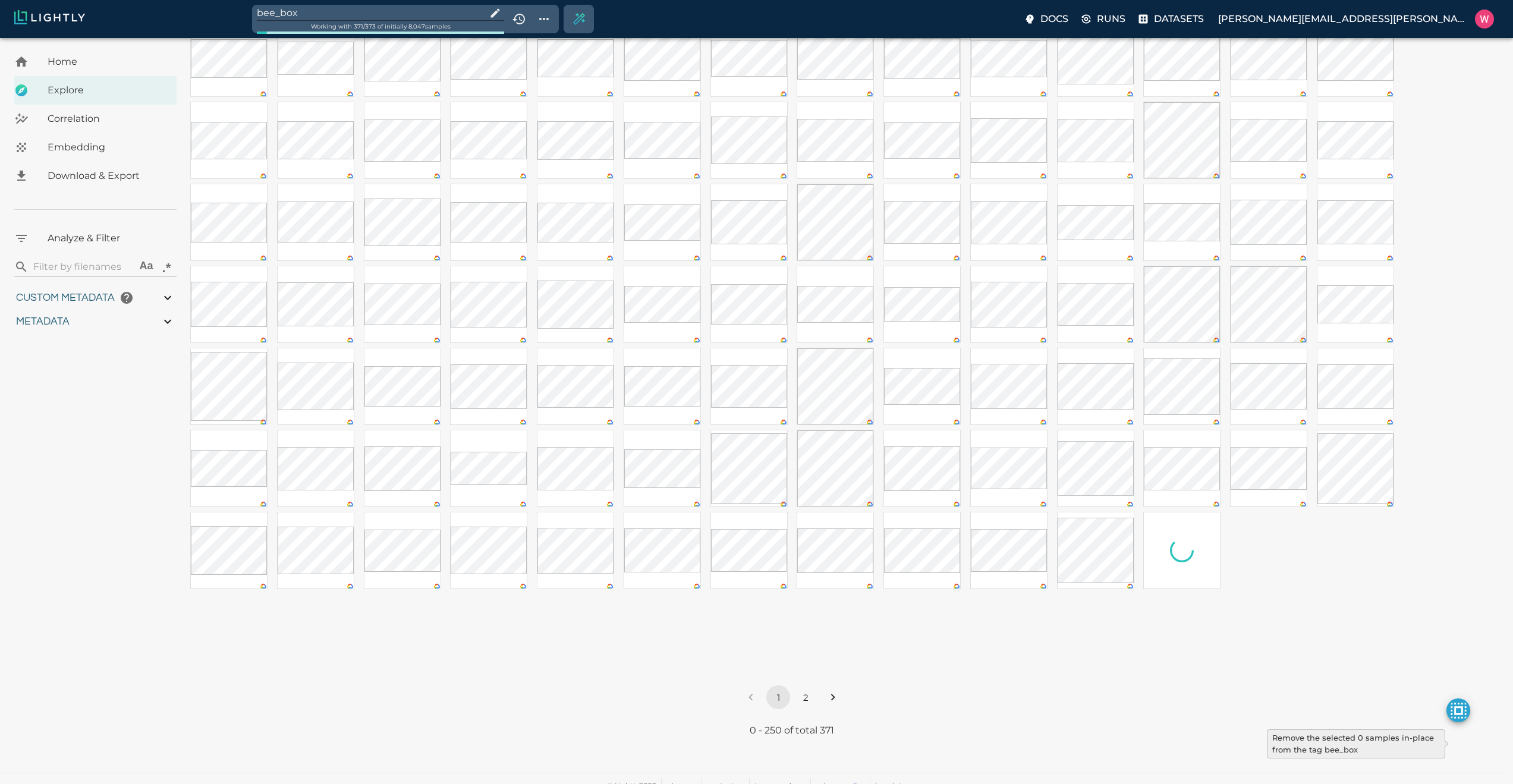
type input "19.6109432668686"
type input "1.47313940525055"
type input "50.5611394052505"
type input "0.0997830802603037"
type input "21.2737830802603"
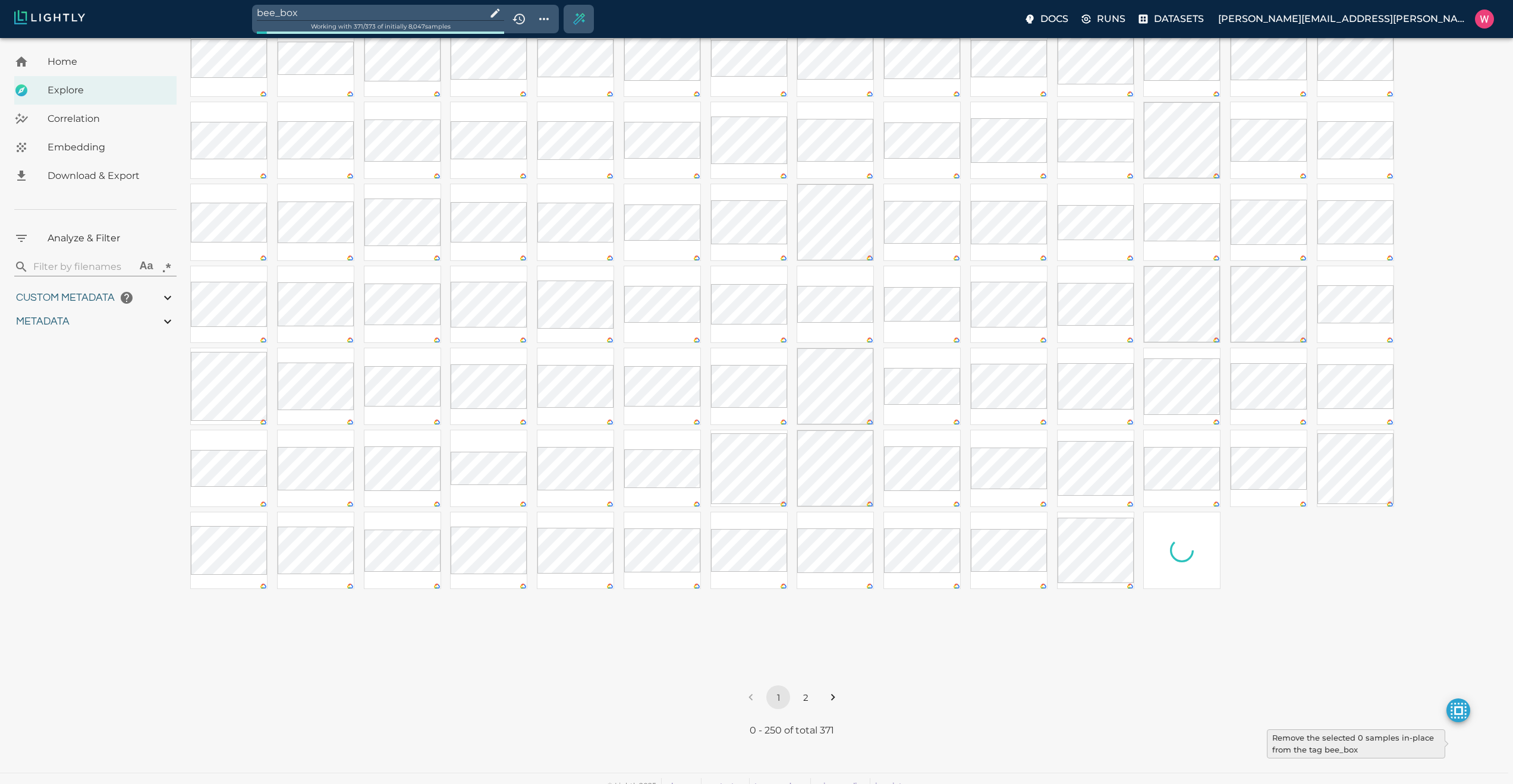
click at [370, 7] on input "bee_box" at bounding box center [368, 13] width 224 height 16
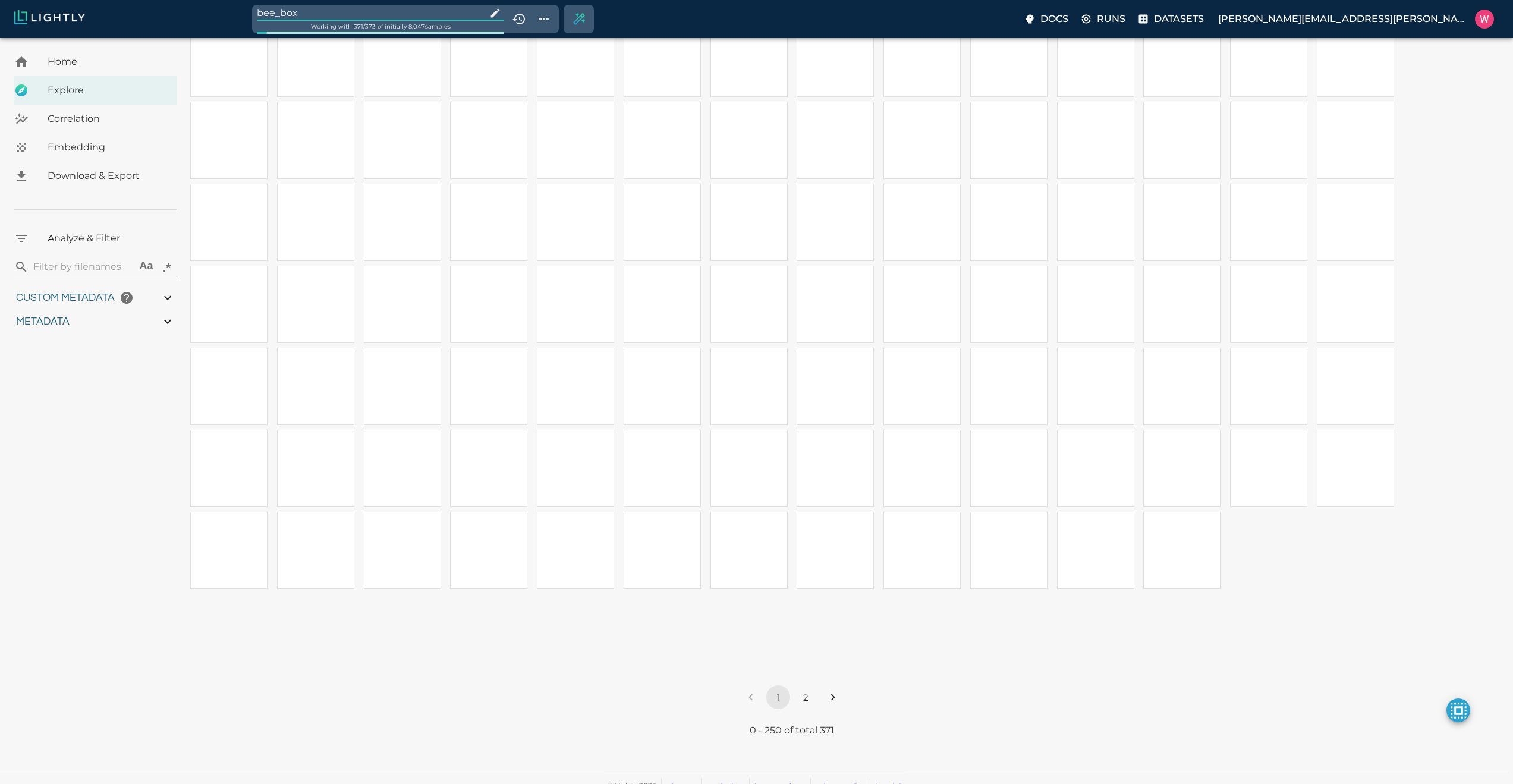
type input "0.563943266868591"
type input "19.6109432668686"
type input "1.47313940525055"
type input "50.5611394052505"
type input "0.0997830802603037"
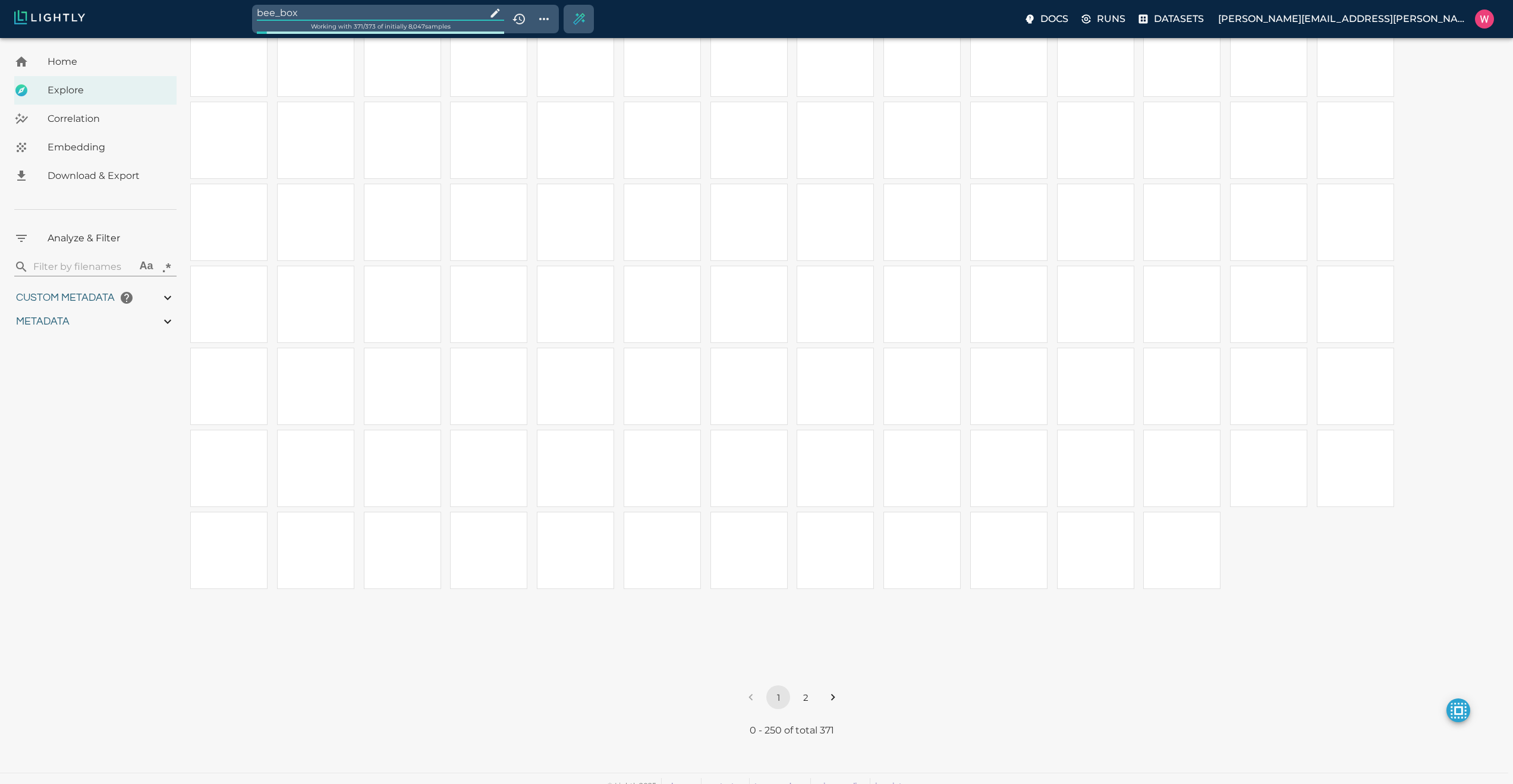
type input "21.2737830802603"
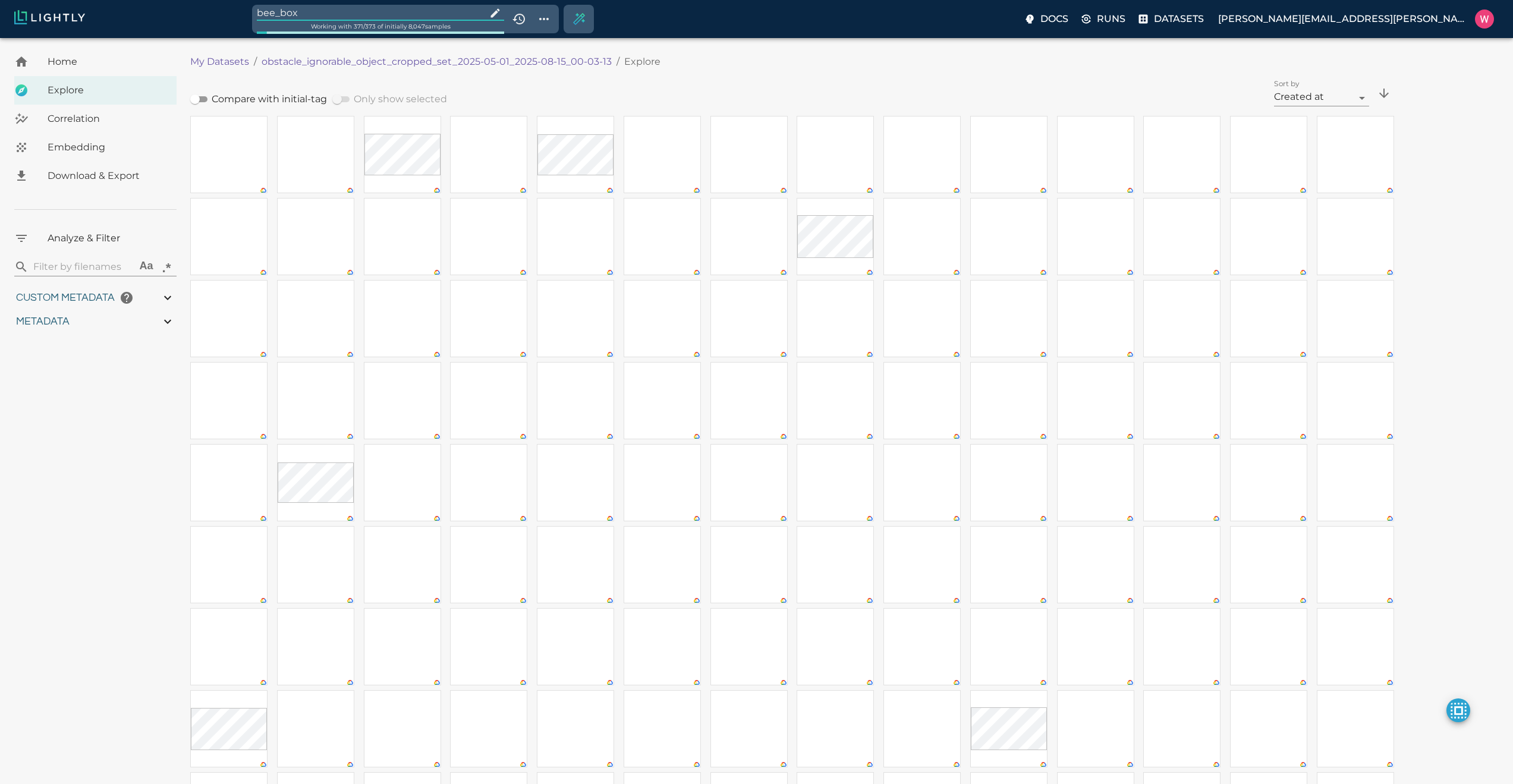
type input "0.563943266868591"
type input "19.6109432668686"
type input "1.47313940525055"
type input "50.5611394052505"
type input "0.0997830802603037"
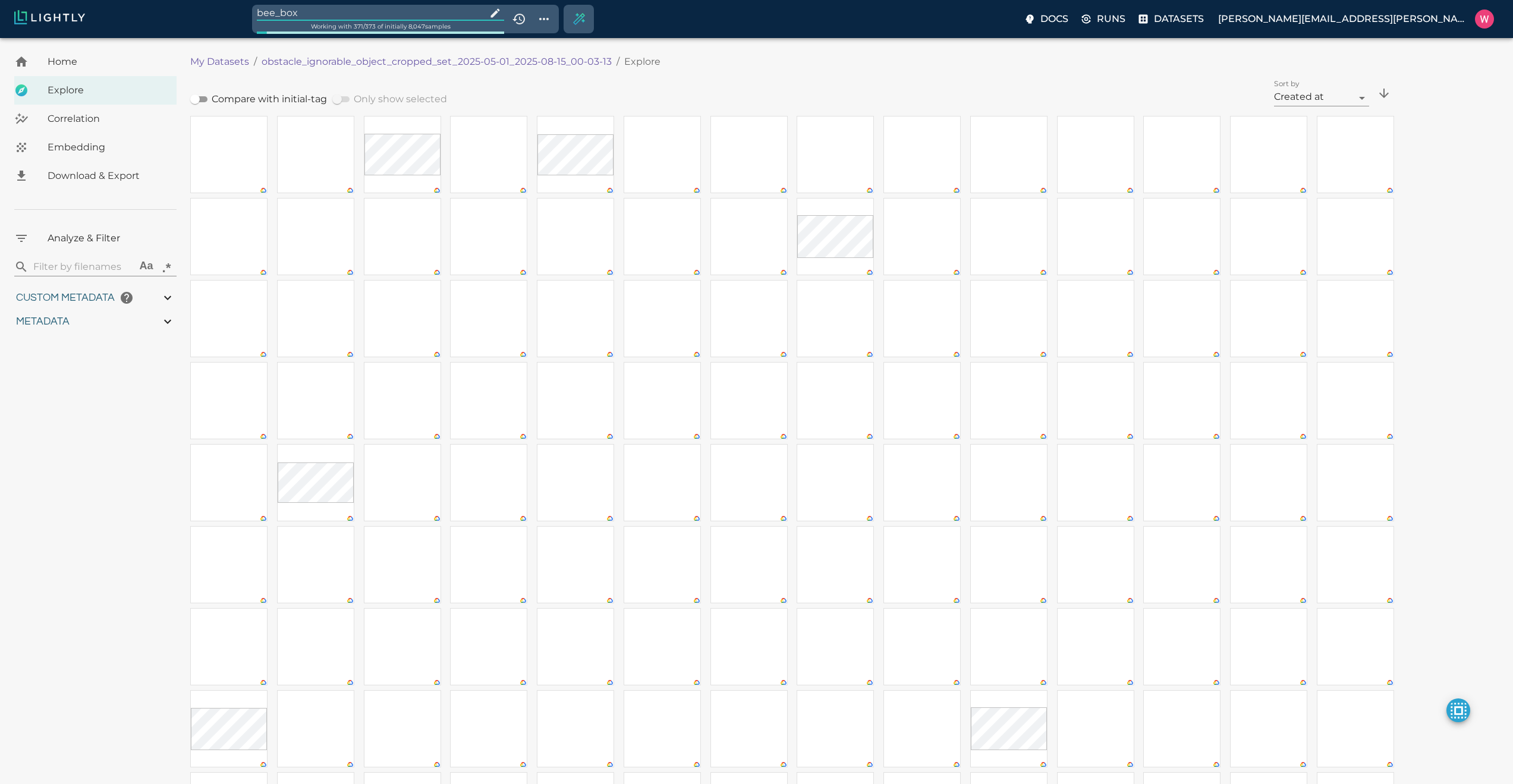
type input "21.2737830802603"
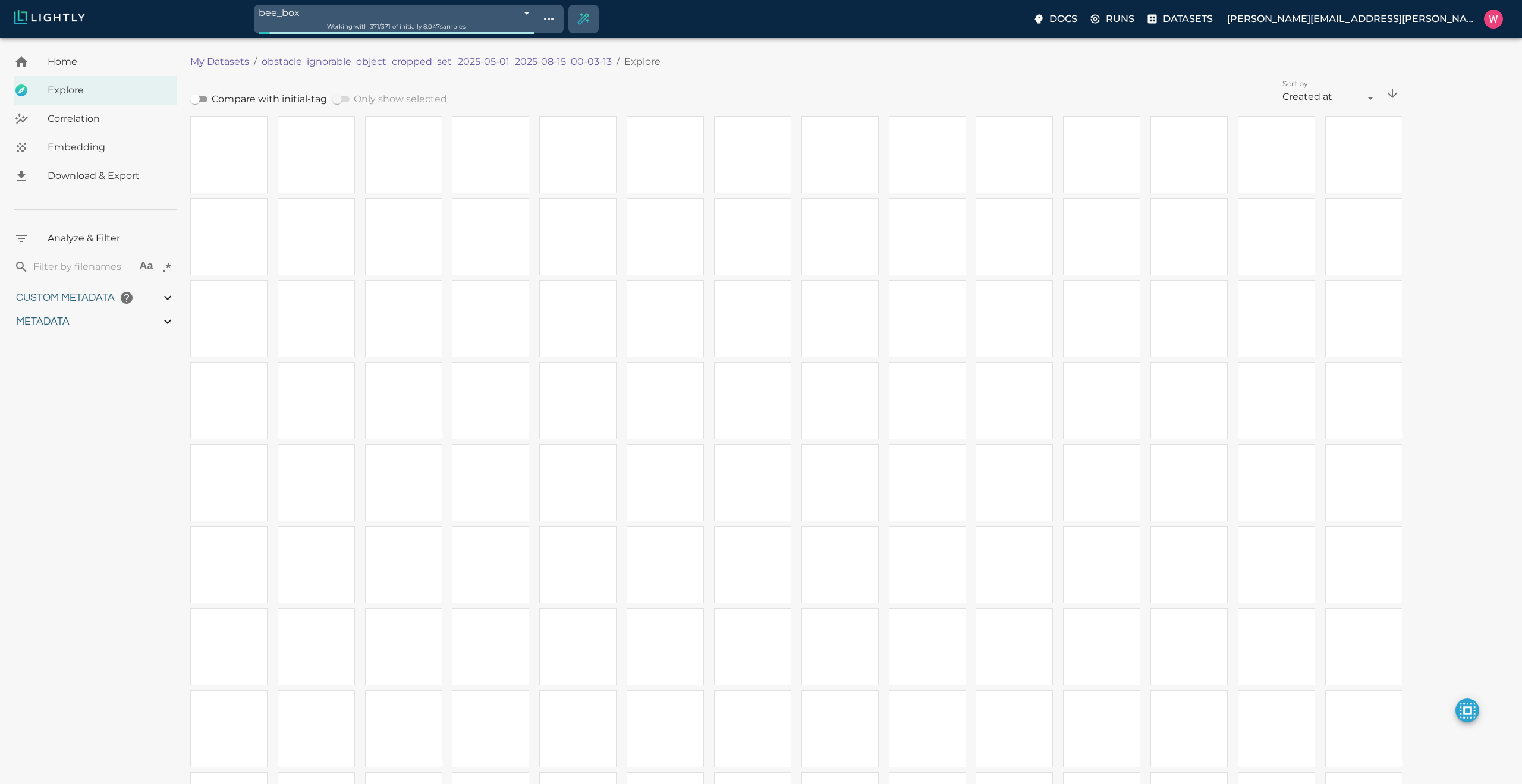
type input "0.563943266868591"
type input "19.6109432668686"
type input "1.47313940525055"
type input "50.5611394052505"
type input "0.0997830802603037"
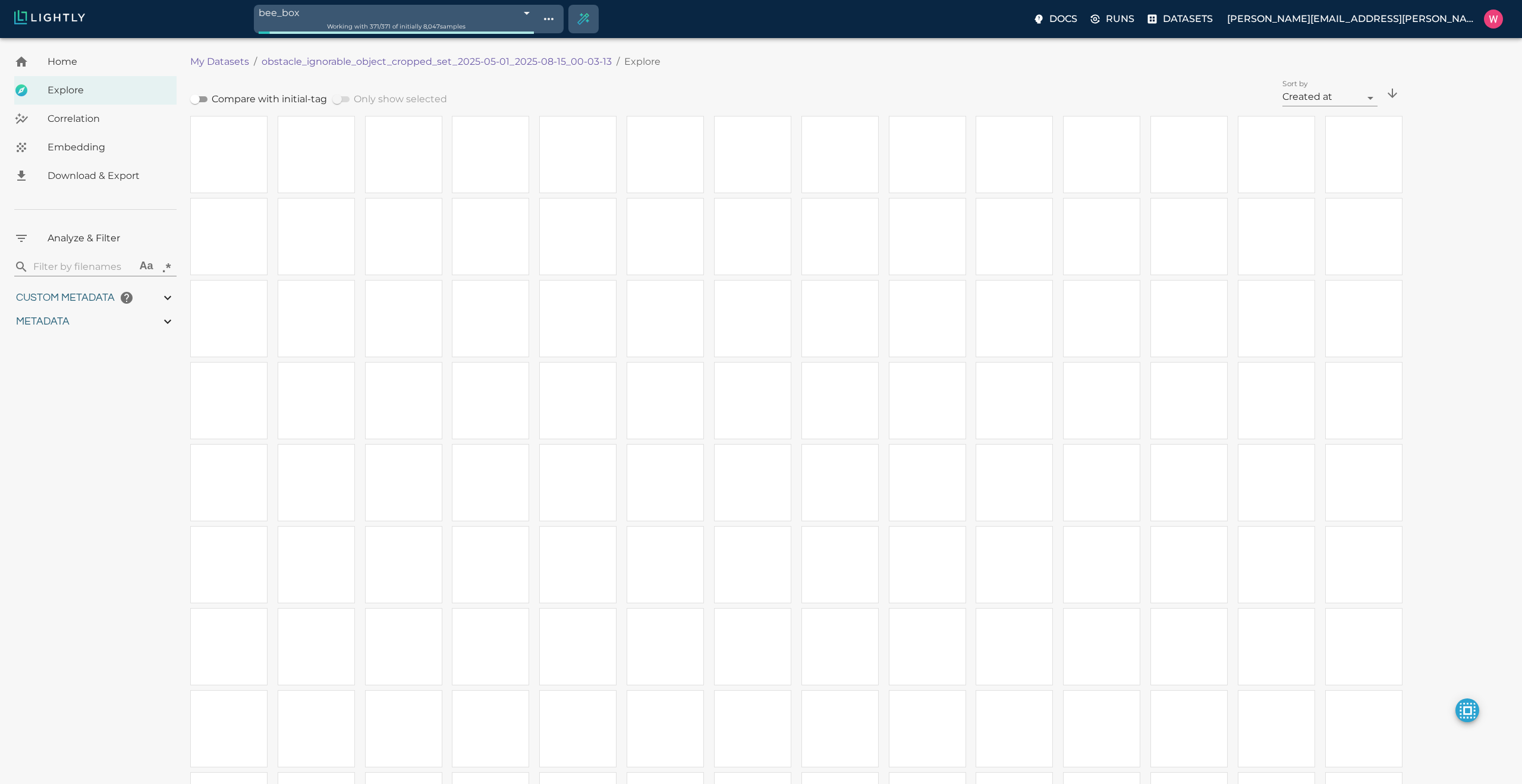
type input "21.2737830802603"
type input "0.563943266868591"
type input "19.6109432668686"
type input "1.47313940525055"
type input "50.5611394052505"
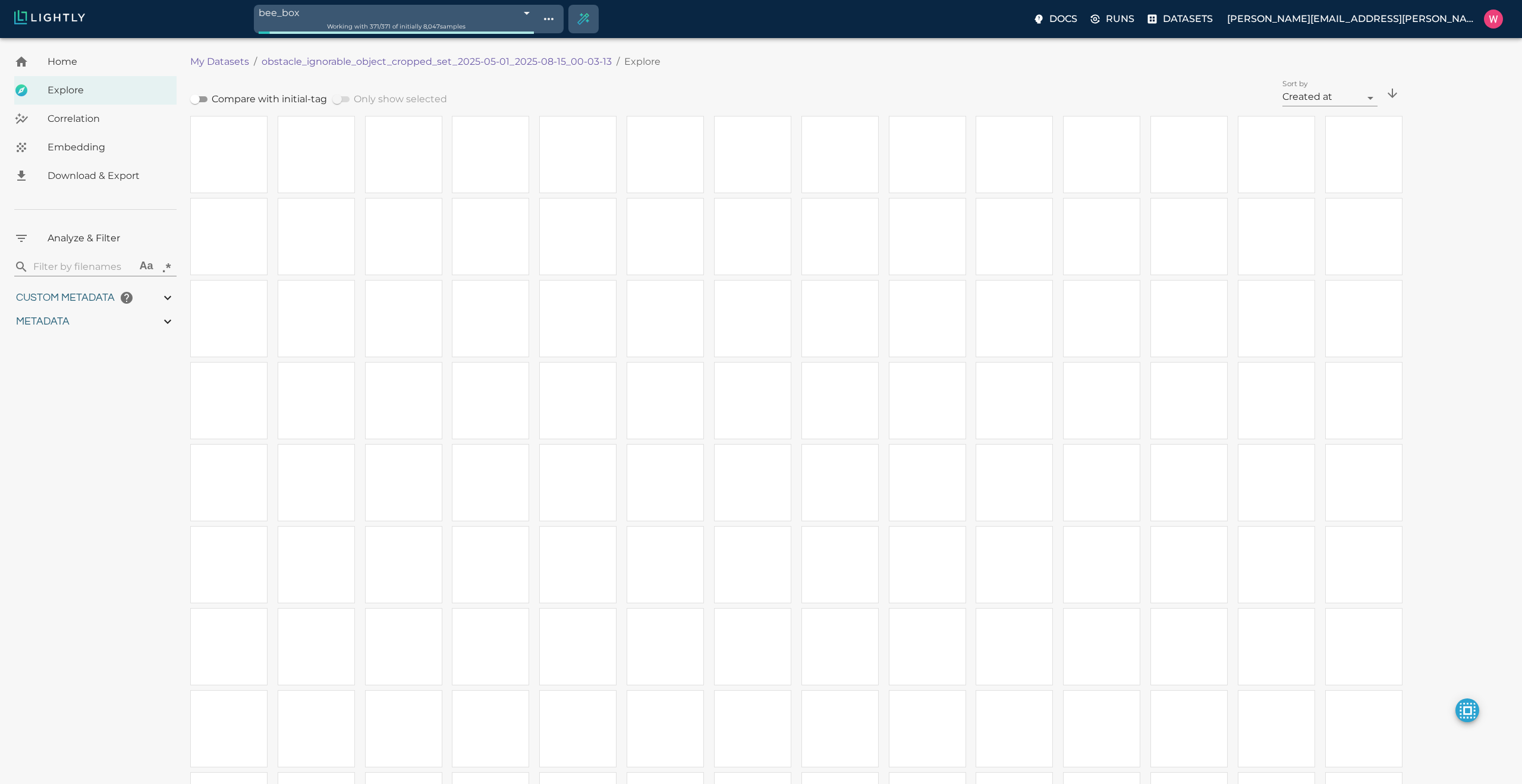
type input "0.0997830802603037"
type input "21.2737830802603"
type input "0.563943266868591"
type input "19.6109432668686"
type input "1.47313940525055"
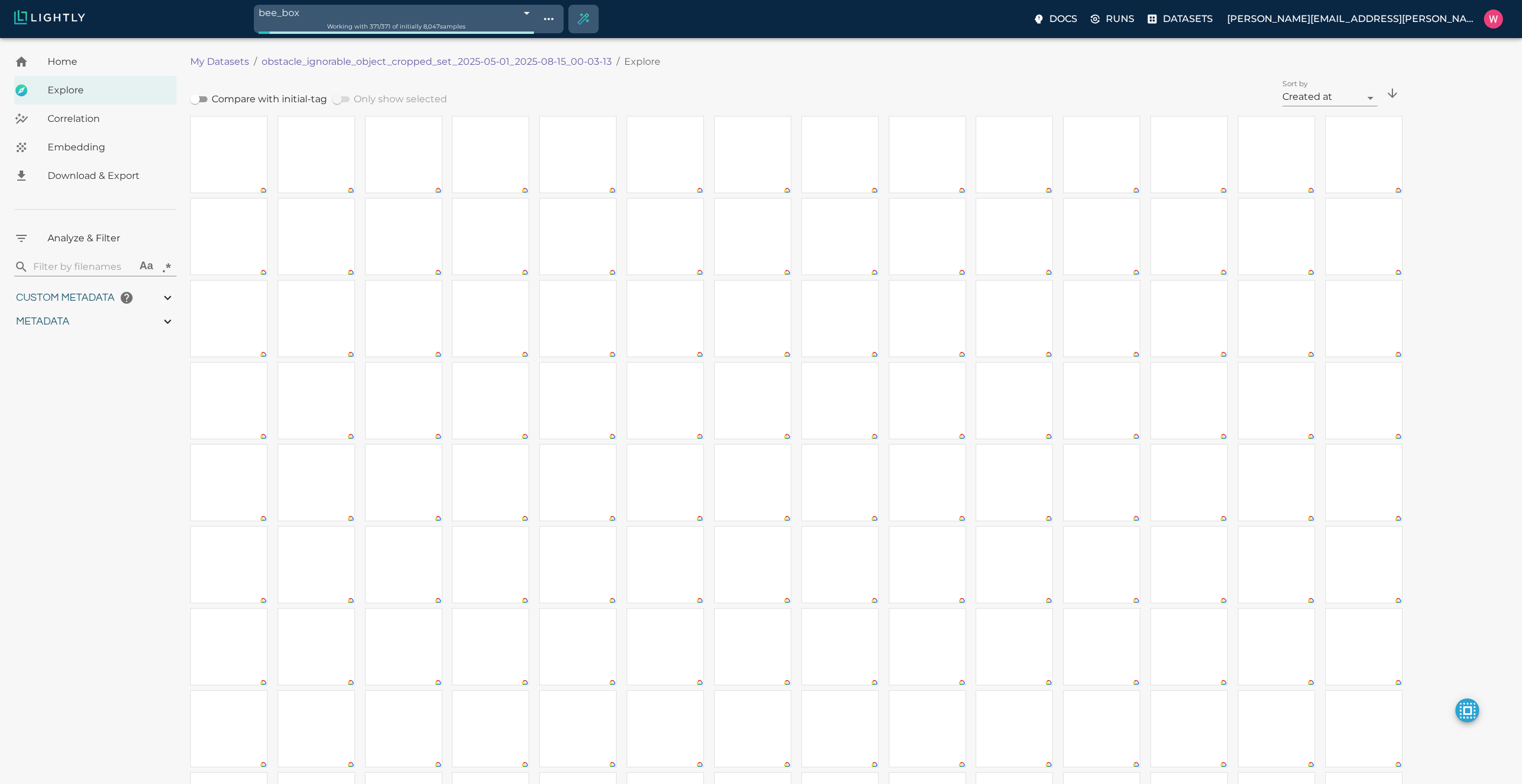
type input "50.5611394052505"
type input "0.0997830802603037"
type input "21.2737830802603"
type input "0.563943266868591"
type input "19.6109432668686"
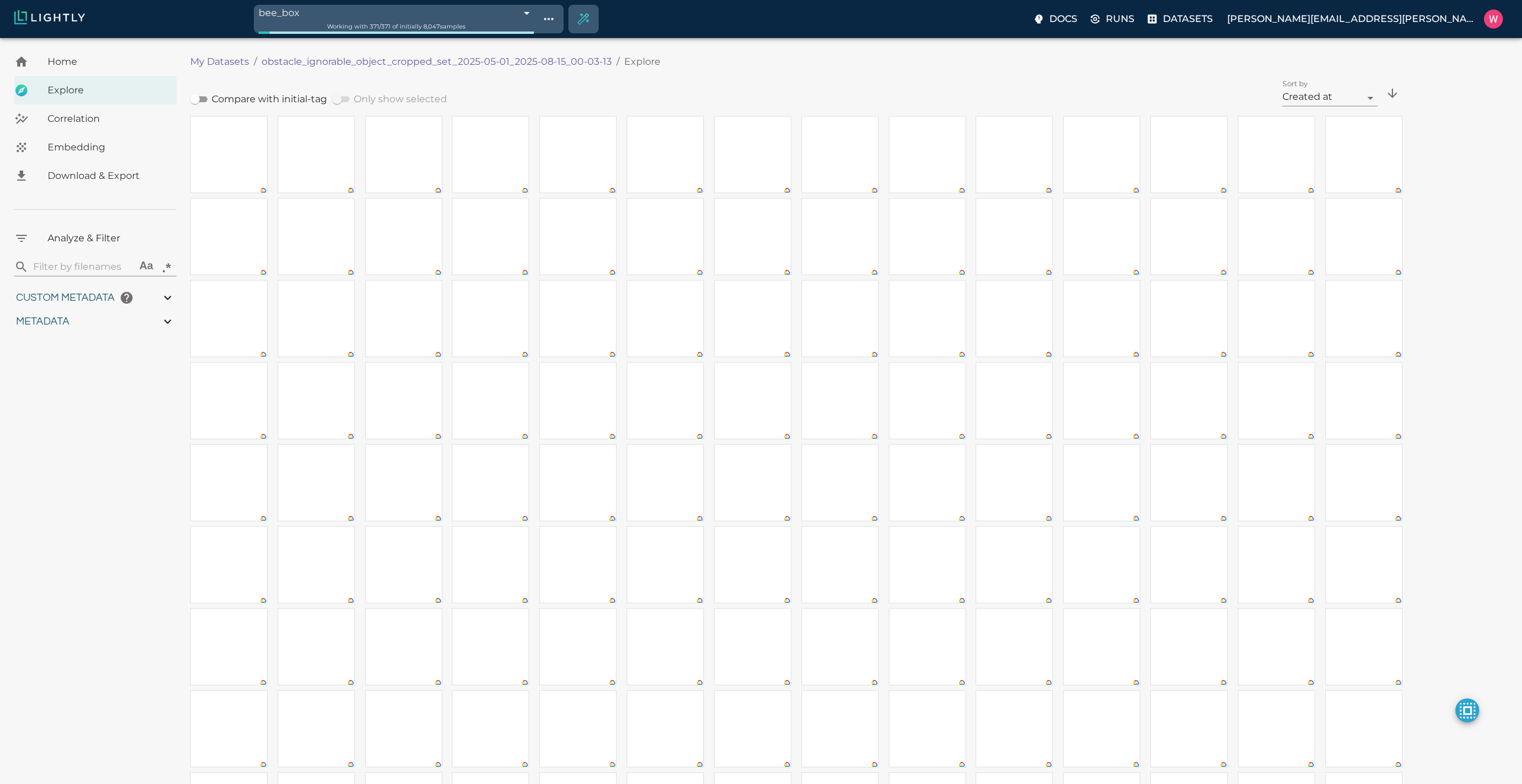
type input "1.47313940525055"
type input "50.5611394052505"
type input "0.0997830802603037"
type input "21.2737830802603"
type input "0.563943266868591"
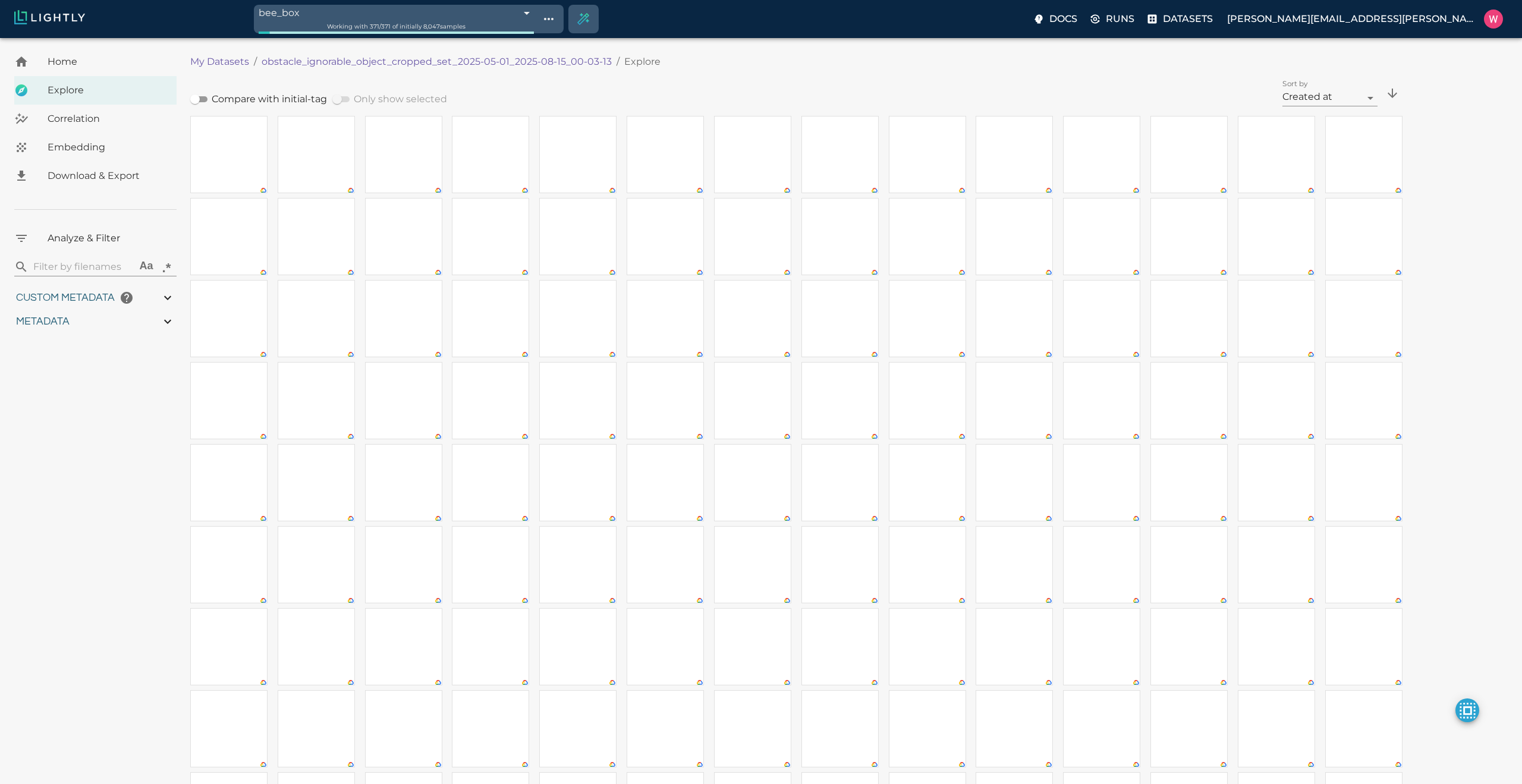
type input "19.6109432668686"
type input "1.47313940525055"
type input "50.5611394052505"
type input "0.0997830802603037"
type input "21.2737830802603"
